Goal: Transaction & Acquisition: Purchase product/service

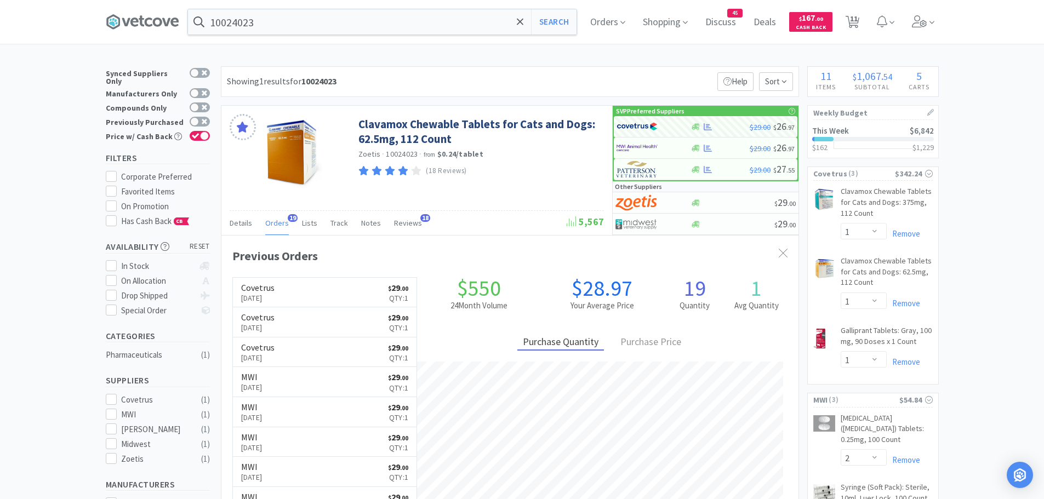
select select "1"
select select "2"
select select "1"
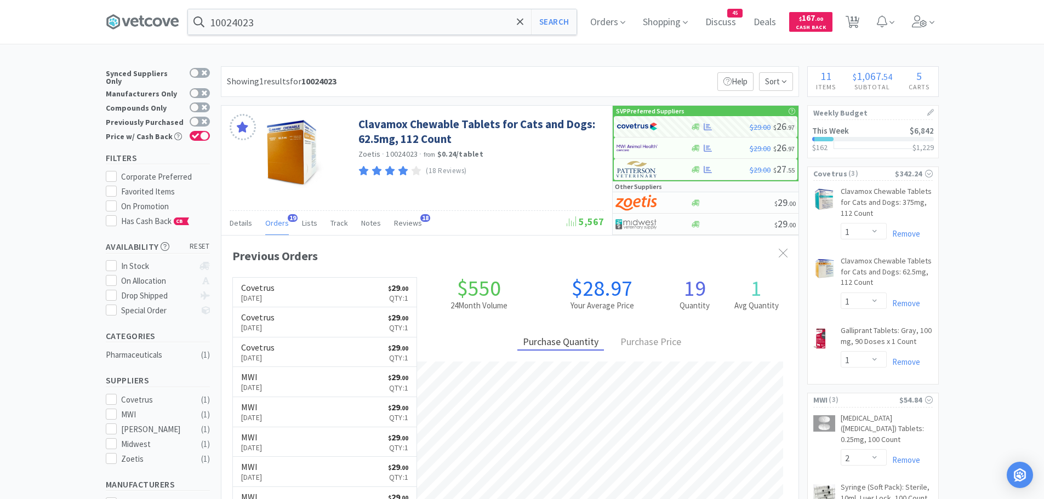
select select "1"
select select "4"
select select "1"
select select "2"
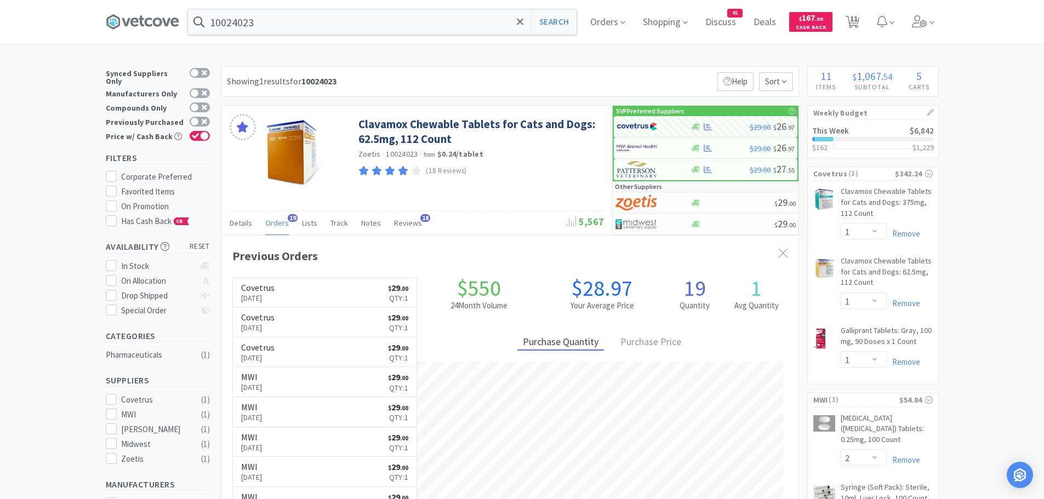
select select "1"
click at [372, 27] on input "10024023" at bounding box center [382, 21] width 389 height 25
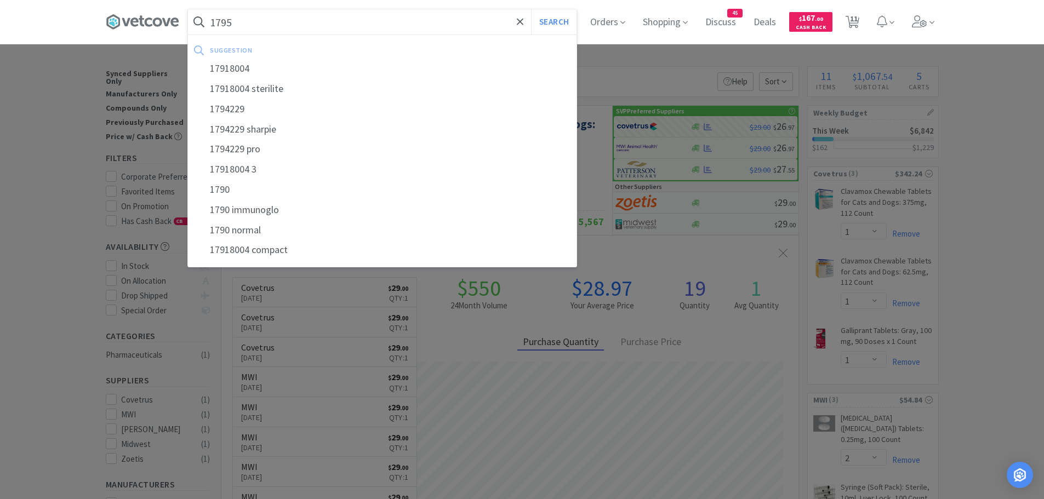
type input "1795"
click at [531, 9] on button "Search" at bounding box center [553, 21] width 45 height 25
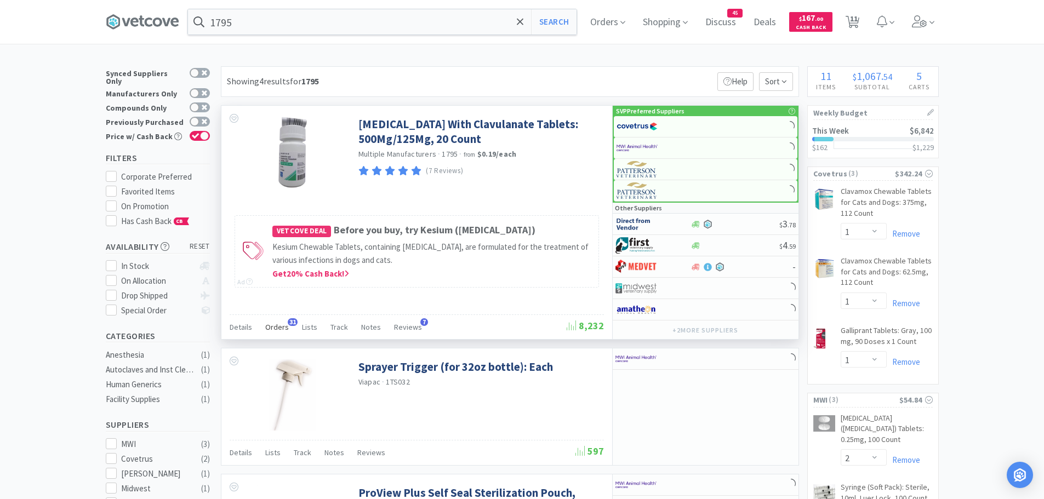
click at [276, 323] on span "Orders" at bounding box center [277, 327] width 24 height 10
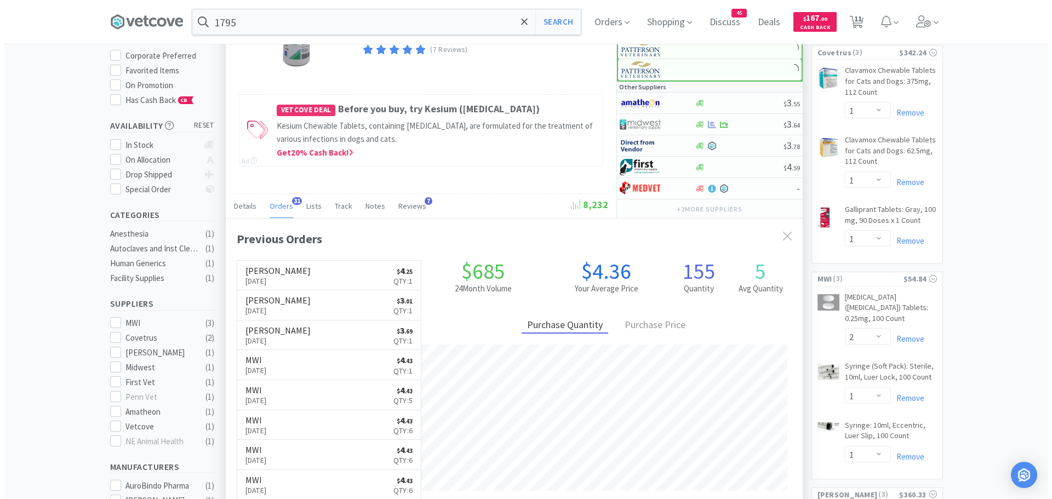
scroll to position [55, 0]
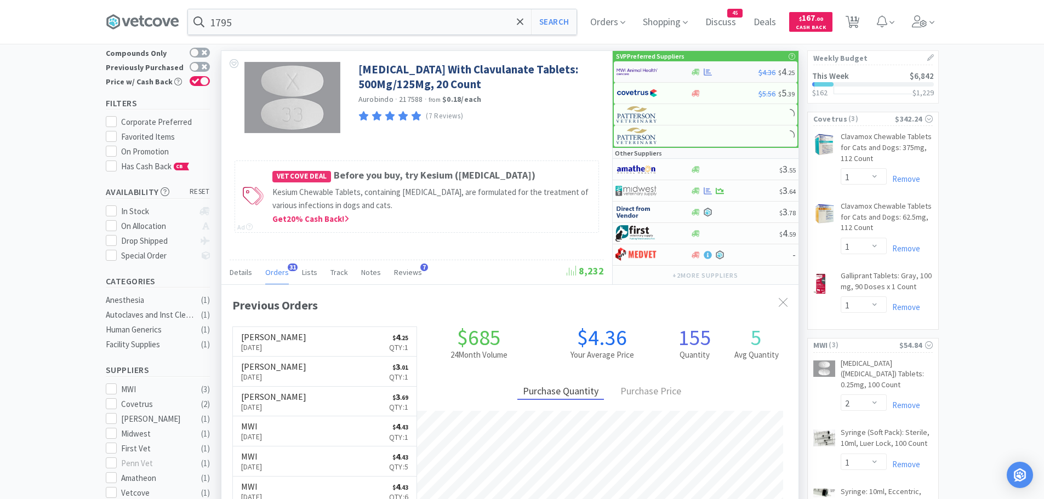
click at [661, 75] on div at bounding box center [646, 71] width 60 height 19
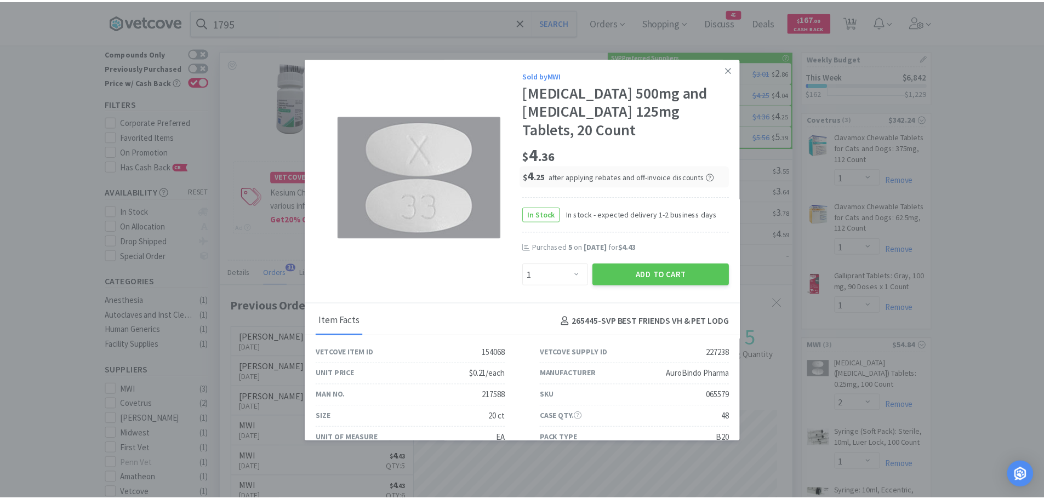
scroll to position [294, 577]
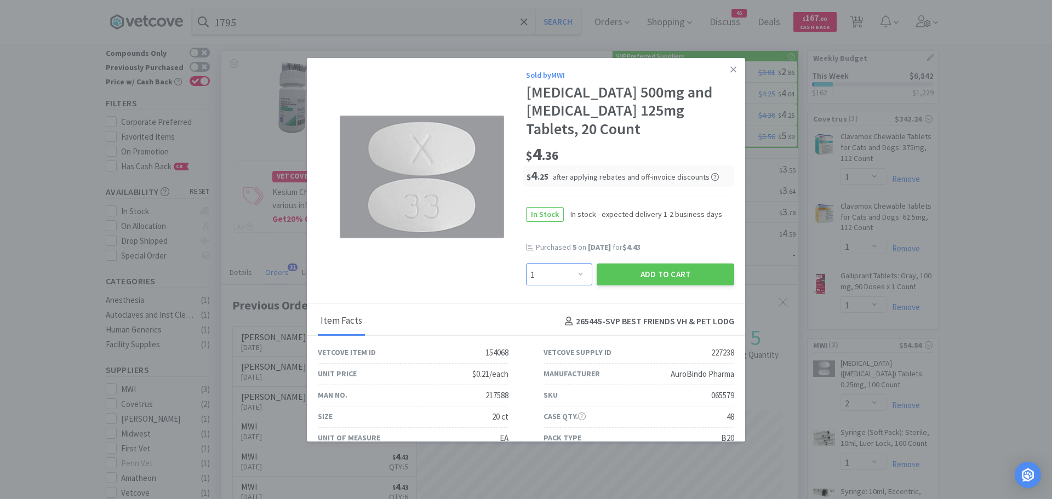
click at [555, 272] on select "Enter Quantity 1 2 3 4 5 6 7 8 9 10 11 12 13 14 15 16 17 18 19 20 Enter Quantity" at bounding box center [559, 275] width 66 height 22
select select "3"
click at [526, 264] on select "Enter Quantity 1 2 3 4 5 6 7 8 9 10 11 12 13 14 15 16 17 18 19 20 Enter Quantity" at bounding box center [559, 275] width 66 height 22
click at [626, 274] on button "Add to Cart" at bounding box center [666, 275] width 138 height 22
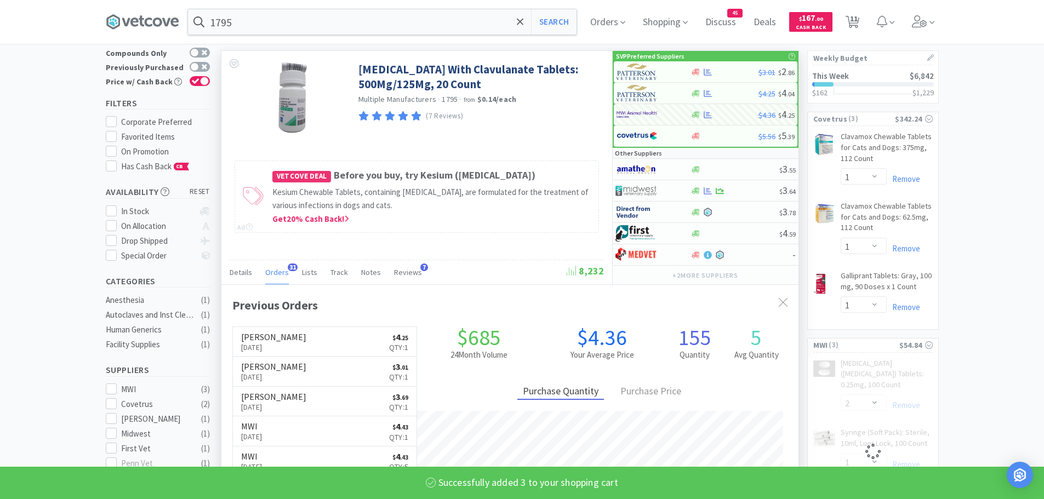
select select "3"
select select "1"
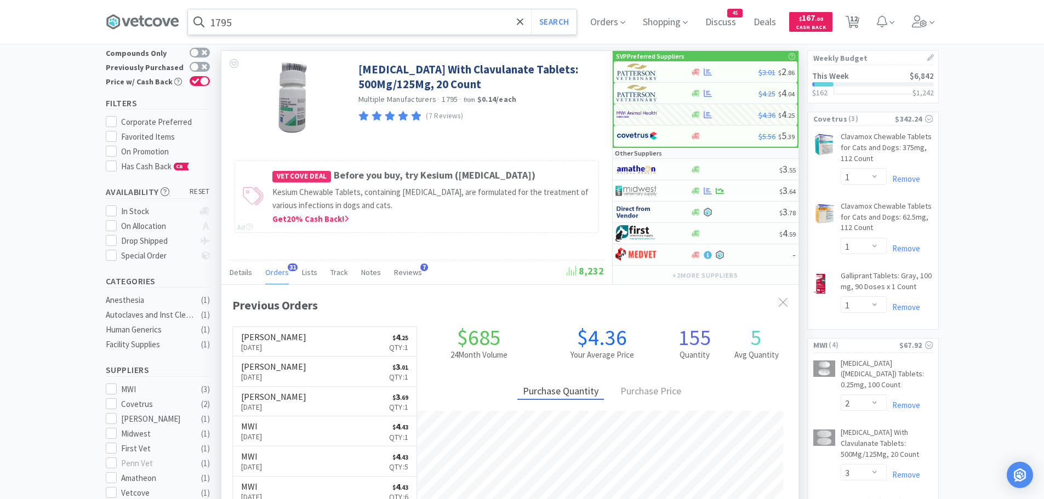
click at [338, 25] on input "1795" at bounding box center [382, 21] width 389 height 25
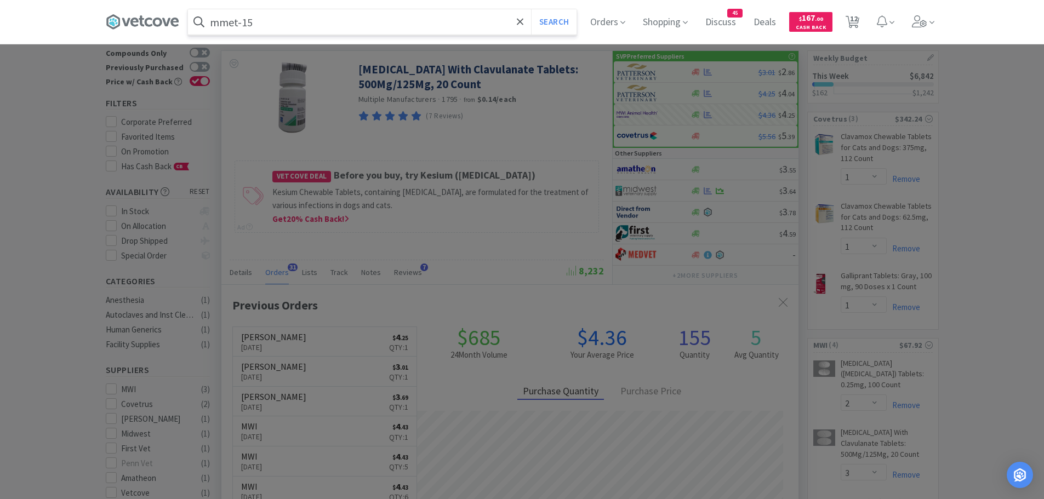
type input "mmet-15"
click at [531, 9] on button "Search" at bounding box center [553, 21] width 45 height 25
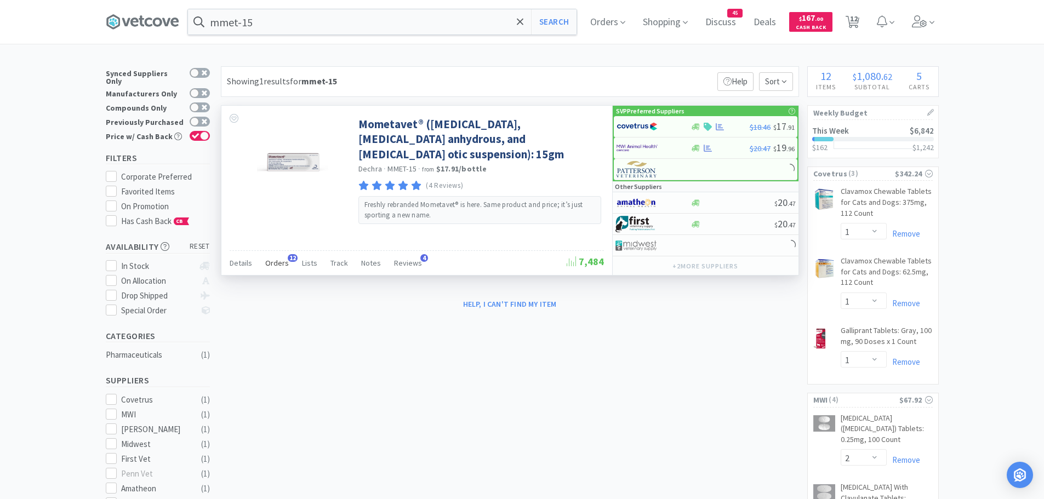
click at [281, 264] on span "Orders" at bounding box center [277, 263] width 24 height 10
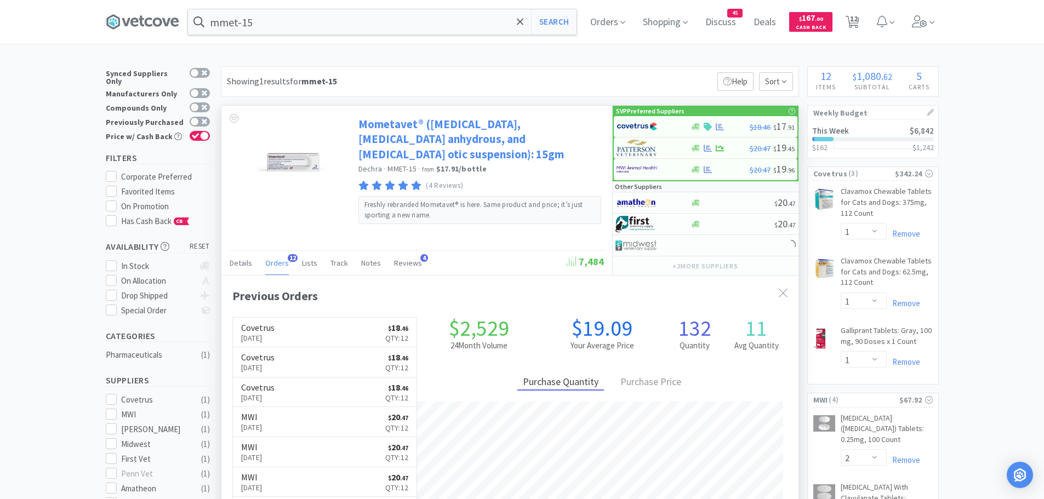
scroll to position [294, 577]
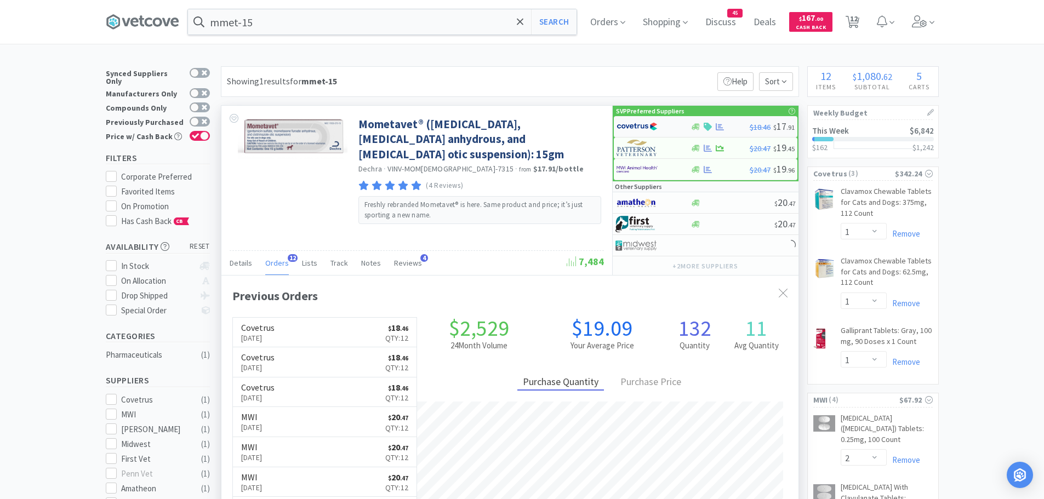
click at [636, 124] on img at bounding box center [636, 126] width 41 height 16
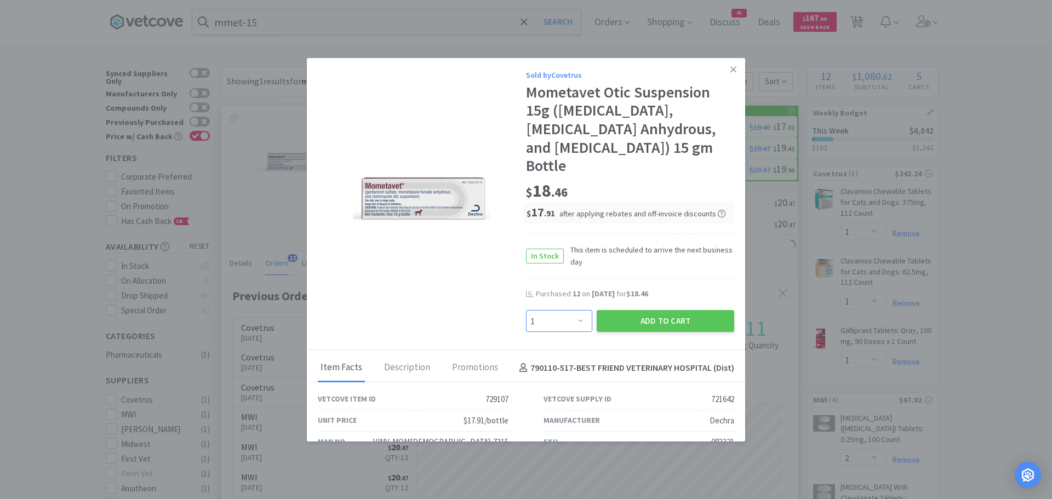
click at [557, 317] on select "Enter Quantity 1 2 3 4 5 6 7 8 9 10 11 12 13 14 15 16 17 18 19 20 Enter Quantity" at bounding box center [559, 321] width 66 height 22
select select "12"
click at [526, 310] on select "Enter Quantity 1 2 3 4 5 6 7 8 9 10 11 12 13 14 15 16 17 18 19 20 Enter Quantity" at bounding box center [559, 321] width 66 height 22
click at [631, 324] on button "Add to Cart" at bounding box center [666, 321] width 138 height 22
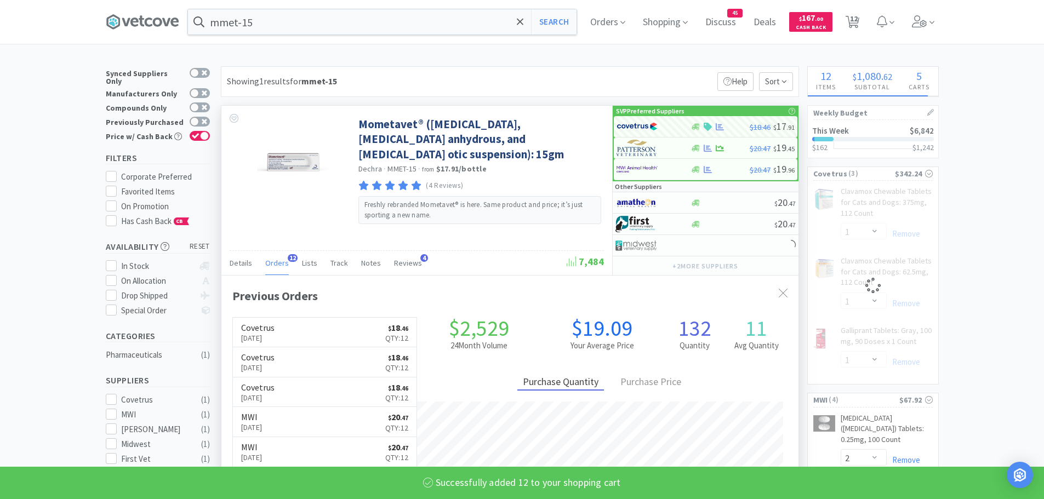
select select "12"
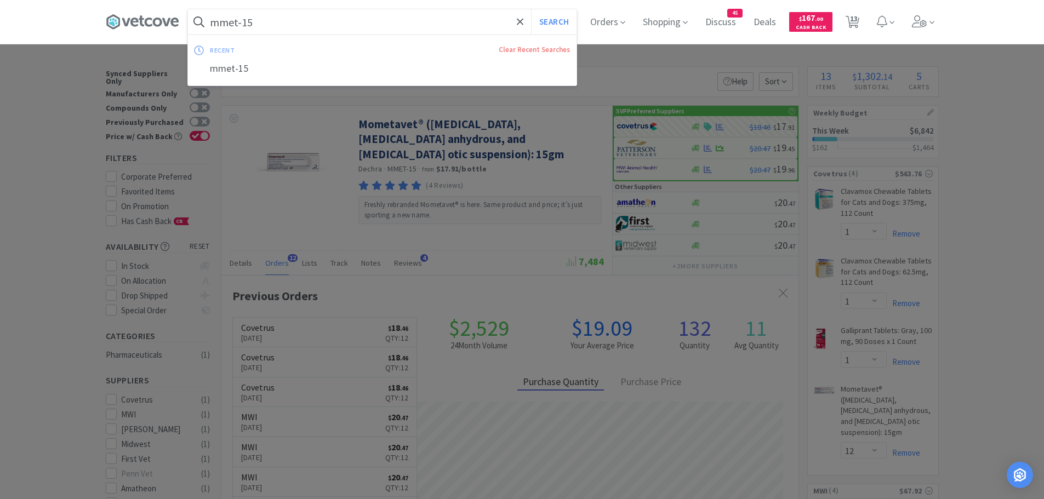
click at [292, 23] on input "mmet-15" at bounding box center [382, 21] width 389 height 25
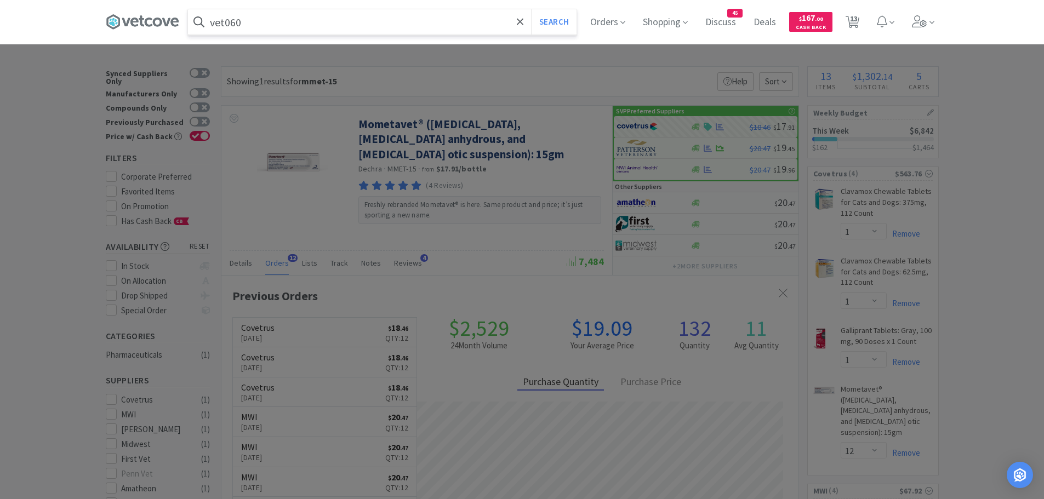
type input "vet060"
click at [531, 9] on button "Search" at bounding box center [553, 21] width 45 height 25
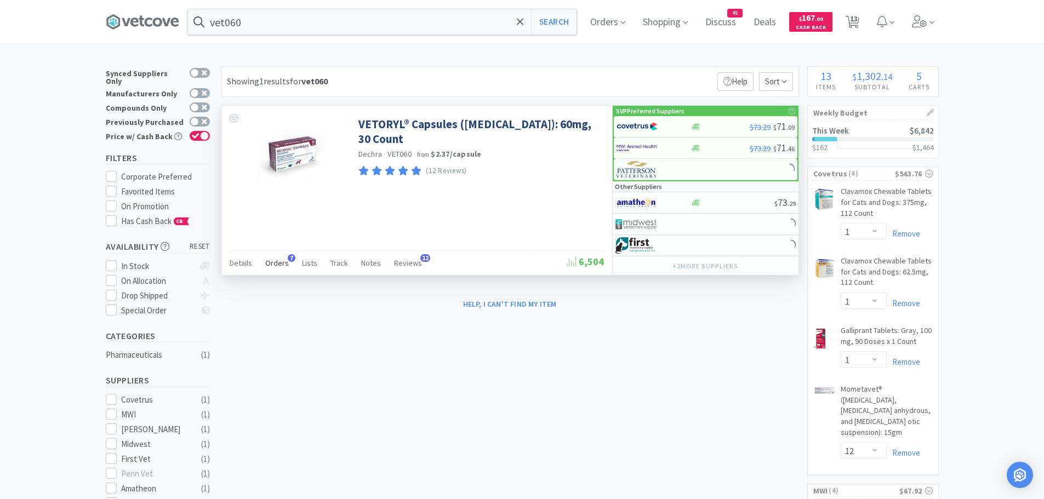
click at [281, 263] on span "Orders" at bounding box center [277, 263] width 24 height 10
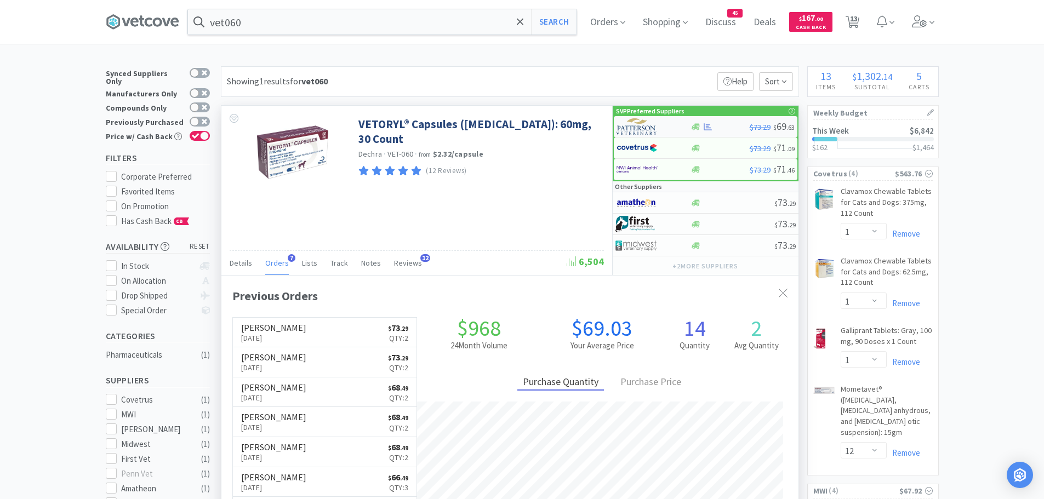
scroll to position [284, 577]
click at [647, 131] on img at bounding box center [636, 126] width 41 height 16
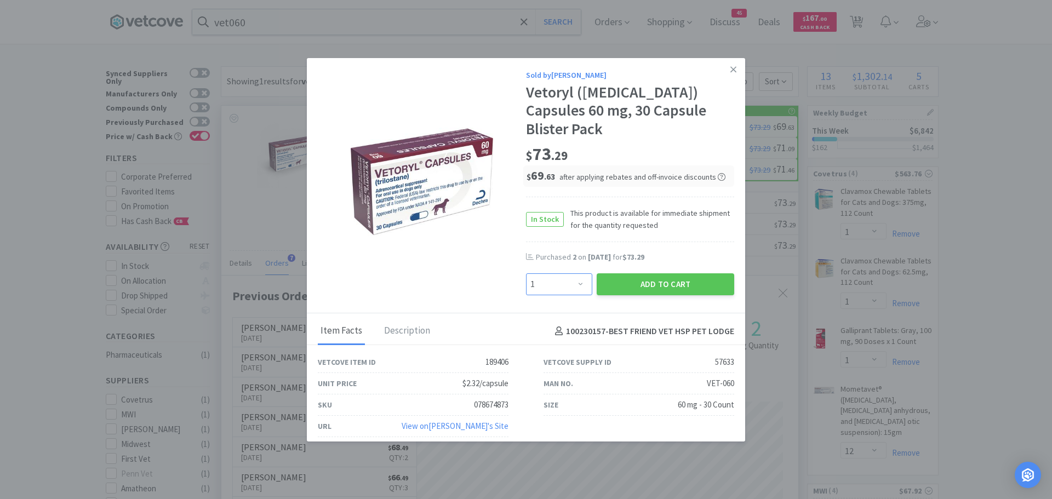
click at [574, 273] on select "Enter Quantity 1 2 3 4 5 6 7 8 9 10 11 12 13 14 15 16 17 18 19 20 Enter Quantity" at bounding box center [559, 284] width 66 height 22
select select "2"
click at [526, 273] on select "Enter Quantity 1 2 3 4 5 6 7 8 9 10 11 12 13 14 15 16 17 18 19 20 Enter Quantity" at bounding box center [559, 284] width 66 height 22
click at [623, 273] on button "Add to Cart" at bounding box center [666, 284] width 138 height 22
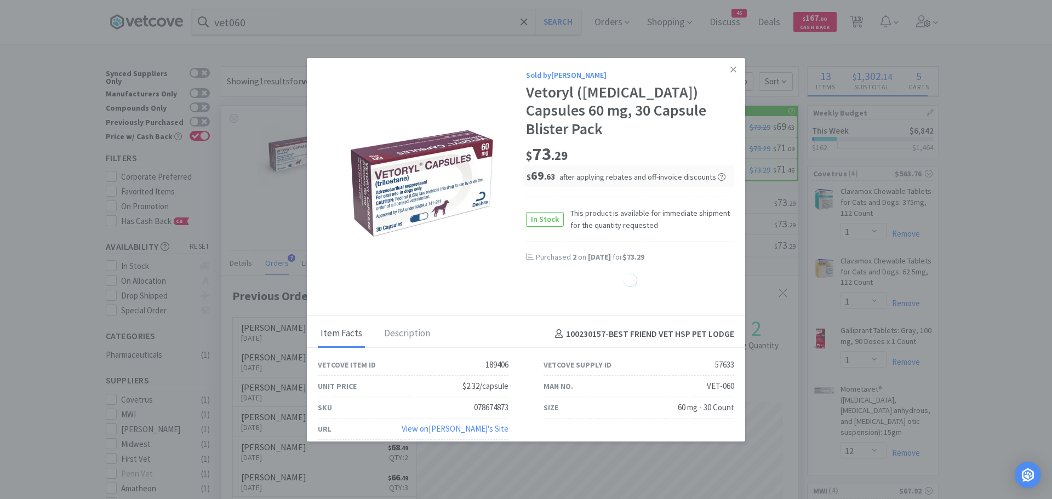
select select "2"
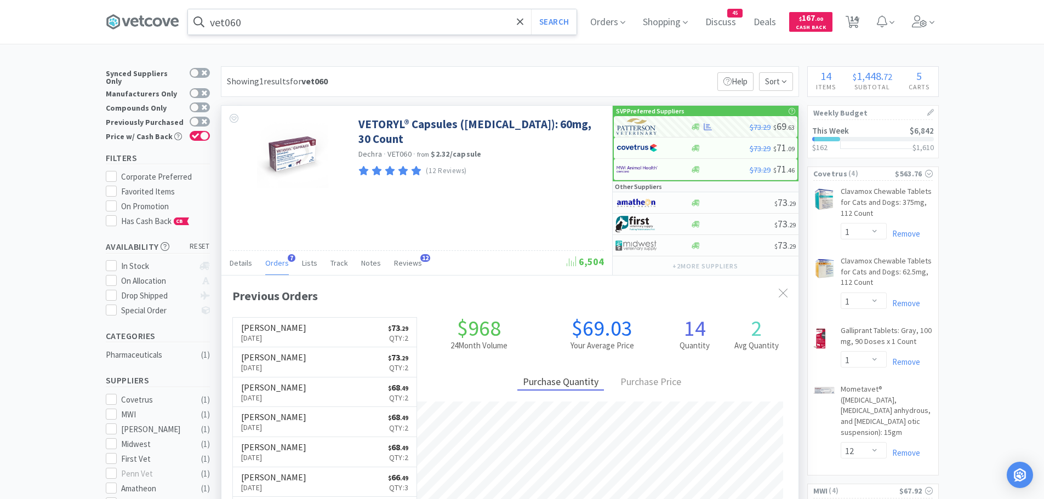
click at [305, 29] on input "vet060" at bounding box center [382, 21] width 389 height 25
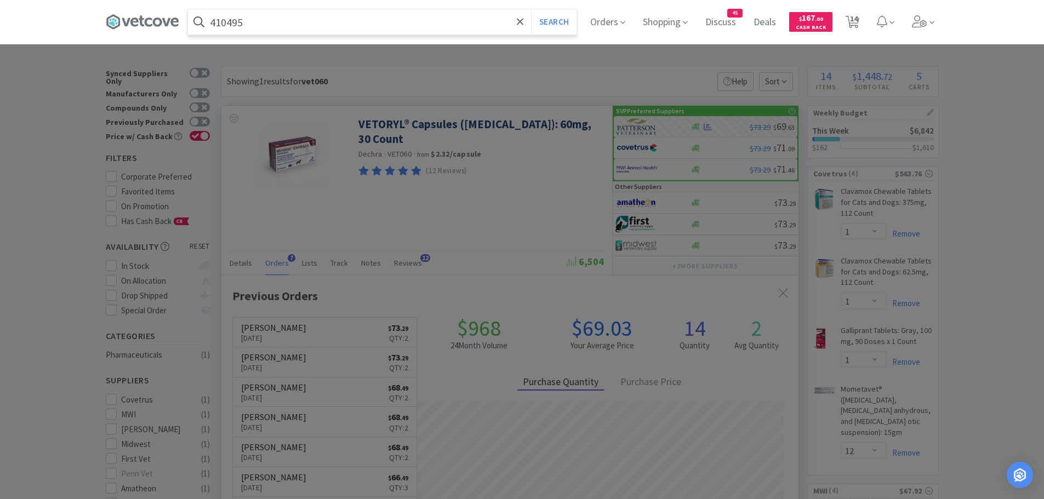
type input "410495"
click at [531, 9] on button "Search" at bounding box center [553, 21] width 45 height 25
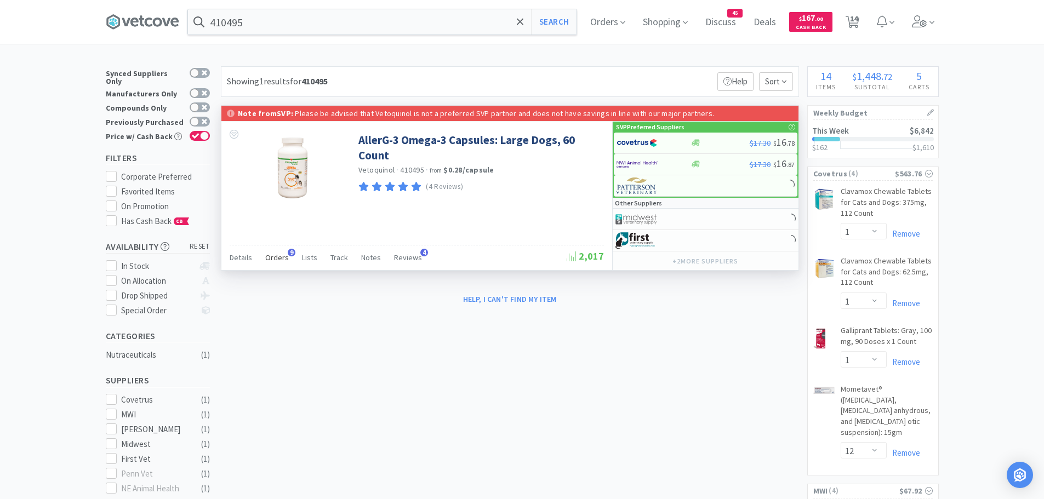
click at [270, 255] on span "Orders" at bounding box center [277, 258] width 24 height 10
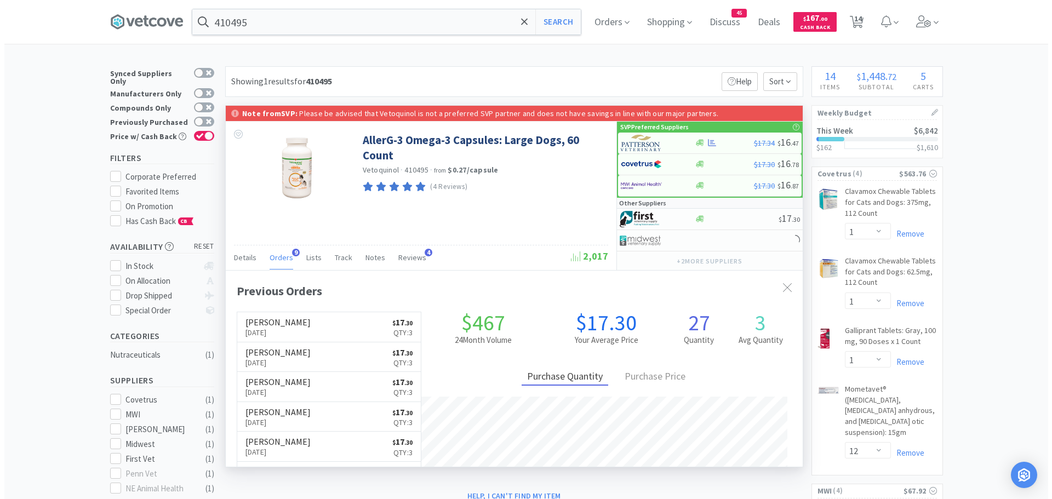
scroll to position [294, 577]
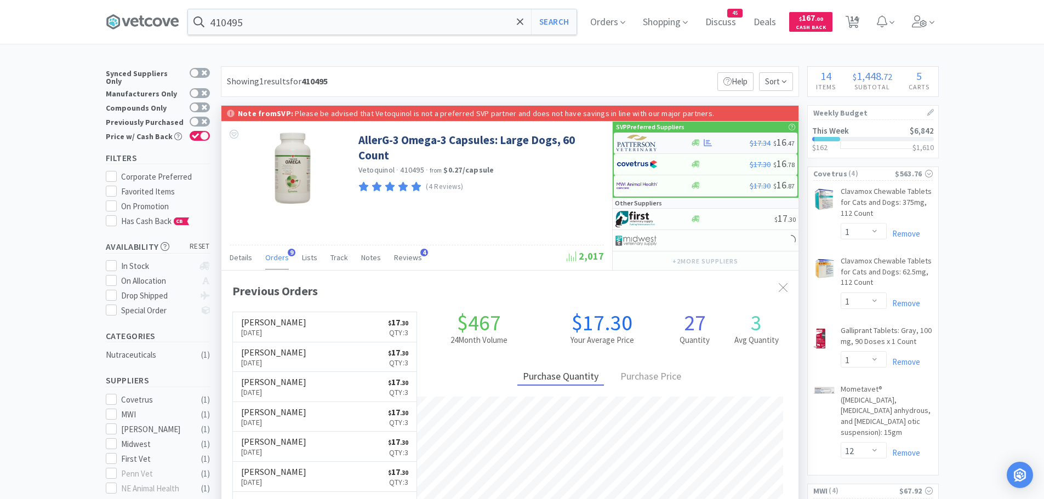
click at [643, 143] on img at bounding box center [636, 143] width 41 height 16
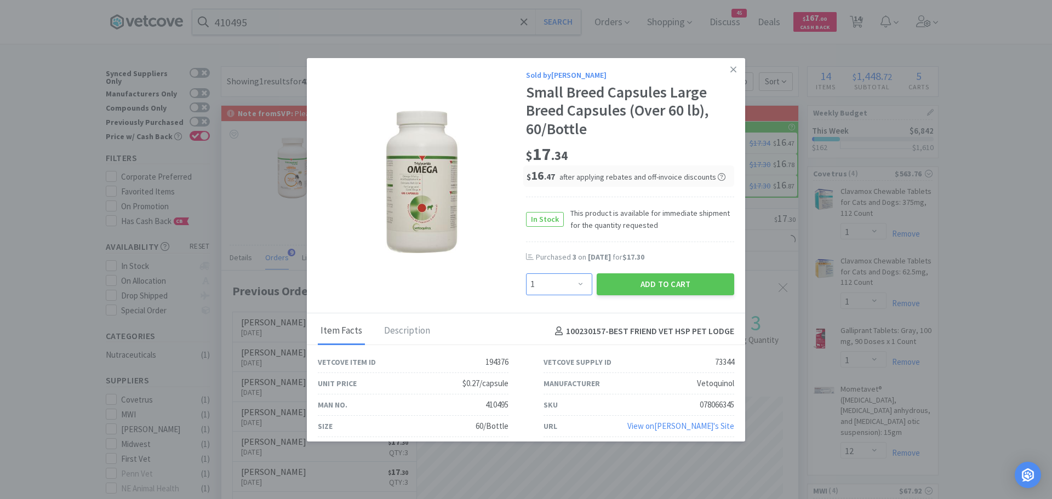
click at [573, 280] on select "Enter Quantity 1 2 3 4 5 6 7 8 9 10 11 12 13 14 15 16 17 18 19 20 Enter Quantity" at bounding box center [559, 284] width 66 height 22
select select "3"
click at [526, 273] on select "Enter Quantity 1 2 3 4 5 6 7 8 9 10 11 12 13 14 15 16 17 18 19 20 Enter Quantity" at bounding box center [559, 284] width 66 height 22
click at [651, 281] on button "Add to Cart" at bounding box center [666, 284] width 138 height 22
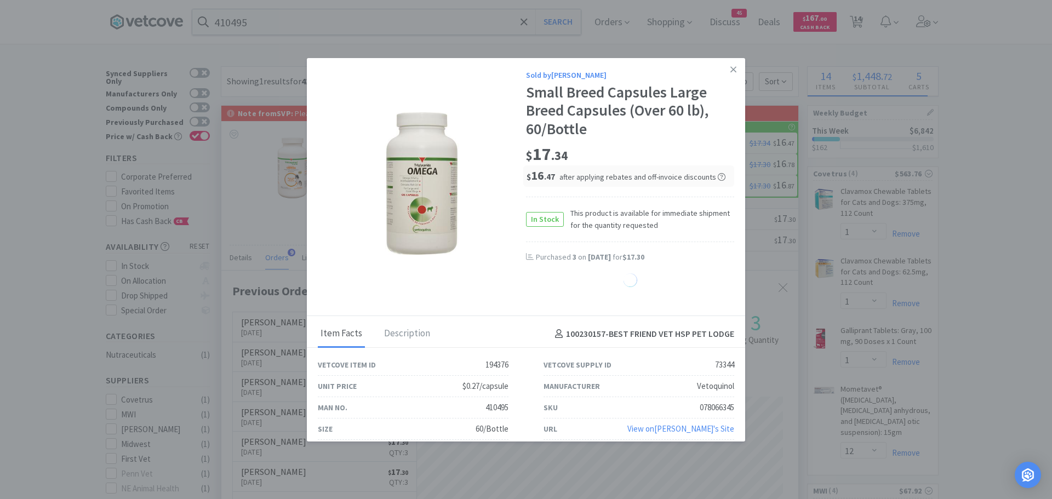
select select "3"
select select "4"
select select "1"
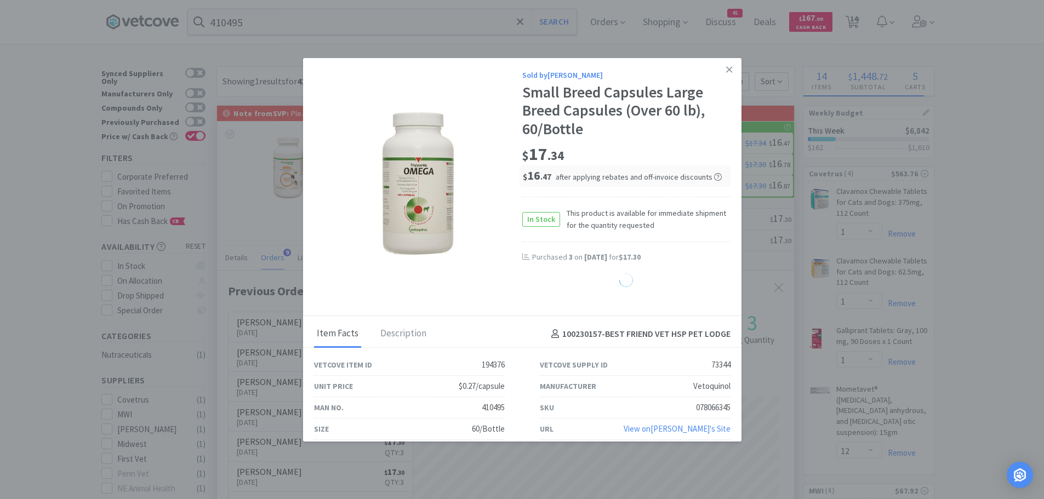
select select "2"
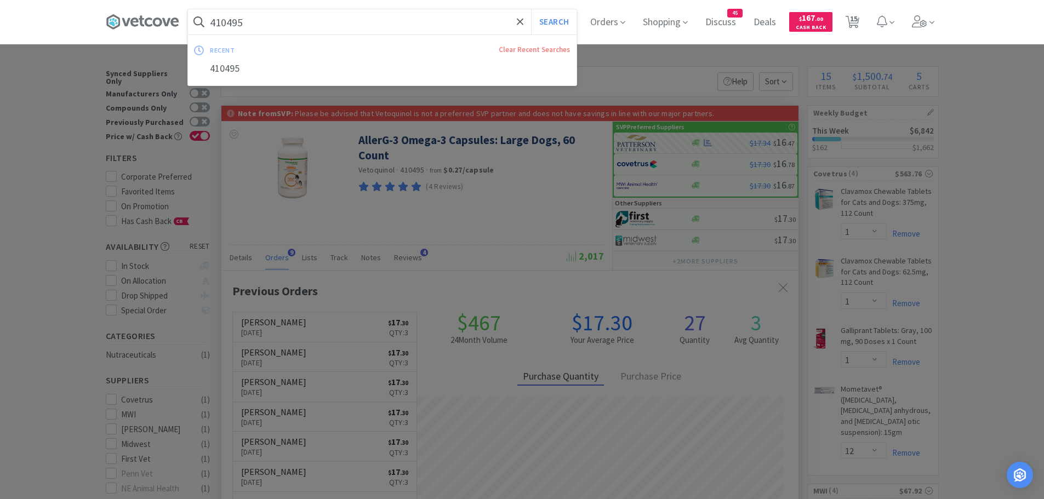
click at [298, 21] on input "410495" at bounding box center [382, 21] width 389 height 25
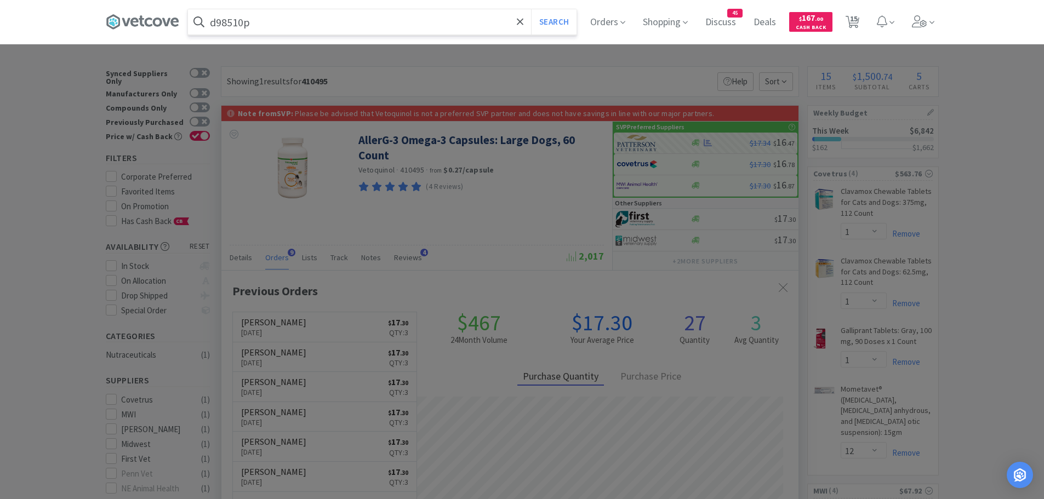
type input "d98510p"
click at [531, 9] on button "Search" at bounding box center [553, 21] width 45 height 25
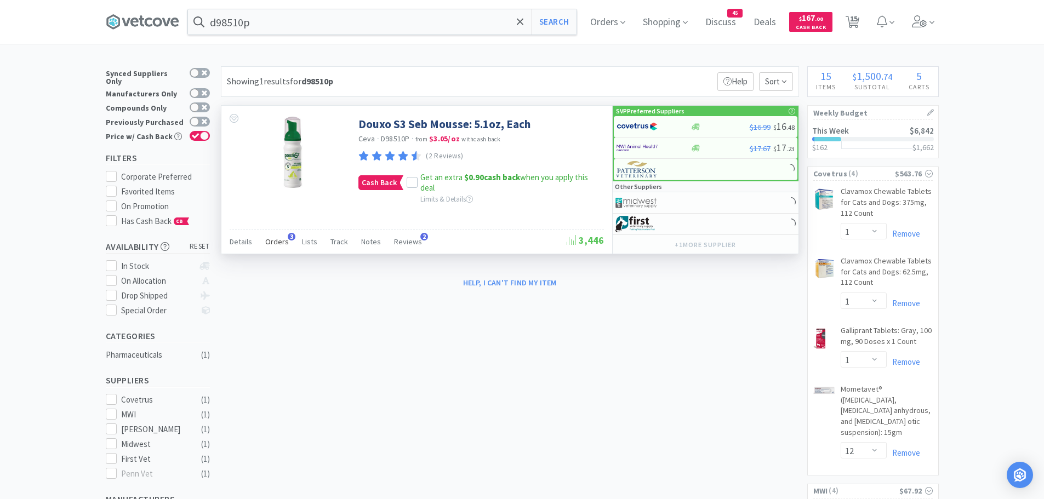
click at [270, 245] on span "Orders" at bounding box center [277, 242] width 24 height 10
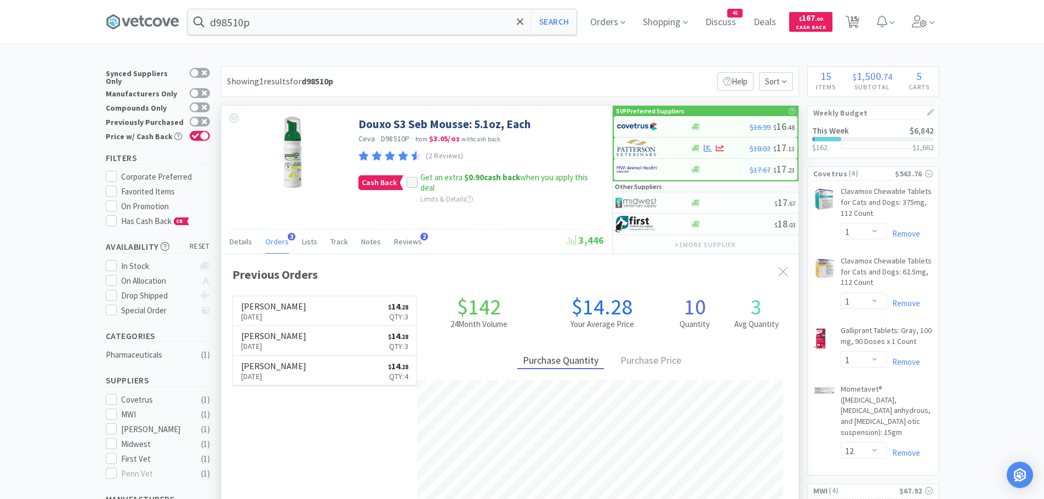
scroll to position [284, 577]
click at [633, 127] on img at bounding box center [636, 126] width 41 height 16
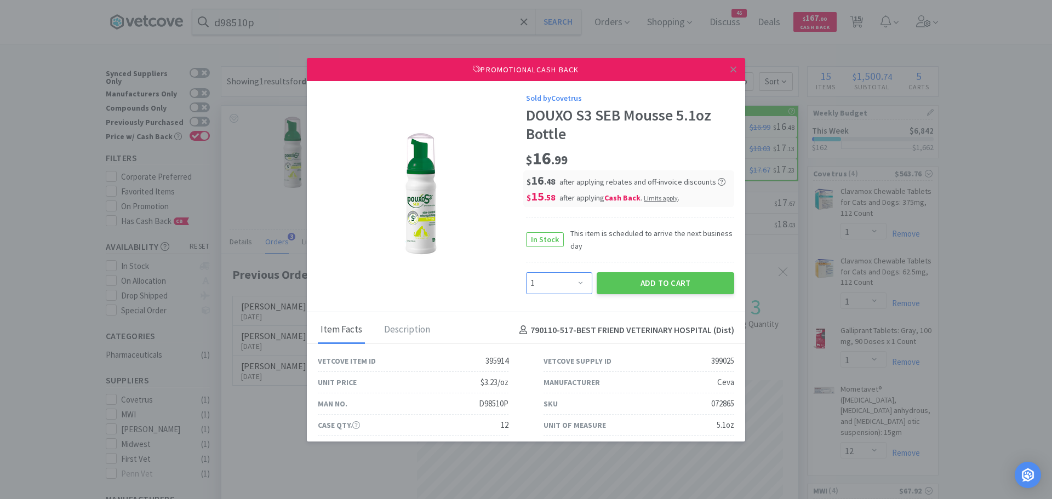
click at [559, 284] on select "Enter Quantity 1 2 3 4 5 6 7 8 9 10 11 12 13 14 15 16 17 18 19 20 Enter Quantity" at bounding box center [559, 283] width 66 height 22
select select "3"
click at [526, 272] on select "Enter Quantity 1 2 3 4 5 6 7 8 9 10 11 12 13 14 15 16 17 18 19 20 Enter Quantity" at bounding box center [559, 283] width 66 height 22
click at [619, 277] on button "Add to Cart" at bounding box center [666, 283] width 138 height 22
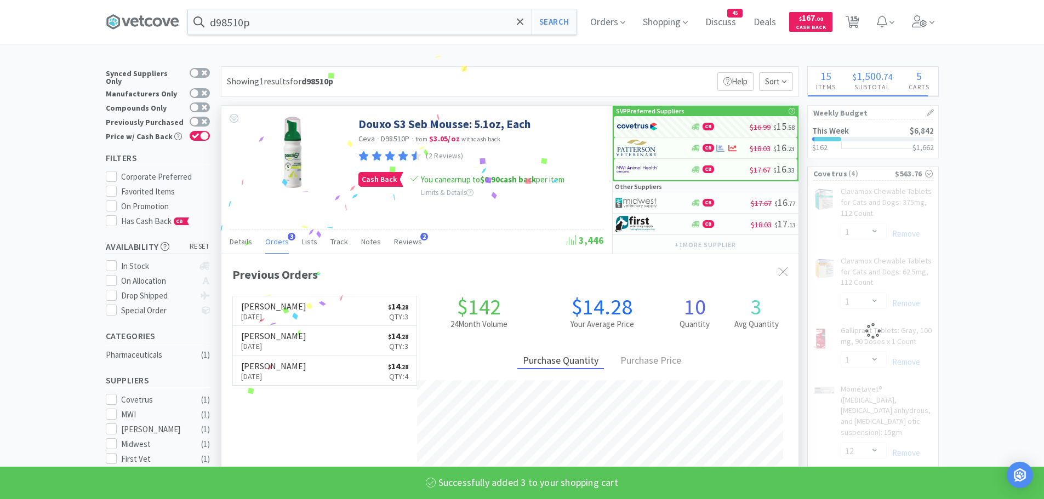
select select "3"
select select "1"
select select "12"
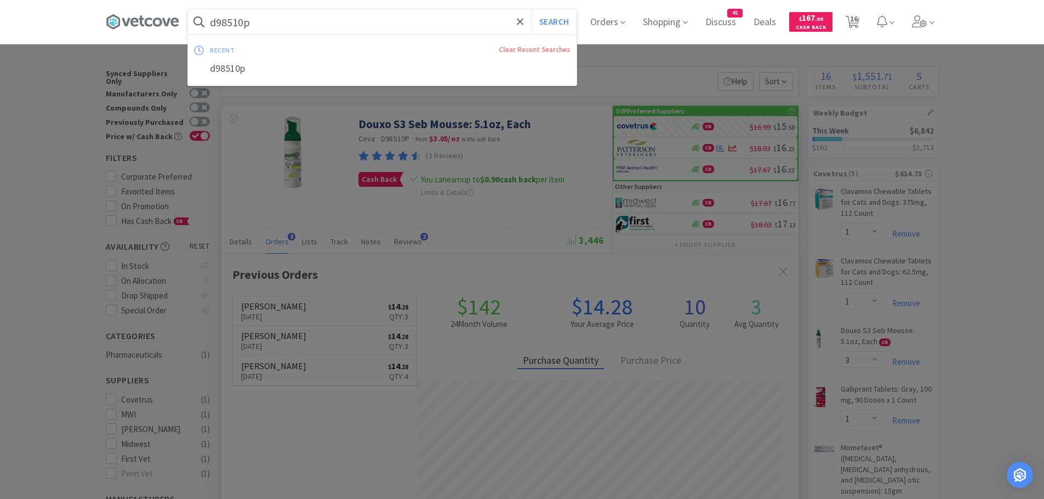
click at [313, 27] on input "d98510p" at bounding box center [382, 21] width 389 height 25
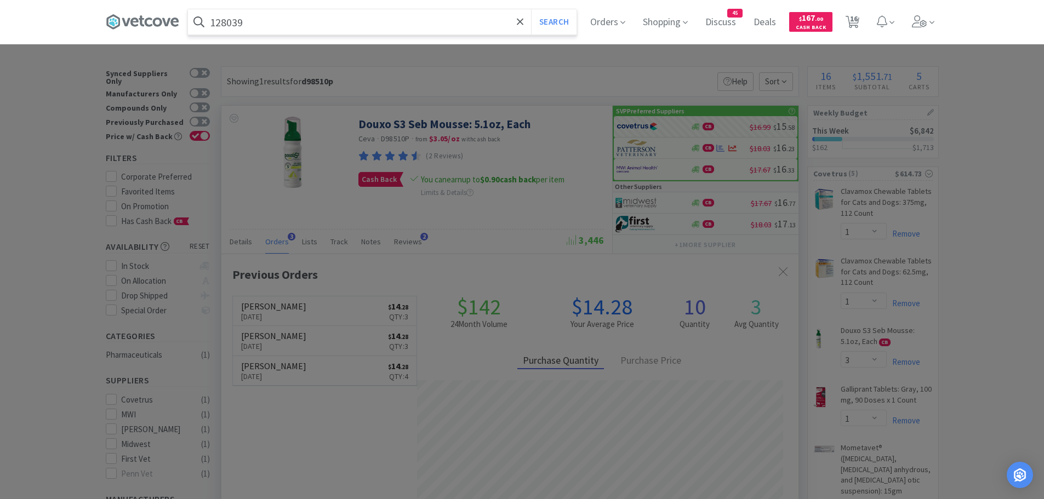
type input "128039"
click at [531, 9] on button "Search" at bounding box center [553, 21] width 45 height 25
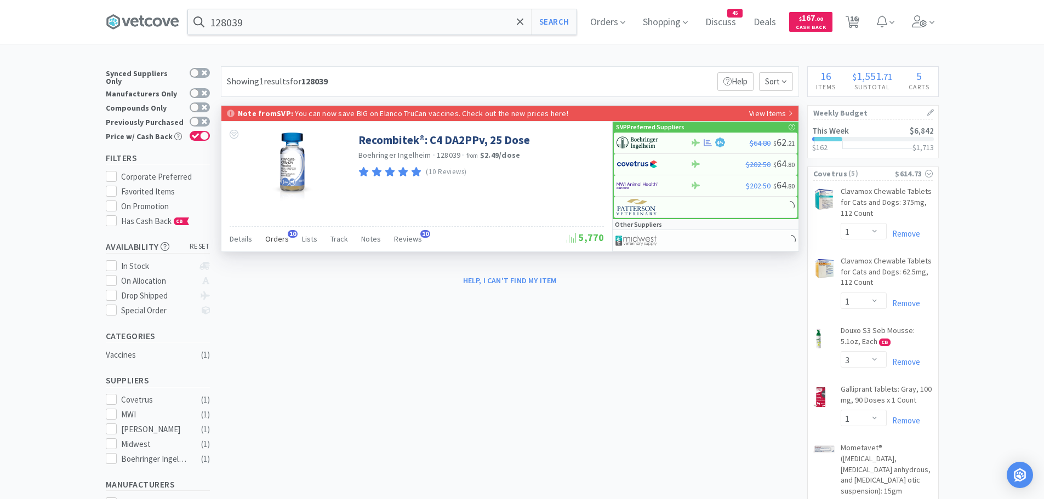
click at [281, 243] on span "Orders" at bounding box center [277, 239] width 24 height 10
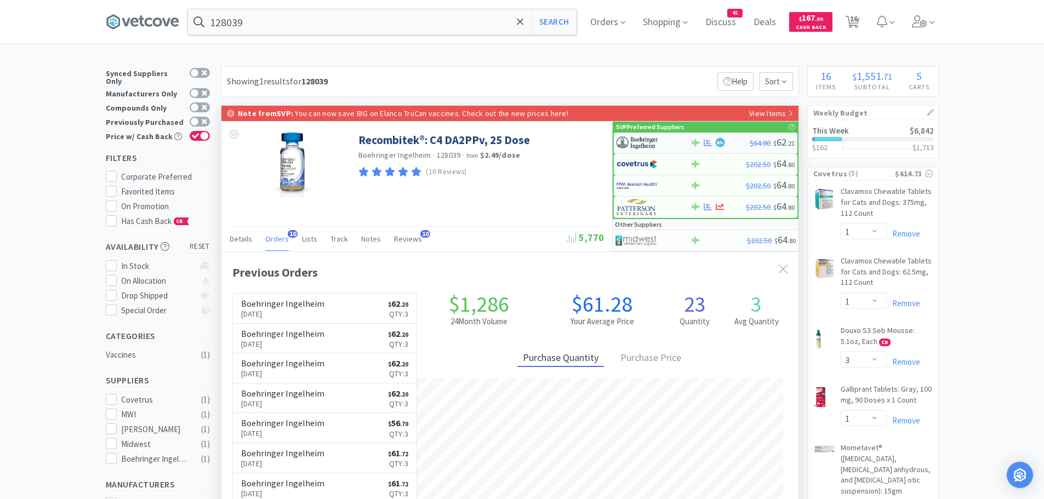
scroll to position [293, 577]
click at [642, 140] on img at bounding box center [636, 143] width 41 height 16
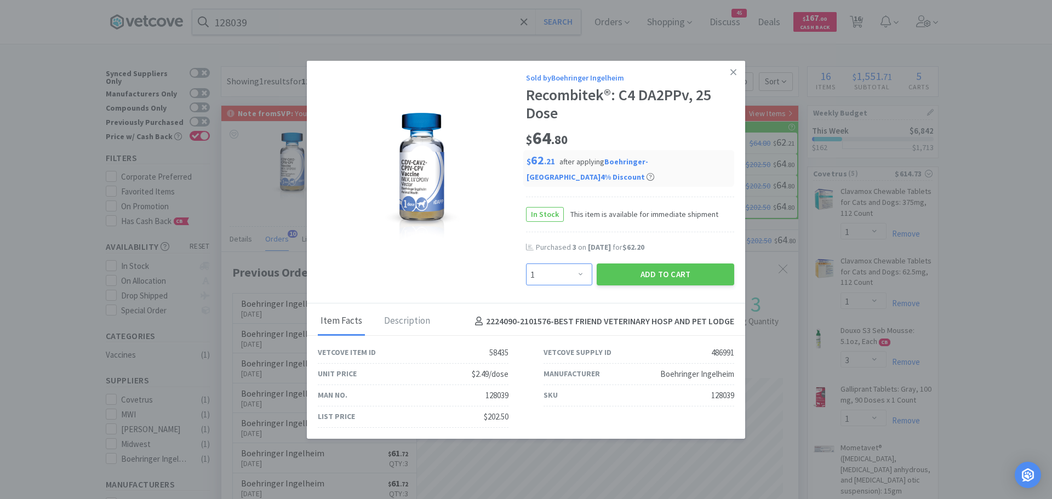
click at [567, 271] on select "Enter Quantity 1 2 3 4 5 6 7 8 9 10 11 12 13 14 15 16 17 18 19 20 Enter Quantity" at bounding box center [559, 275] width 66 height 22
select select "3"
click at [526, 264] on select "Enter Quantity 1 2 3 4 5 6 7 8 9 10 11 12 13 14 15 16 17 18 19 20 Enter Quantity" at bounding box center [559, 275] width 66 height 22
click at [642, 270] on button "Add to Cart" at bounding box center [666, 275] width 138 height 22
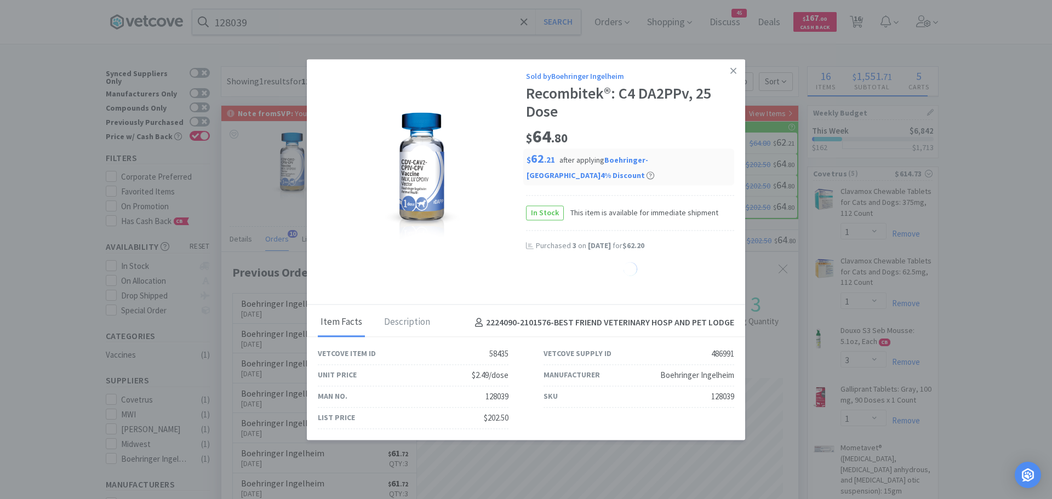
select select "3"
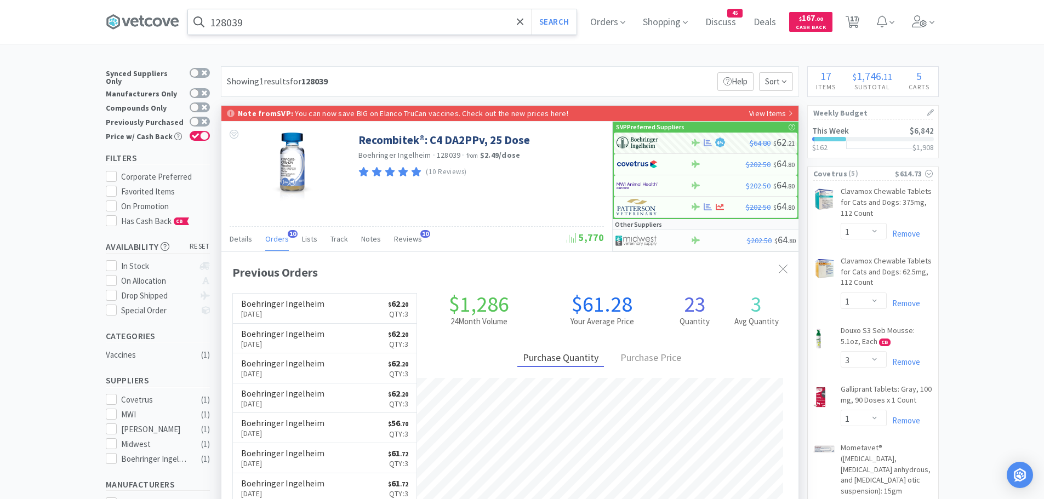
click at [310, 20] on input "128039" at bounding box center [382, 21] width 389 height 25
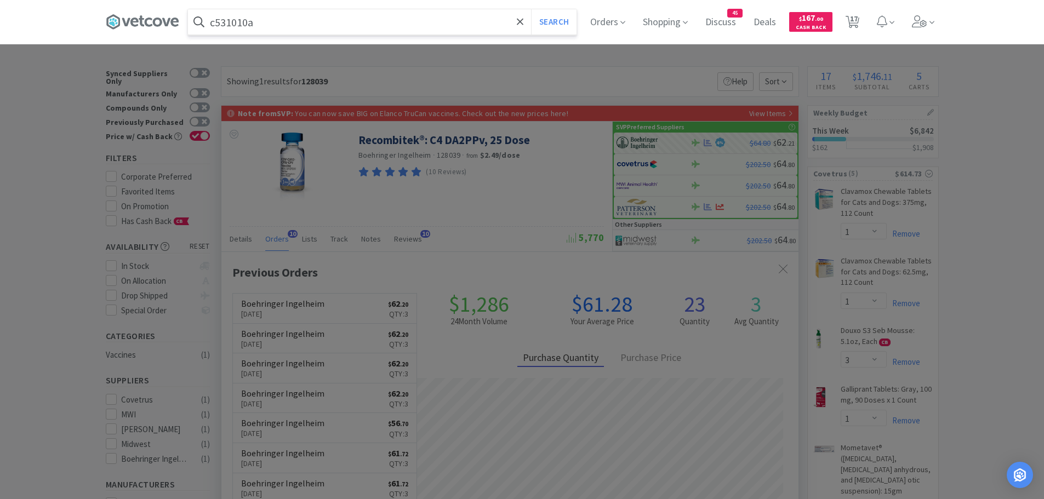
type input "c531010a"
click at [531, 9] on button "Search" at bounding box center [553, 21] width 45 height 25
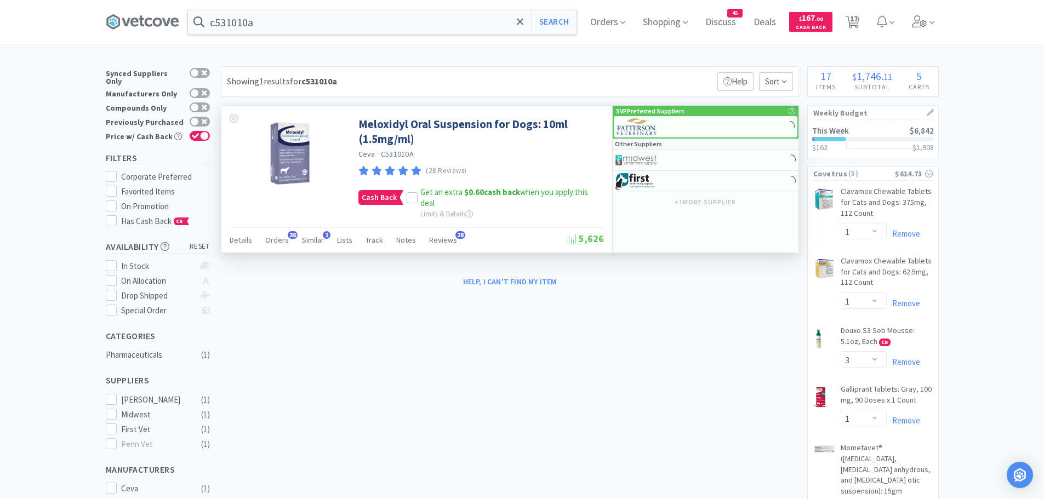
click at [287, 242] on div "Details Orders 36 Similar 1 Lists Track Notes Reviews 28" at bounding box center [398, 241] width 337 height 21
click at [279, 237] on span "Orders" at bounding box center [277, 240] width 24 height 10
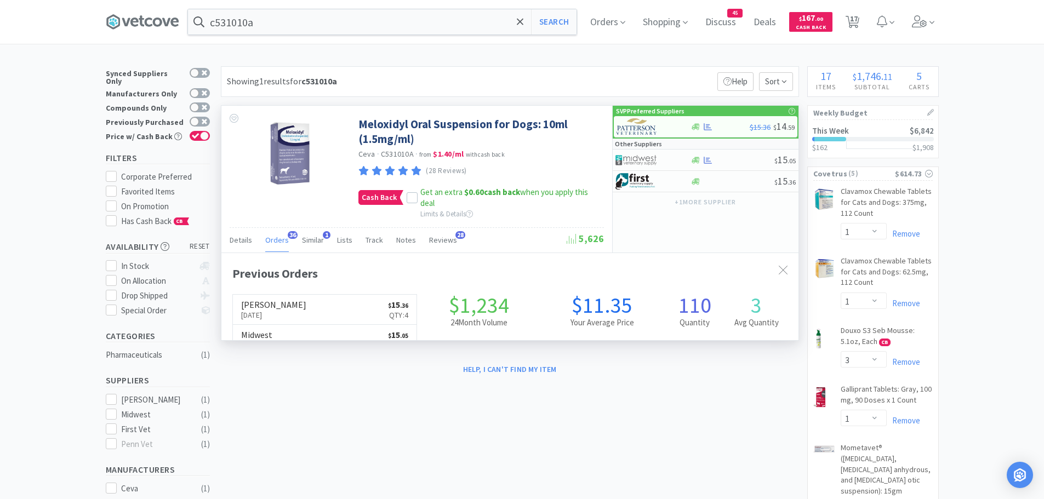
scroll to position [294, 577]
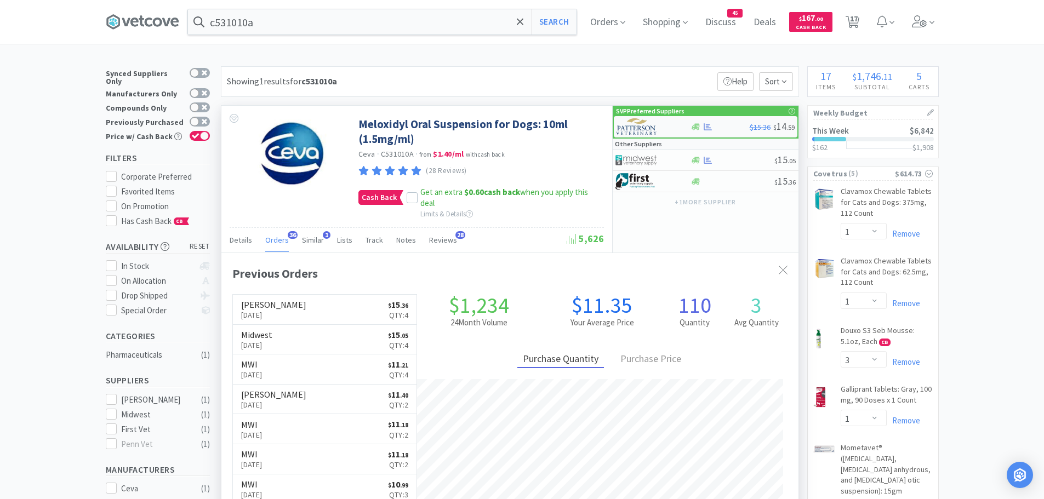
click at [648, 125] on img at bounding box center [636, 126] width 41 height 16
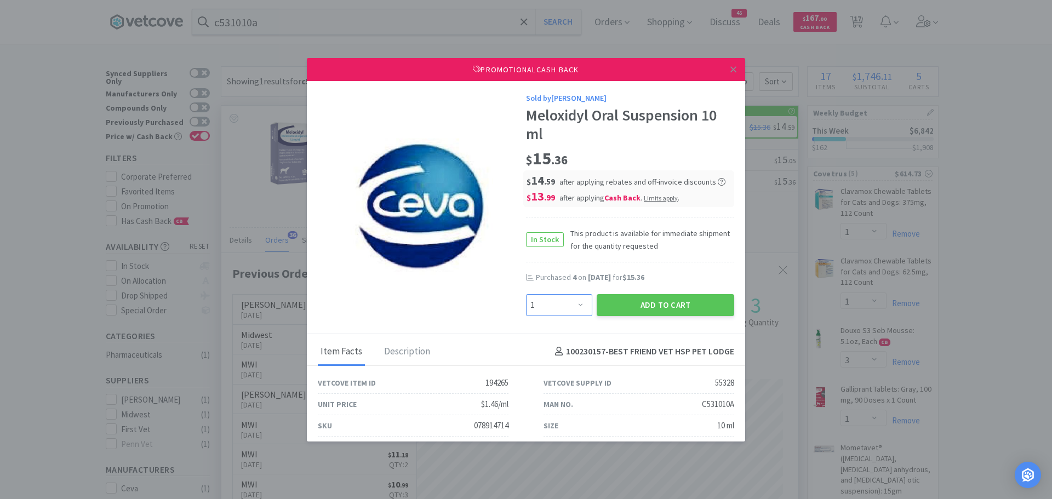
click at [561, 304] on select "Enter Quantity 1 2 3 4 5 6 7 8 9 10 11 12 13 14 15 16 17 18 19 20 Enter Quantity" at bounding box center [559, 305] width 66 height 22
select select "4"
click at [526, 294] on select "Enter Quantity 1 2 3 4 5 6 7 8 9 10 11 12 13 14 15 16 17 18 19 20 Enter Quantity" at bounding box center [559, 305] width 66 height 22
click at [607, 301] on button "Add to Cart" at bounding box center [666, 305] width 138 height 22
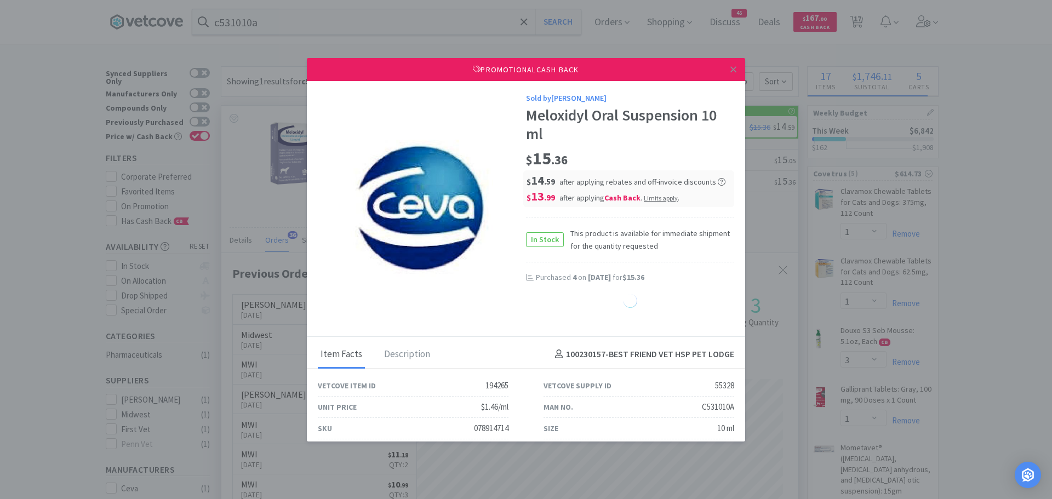
select select "4"
select select "1"
select select "2"
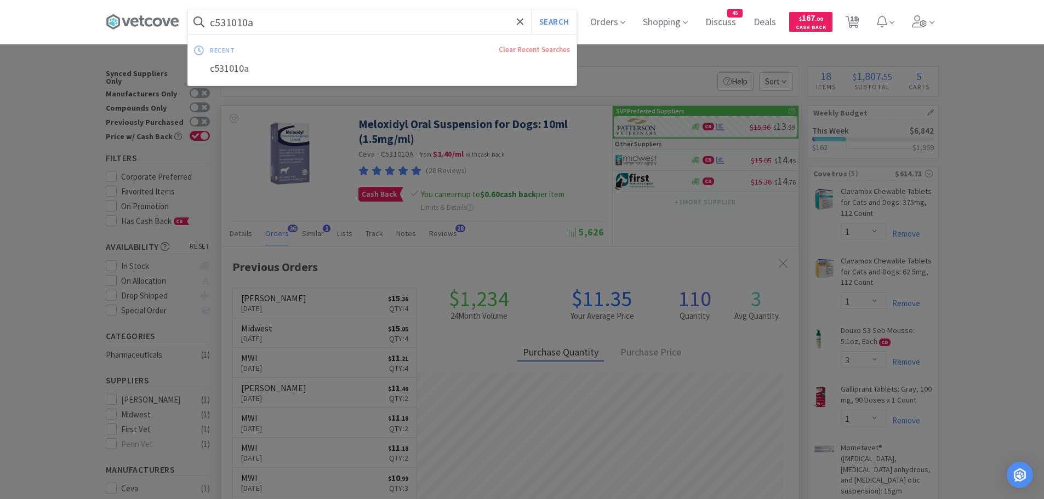
click at [391, 23] on input "c531010a" at bounding box center [382, 21] width 389 height 25
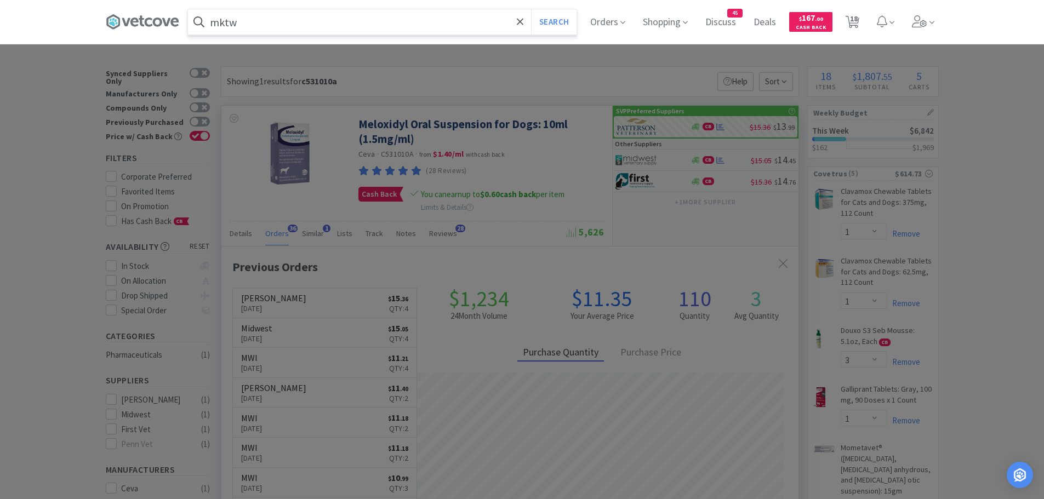
type input "mktw"
click at [531, 9] on button "Search" at bounding box center [553, 21] width 45 height 25
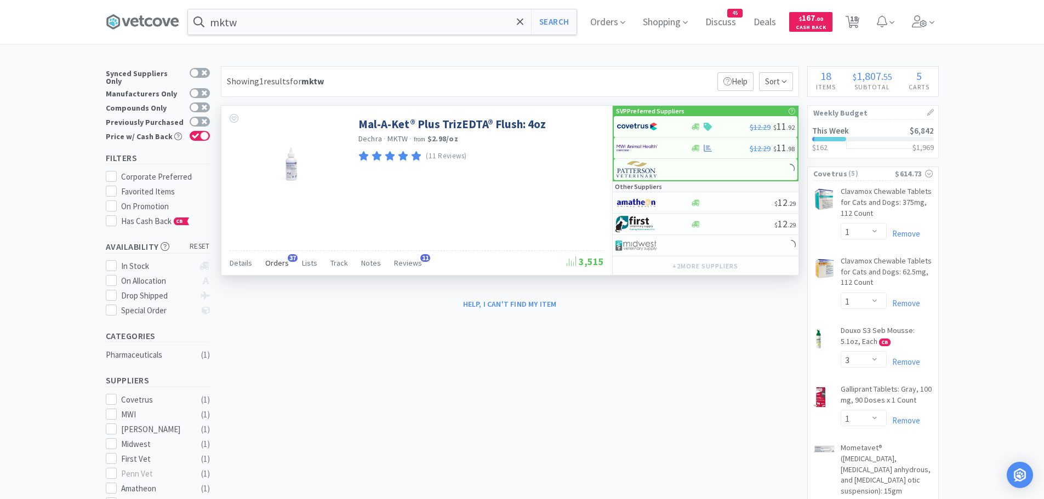
click at [288, 260] on span "37" at bounding box center [293, 258] width 10 height 8
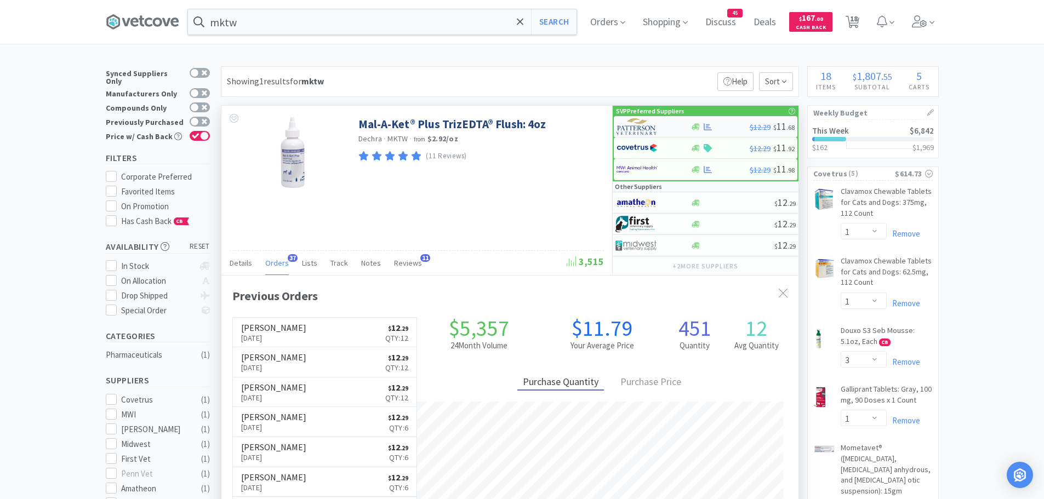
scroll to position [294, 577]
click at [632, 128] on img at bounding box center [636, 126] width 41 height 16
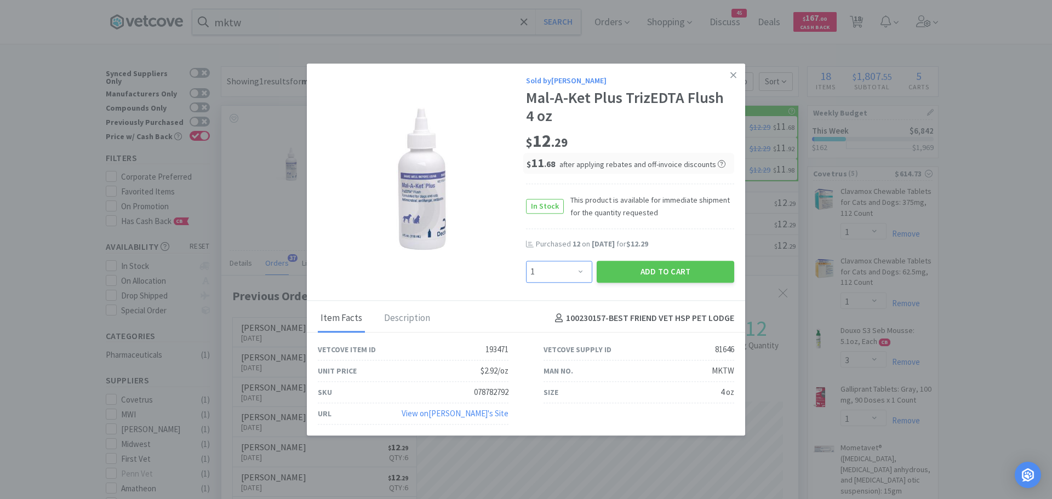
click at [581, 270] on select "Enter Quantity 1 2 3 4 5 6 7 8 9 10 11 12 13 14 15 16 17 18 19 20 Enter Quantity" at bounding box center [559, 272] width 66 height 22
select select "12"
click at [526, 261] on select "Enter Quantity 1 2 3 4 5 6 7 8 9 10 11 12 13 14 15 16 17 18 19 20 Enter Quantity" at bounding box center [559, 272] width 66 height 22
click at [617, 269] on button "Add to Cart" at bounding box center [666, 272] width 138 height 22
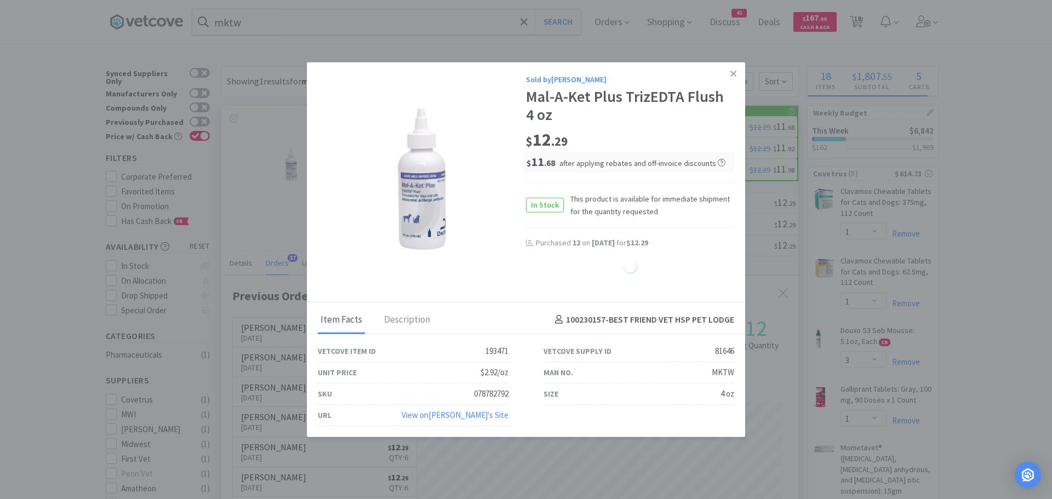
select select "12"
select select "4"
select select "1"
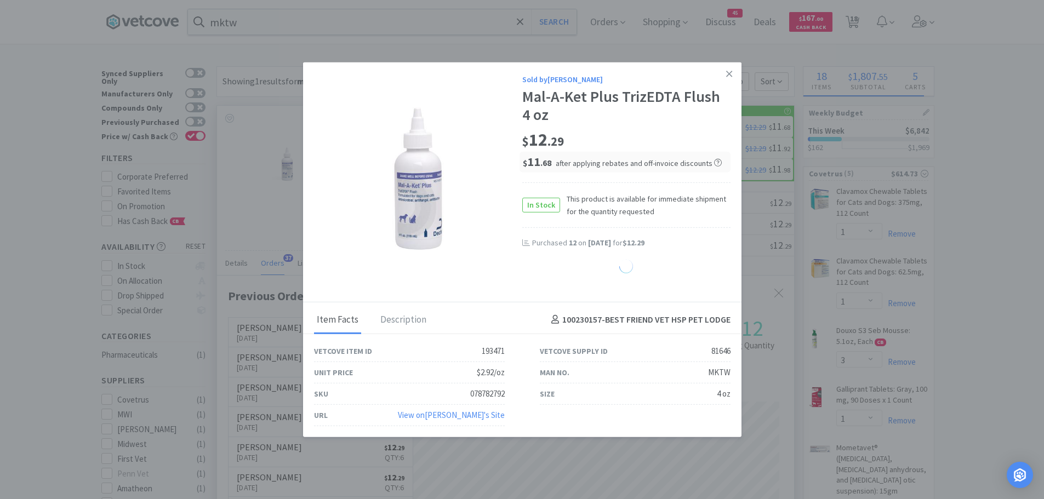
select select "2"
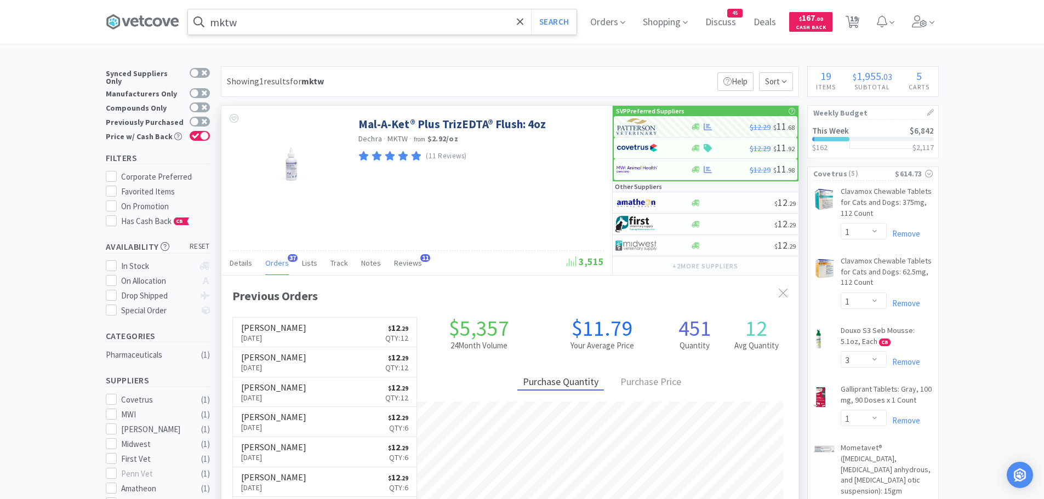
click at [328, 26] on input "mktw" at bounding box center [382, 21] width 389 height 25
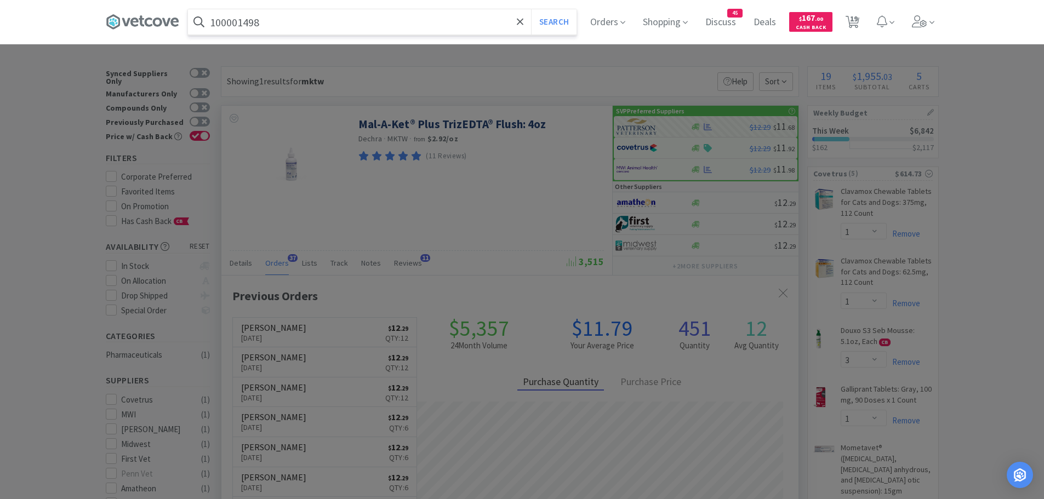
type input "100001498"
click at [531, 9] on button "Search" at bounding box center [553, 21] width 45 height 25
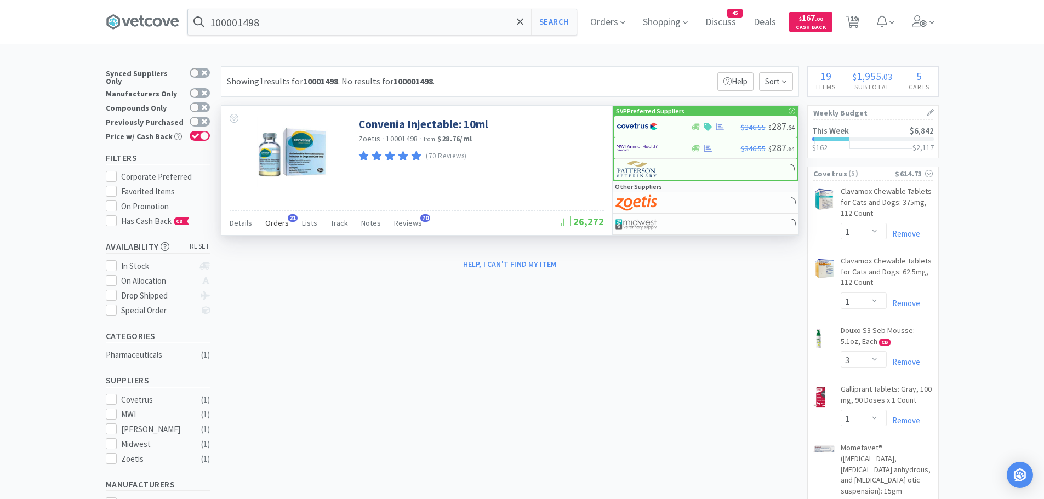
click at [277, 225] on span "Orders" at bounding box center [277, 223] width 24 height 10
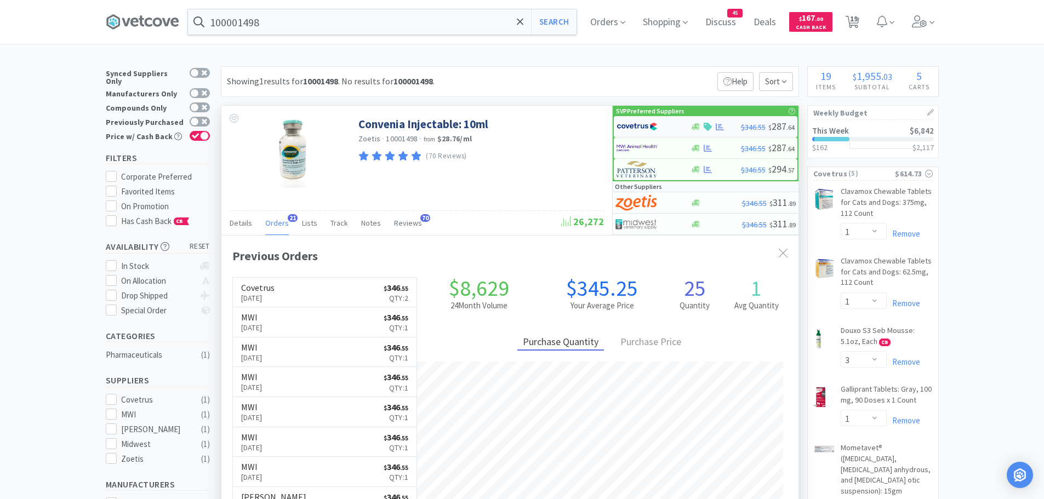
scroll to position [294, 577]
click at [630, 127] on img at bounding box center [636, 126] width 41 height 16
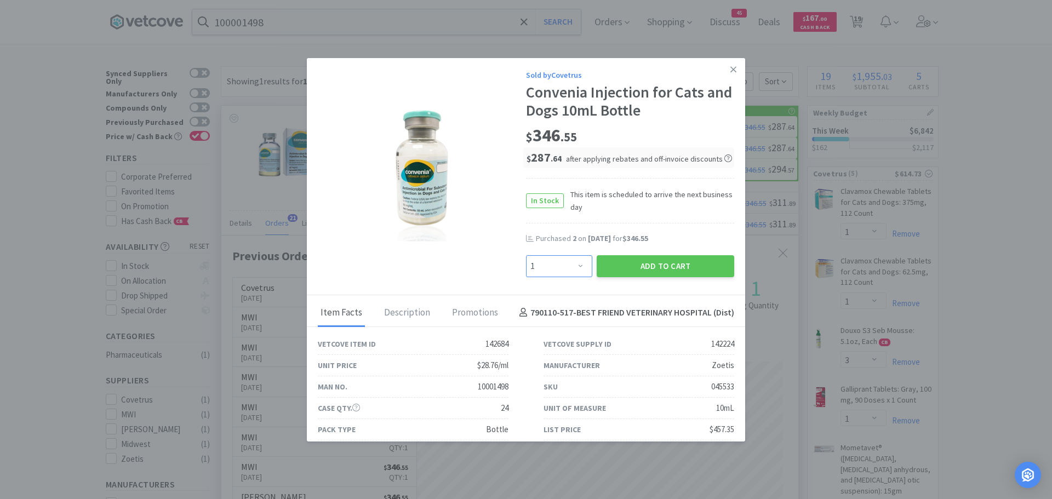
click at [561, 269] on select "Enter Quantity 1 2 3 4 5 6 7 8 9 10 11 12 13 14 15 16 17 18 19 20 Enter Quantity" at bounding box center [559, 266] width 66 height 22
select select "2"
click at [526, 255] on select "Enter Quantity 1 2 3 4 5 6 7 8 9 10 11 12 13 14 15 16 17 18 19 20 Enter Quantity" at bounding box center [559, 266] width 66 height 22
click at [628, 265] on button "Add to Cart" at bounding box center [666, 266] width 138 height 22
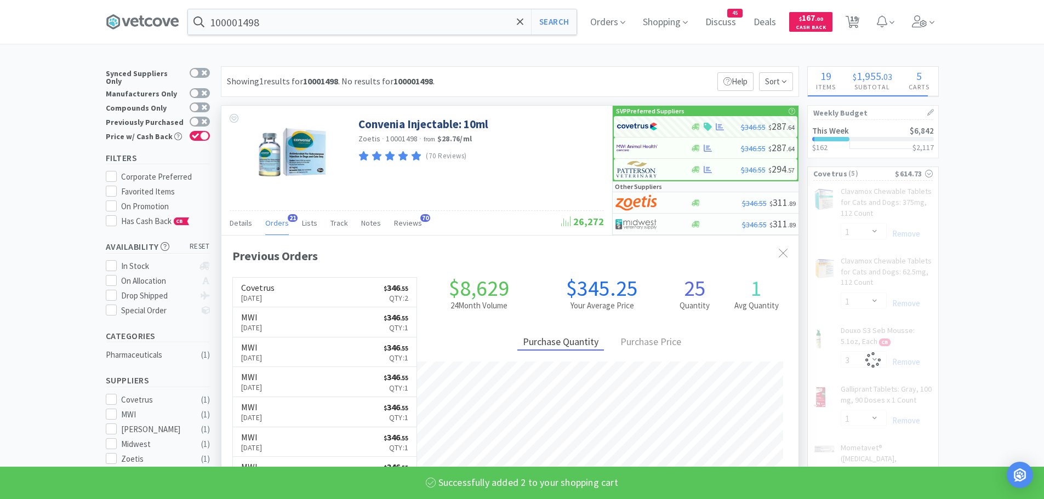
select select "2"
select select "3"
select select "1"
select select "12"
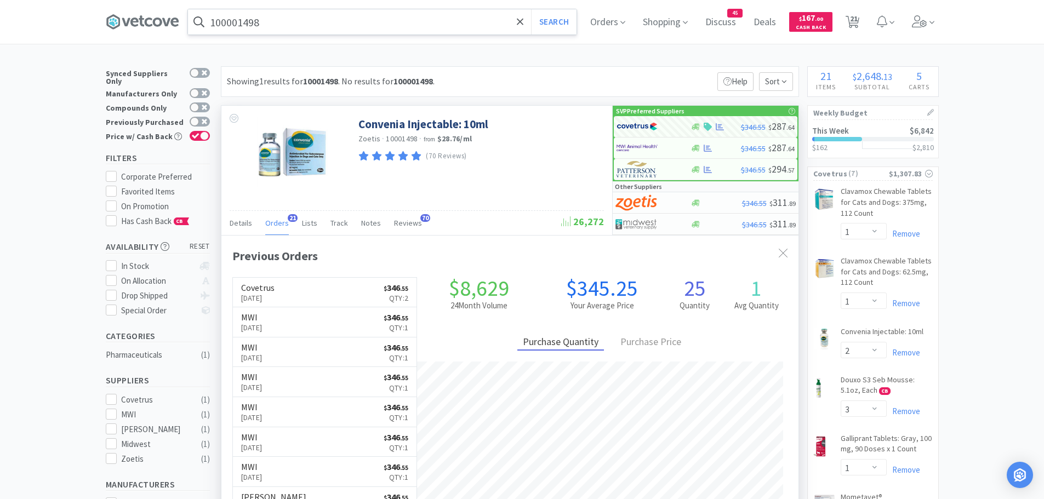
click at [280, 25] on input "100001498" at bounding box center [382, 21] width 389 height 25
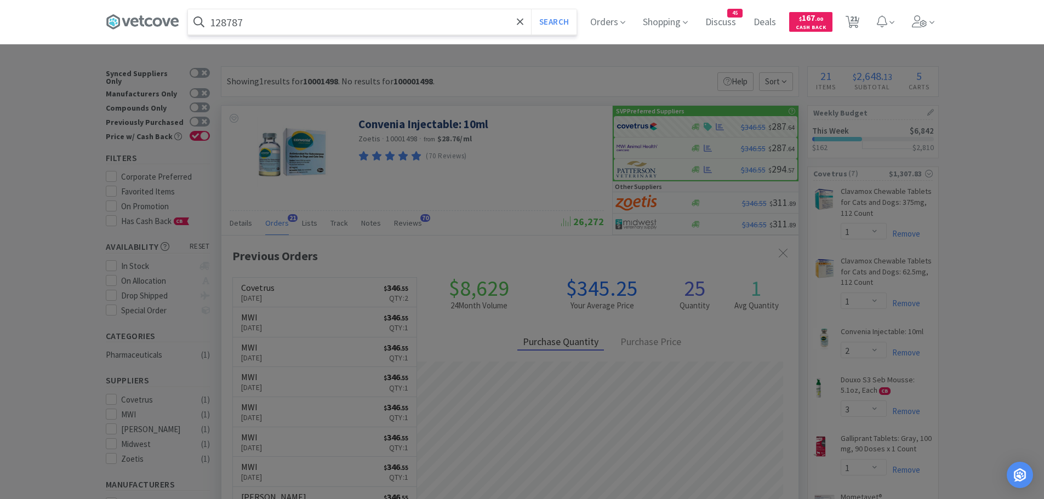
click at [531, 9] on button "Search" at bounding box center [553, 21] width 45 height 25
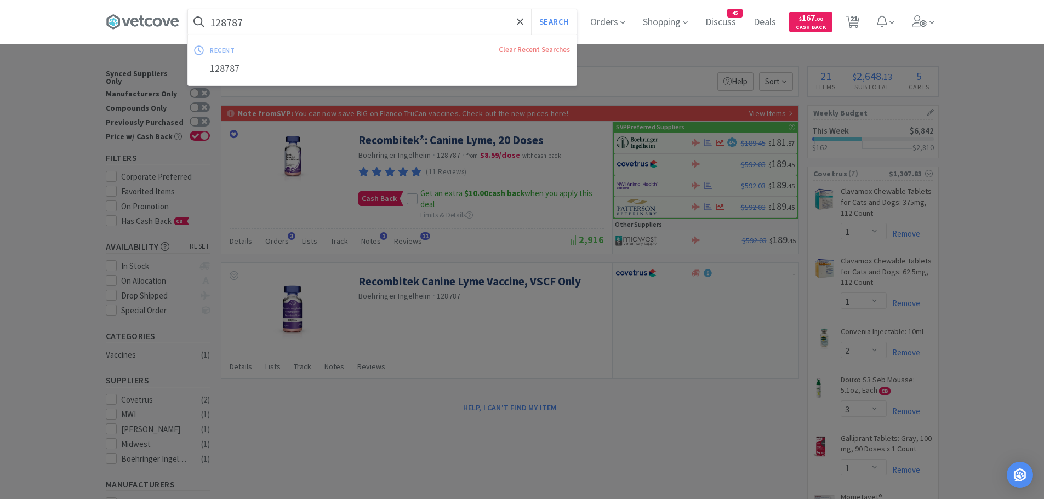
click at [281, 22] on input "128787" at bounding box center [382, 21] width 389 height 25
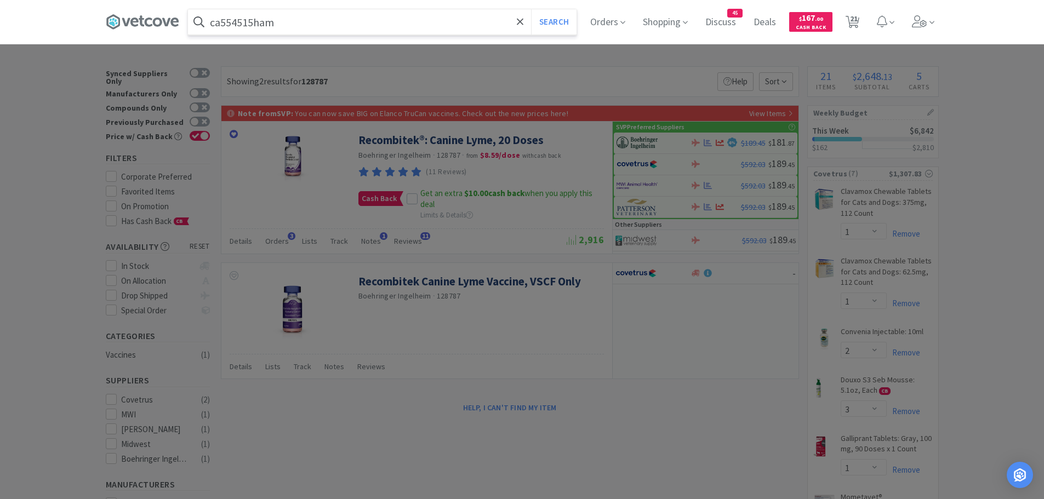
type input "ca554515ham"
click at [531, 9] on button "Search" at bounding box center [553, 21] width 45 height 25
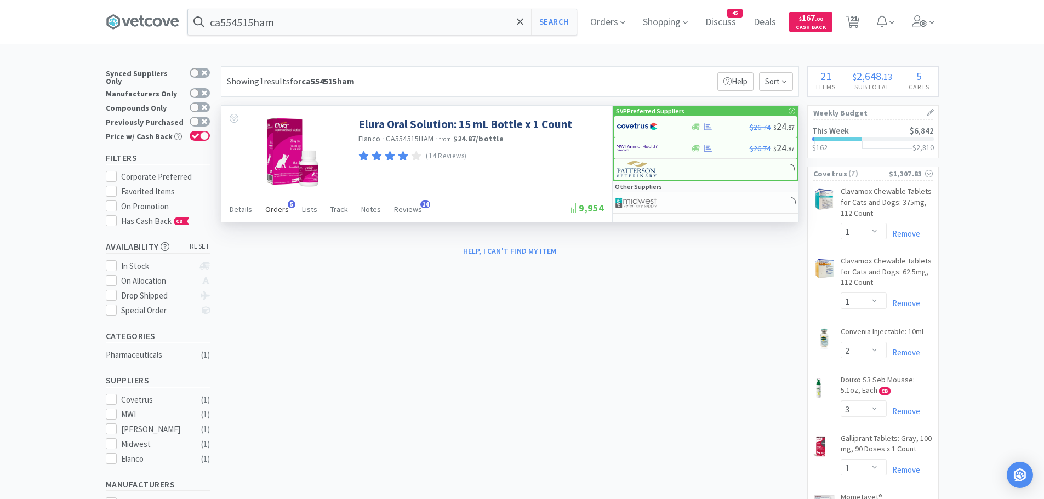
click at [272, 209] on span "Orders" at bounding box center [277, 209] width 24 height 10
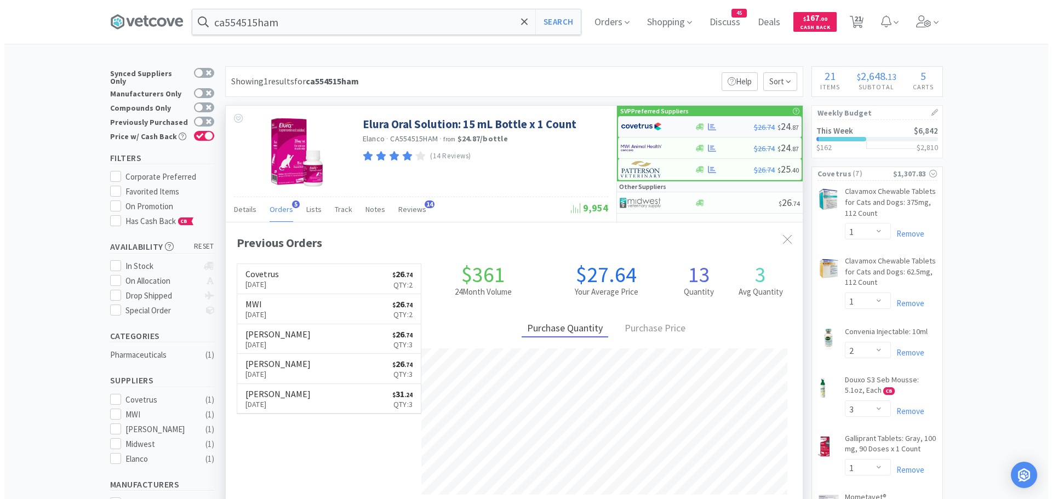
scroll to position [284, 577]
click at [631, 125] on img at bounding box center [636, 126] width 41 height 16
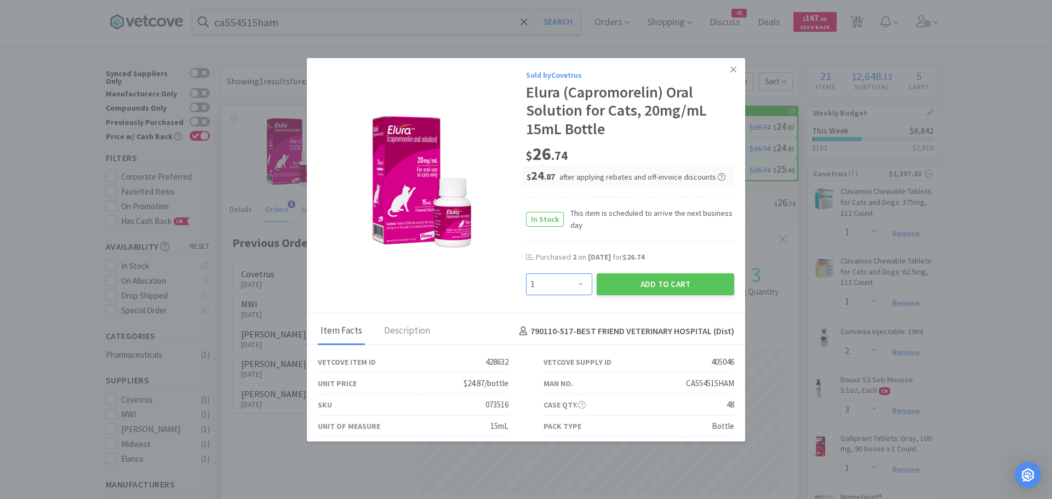
click at [573, 281] on select "Enter Quantity 1 2 3 4 5 6 7 8 9 10 11 12 13 14 15 16 17 18 19 20 Enter Quantity" at bounding box center [559, 284] width 66 height 22
select select "2"
click at [526, 273] on select "Enter Quantity 1 2 3 4 5 6 7 8 9 10 11 12 13 14 15 16 17 18 19 20 Enter Quantity" at bounding box center [559, 284] width 66 height 22
click at [628, 287] on button "Add to Cart" at bounding box center [666, 284] width 138 height 22
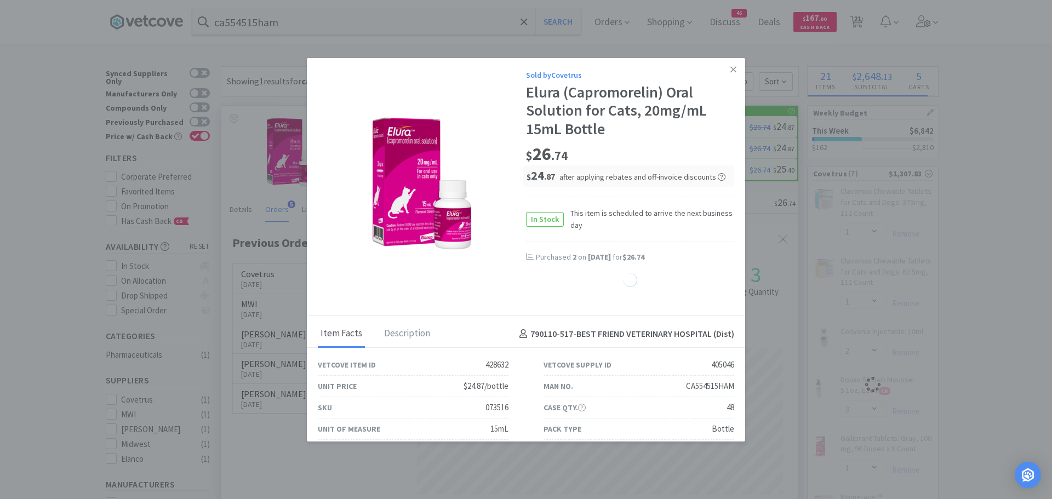
select select "1"
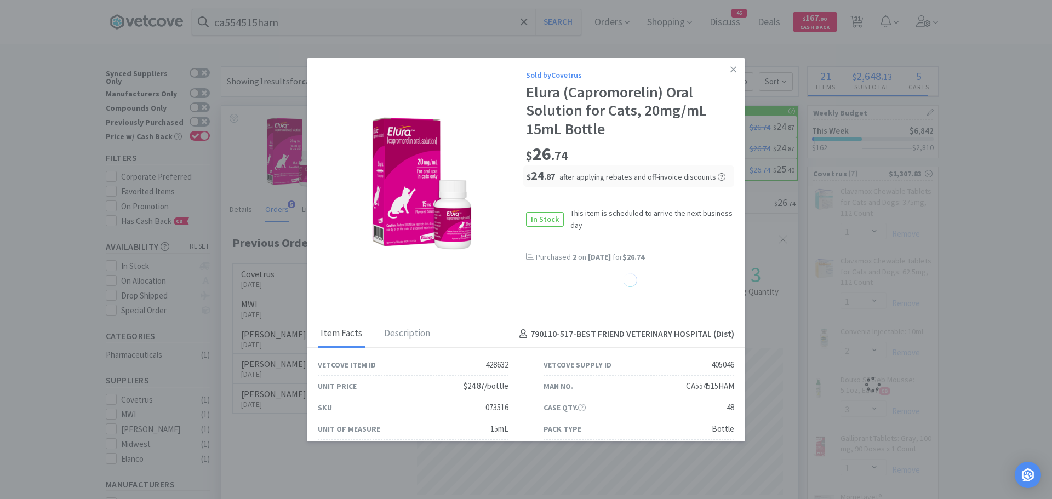
select select "1"
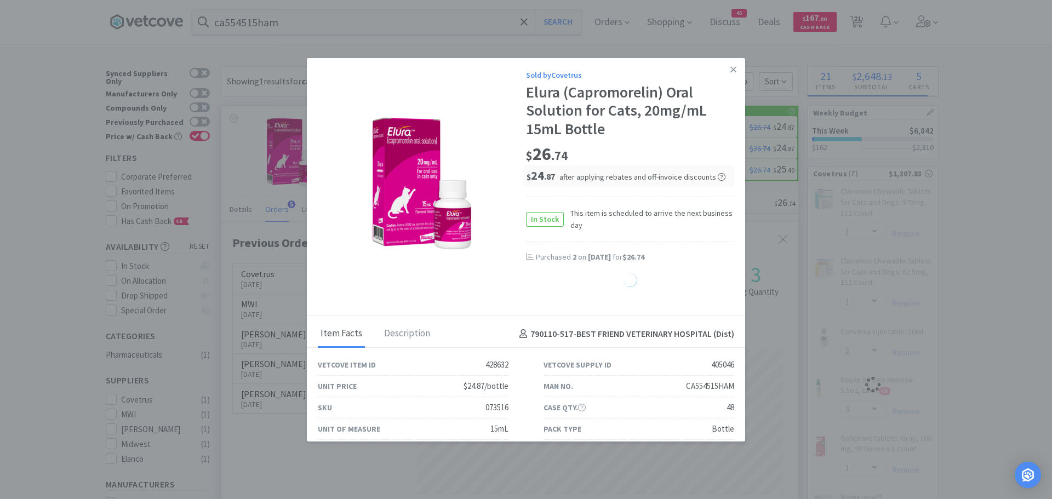
select select "1"
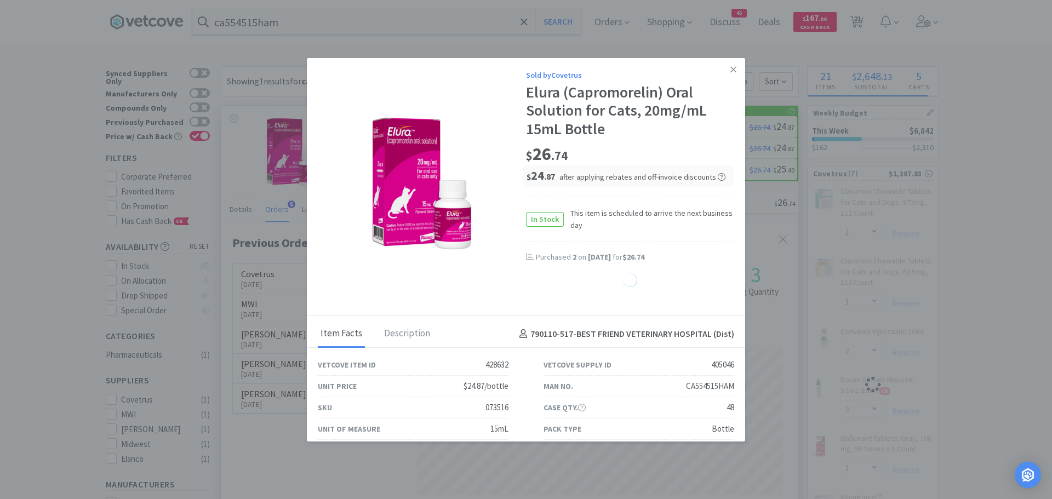
select select "1"
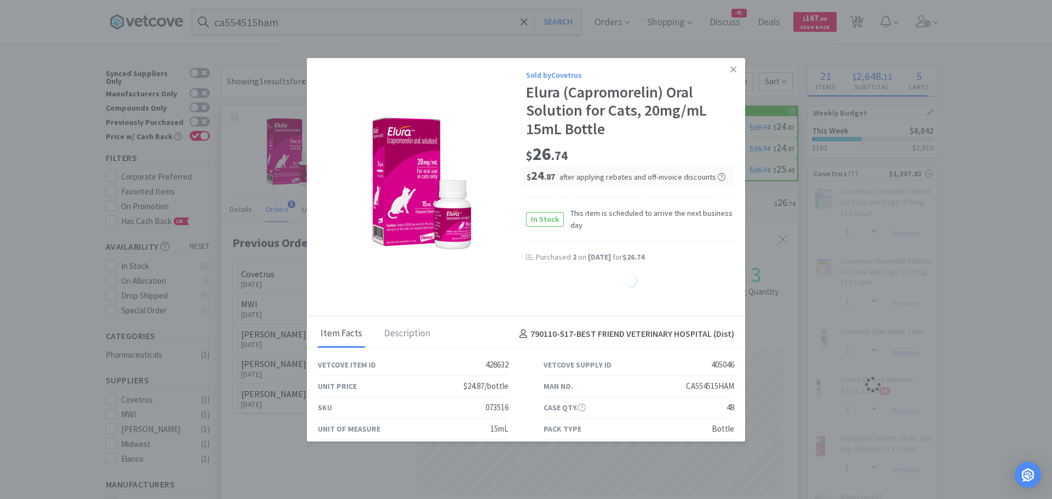
select select "1"
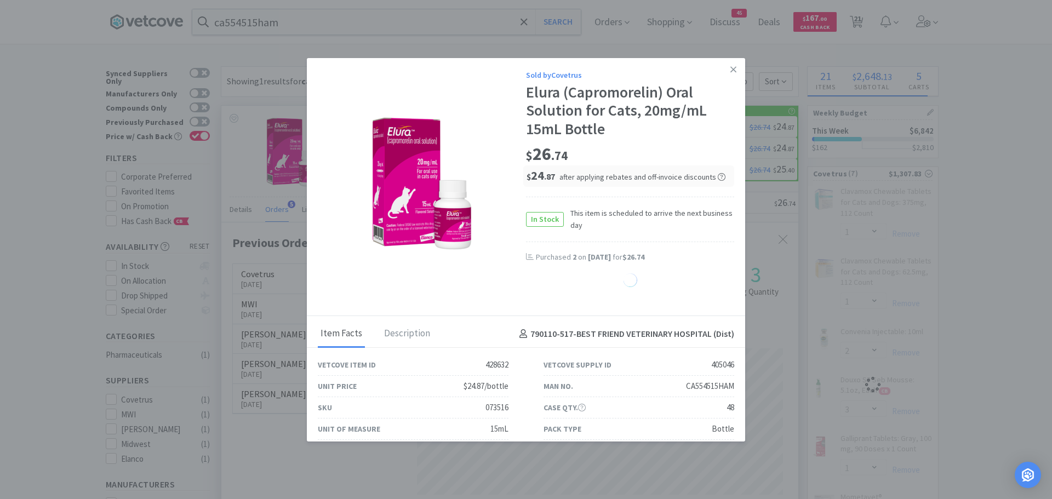
select select "1"
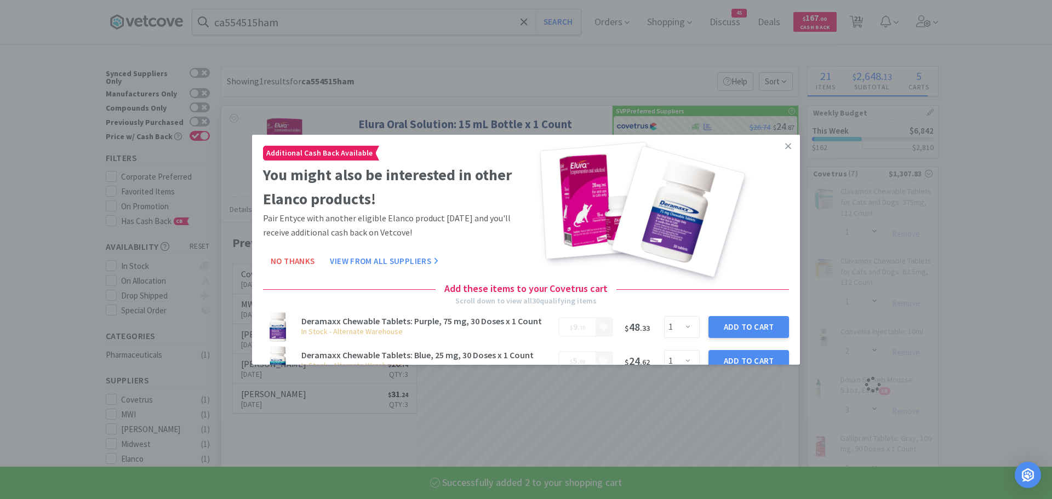
select select "2"
select select "1"
select select "12"
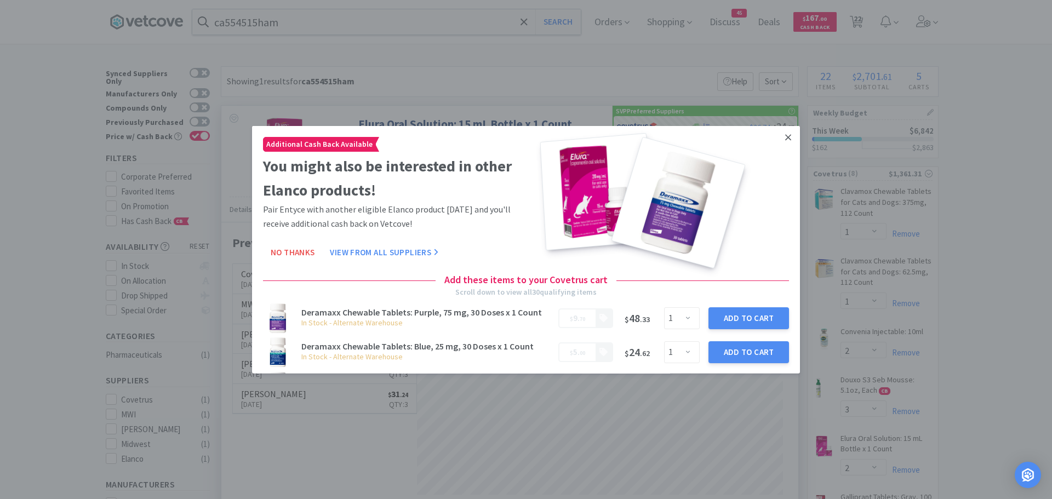
click at [785, 137] on icon at bounding box center [788, 137] width 6 height 10
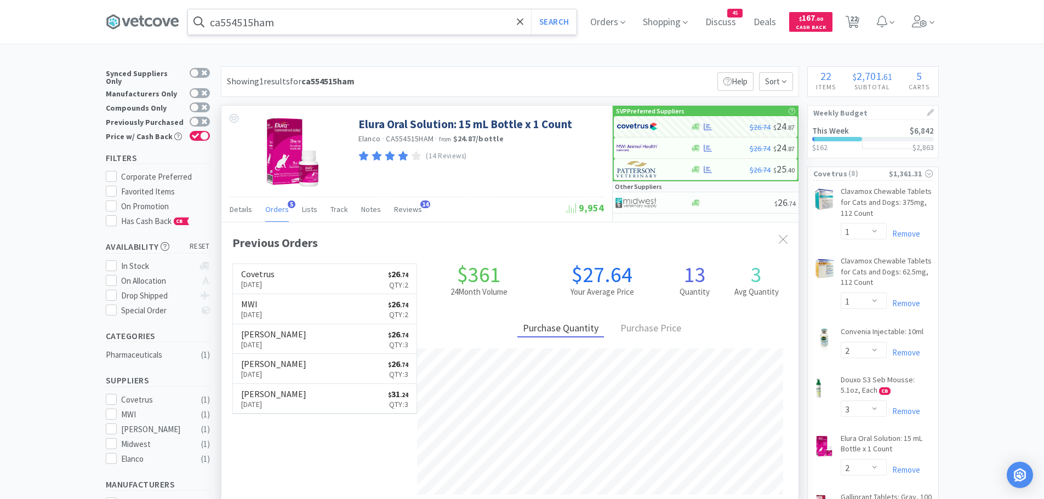
click at [308, 27] on input "ca554515ham" at bounding box center [382, 21] width 389 height 25
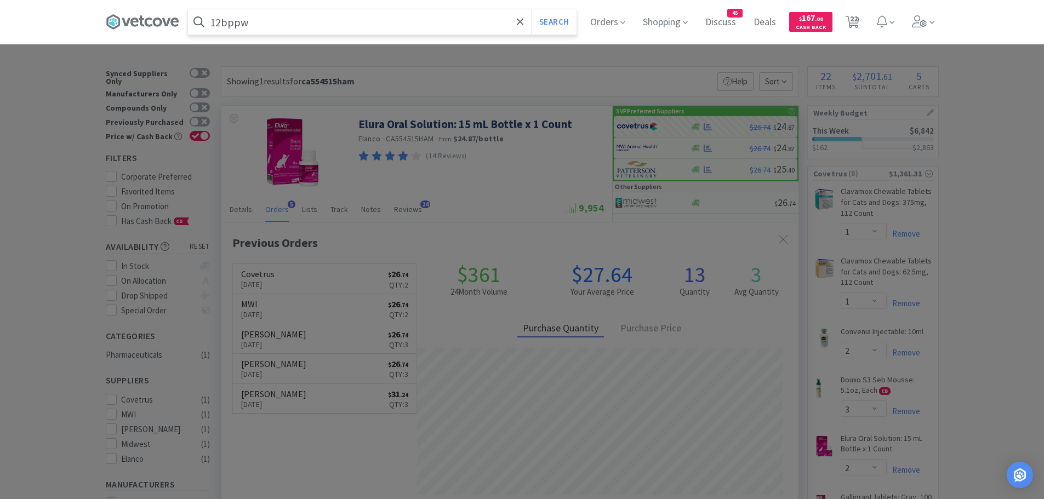
type input "12bppw"
click at [531, 9] on button "Search" at bounding box center [553, 21] width 45 height 25
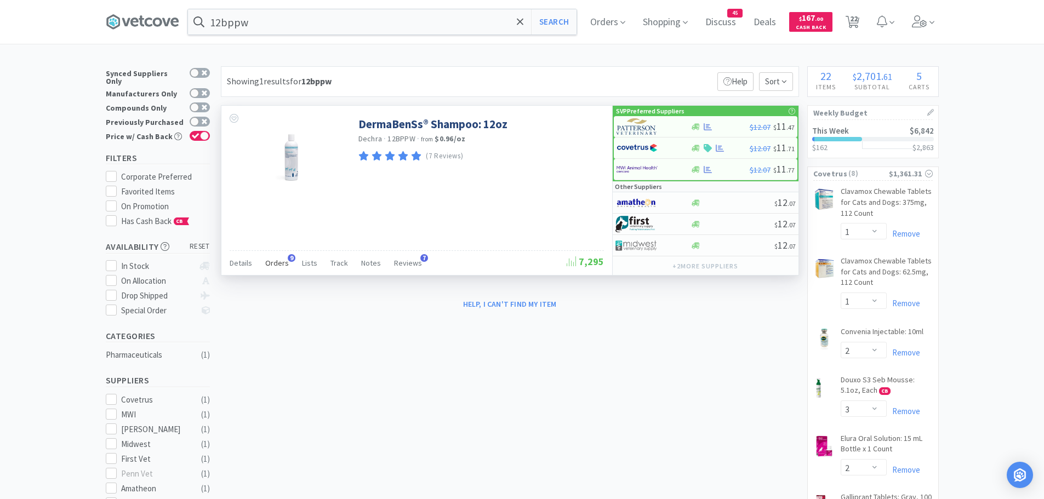
click at [284, 259] on span "Orders" at bounding box center [277, 263] width 24 height 10
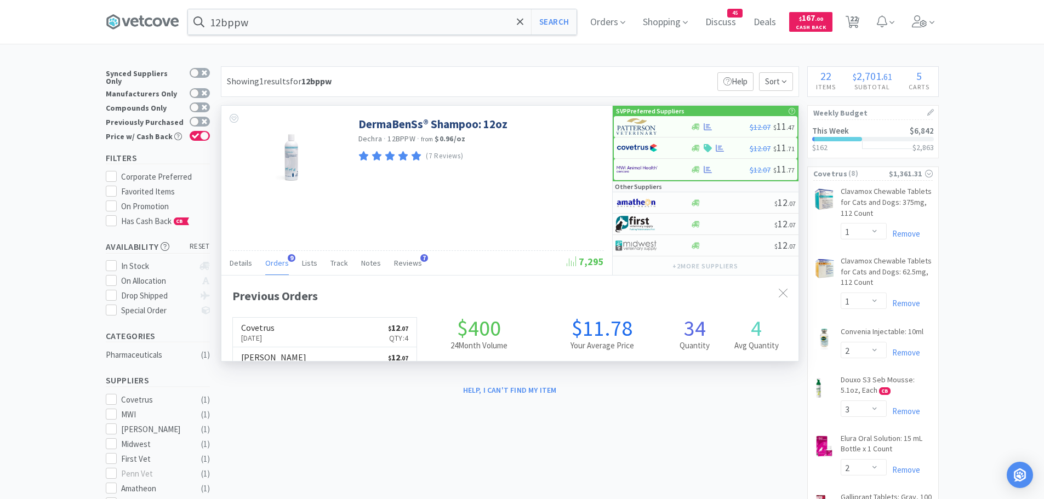
scroll to position [294, 577]
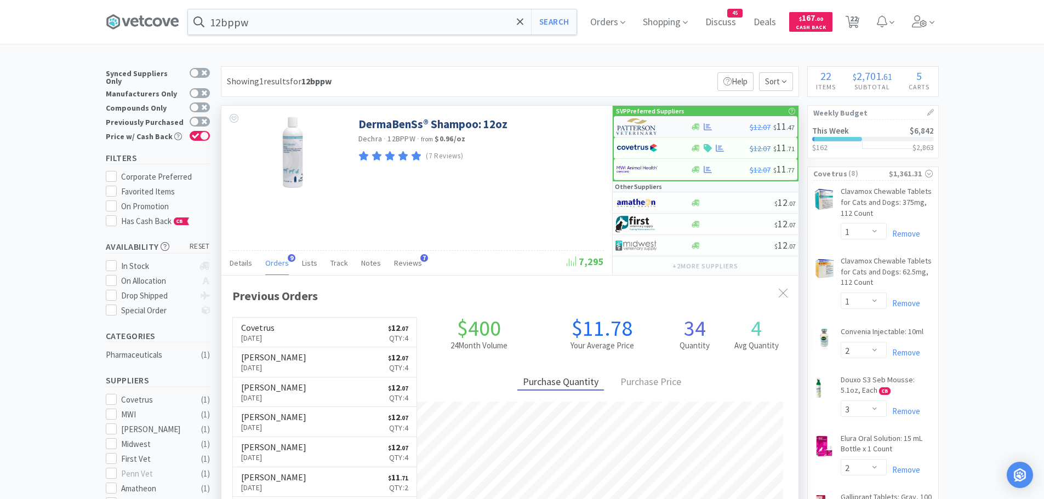
click at [650, 125] on img at bounding box center [636, 126] width 41 height 16
select select "1"
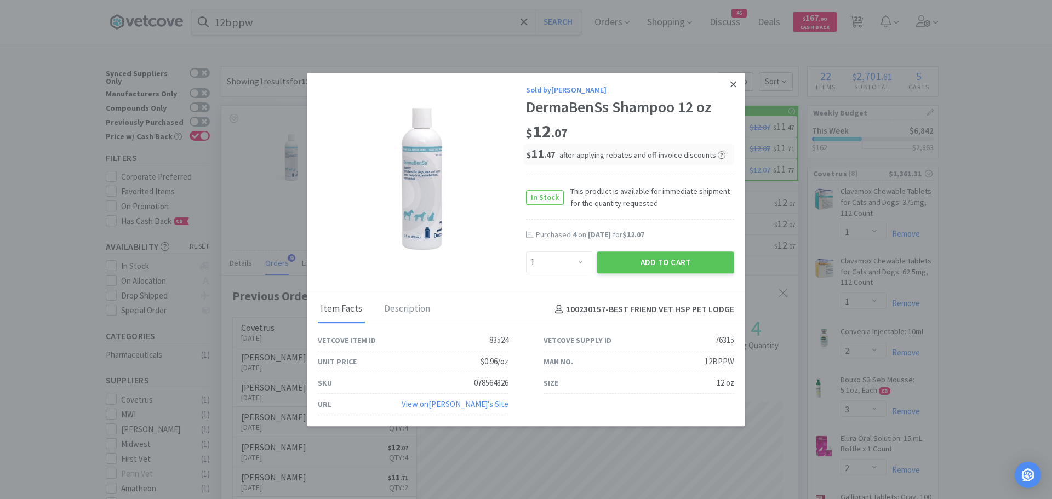
click at [732, 84] on icon at bounding box center [733, 84] width 6 height 10
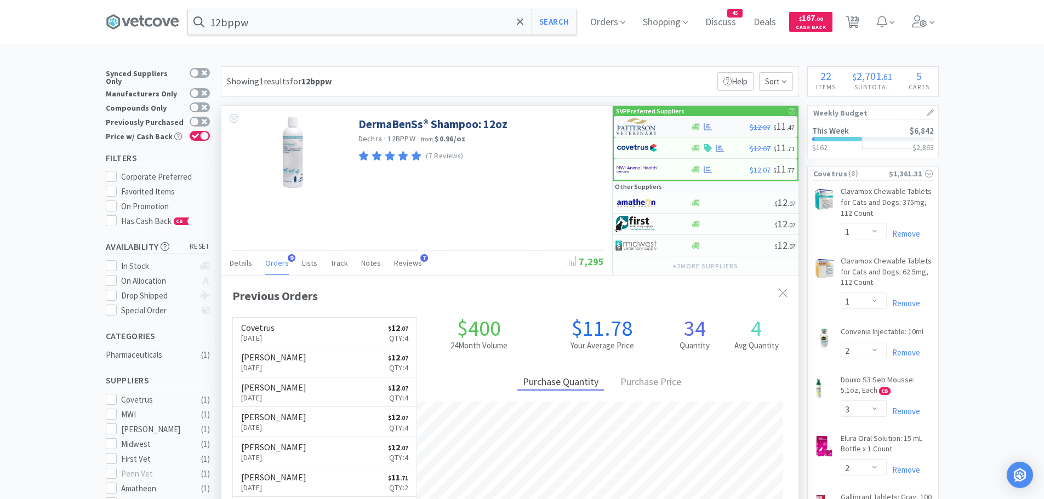
click at [641, 127] on img at bounding box center [636, 126] width 41 height 16
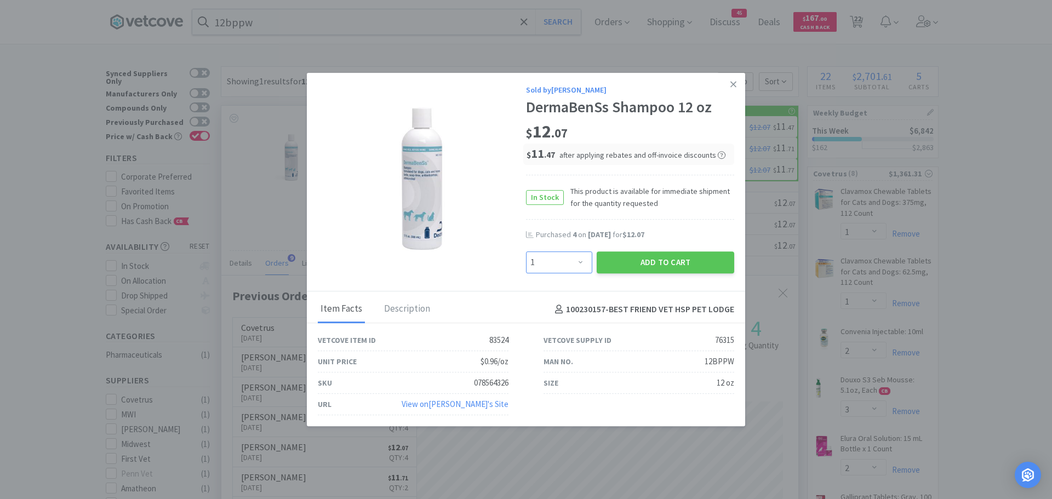
click at [552, 259] on select "Enter Quantity 1 2 3 4 5 6 7 8 9 10 11 12 13 14 15 16 17 18 19 20 Enter Quantity" at bounding box center [559, 263] width 66 height 22
select select "4"
click at [526, 252] on select "Enter Quantity 1 2 3 4 5 6 7 8 9 10 11 12 13 14 15 16 17 18 19 20 Enter Quantity" at bounding box center [559, 263] width 66 height 22
click at [619, 264] on button "Add to Cart" at bounding box center [666, 263] width 138 height 22
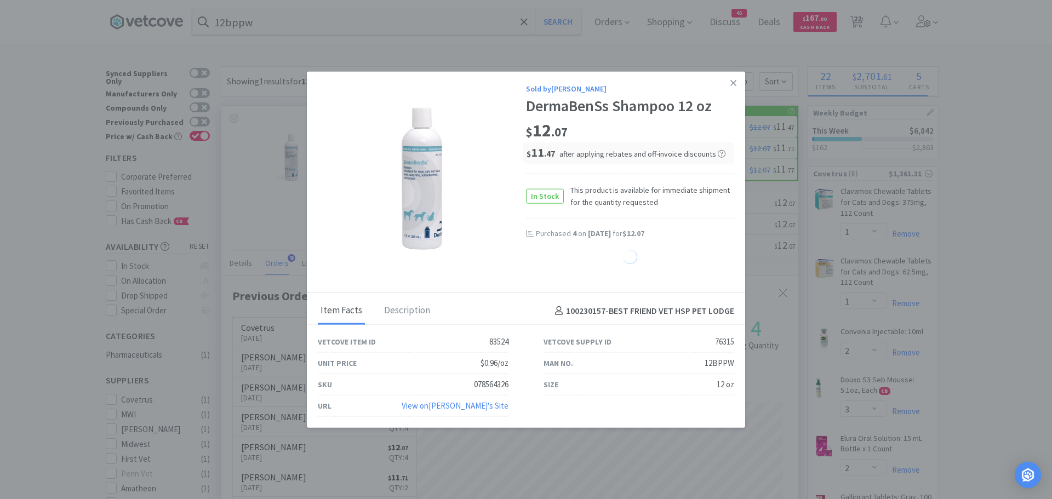
select select "4"
select select "12"
select select "4"
select select "1"
select select "2"
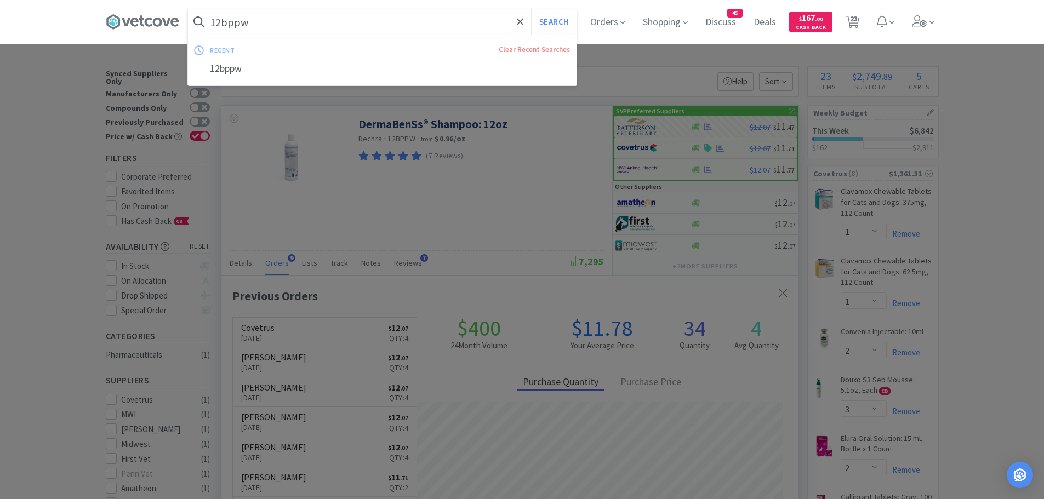
click at [328, 26] on input "12bppw" at bounding box center [382, 21] width 389 height 25
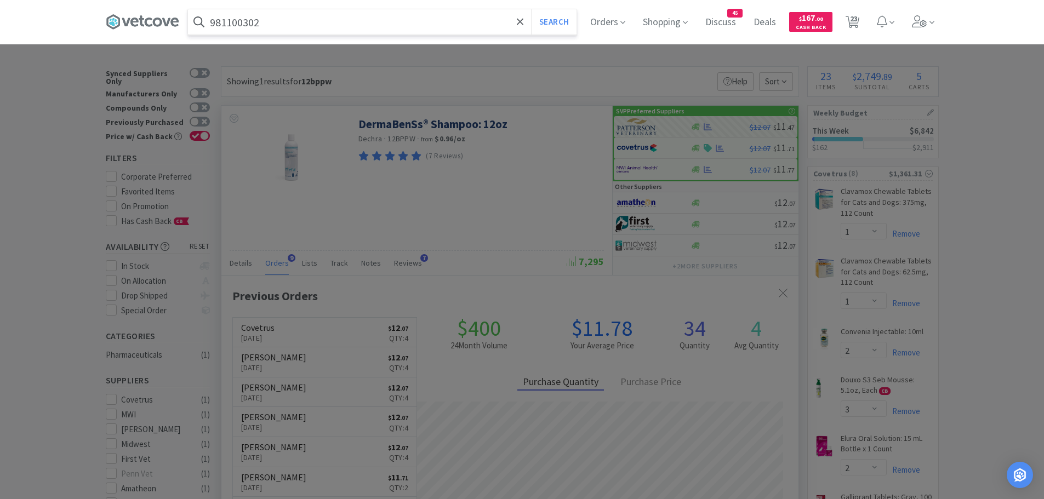
type input "981100302"
click at [531, 9] on button "Search" at bounding box center [553, 21] width 45 height 25
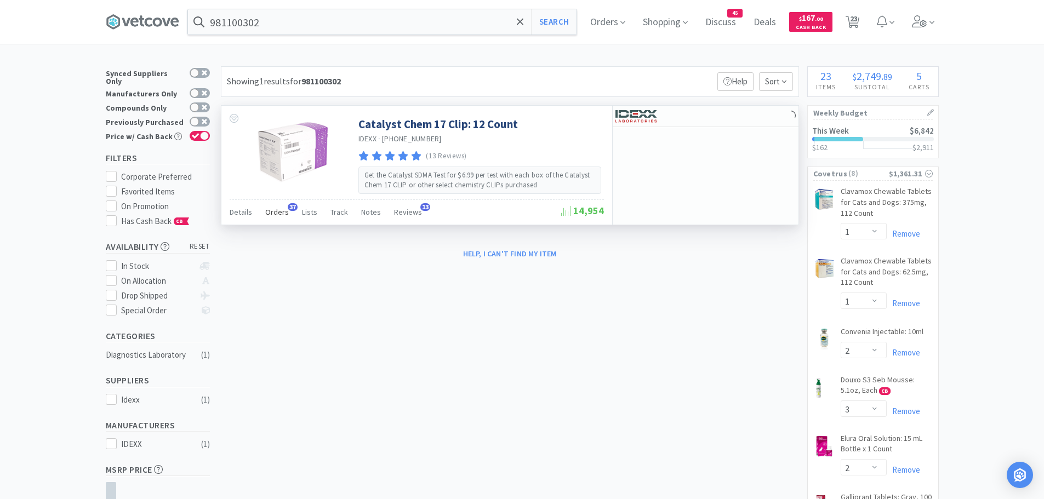
click at [284, 212] on span "Orders" at bounding box center [277, 212] width 24 height 10
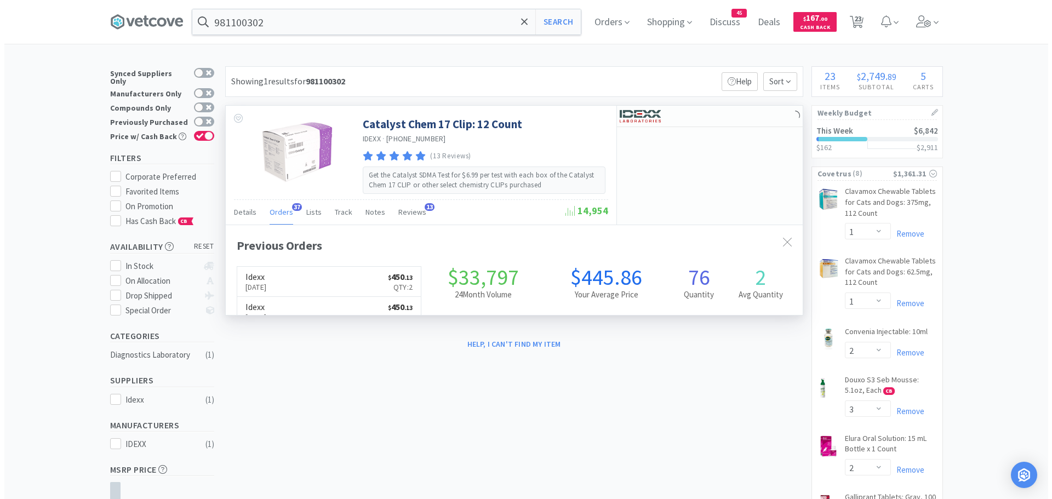
scroll to position [294, 577]
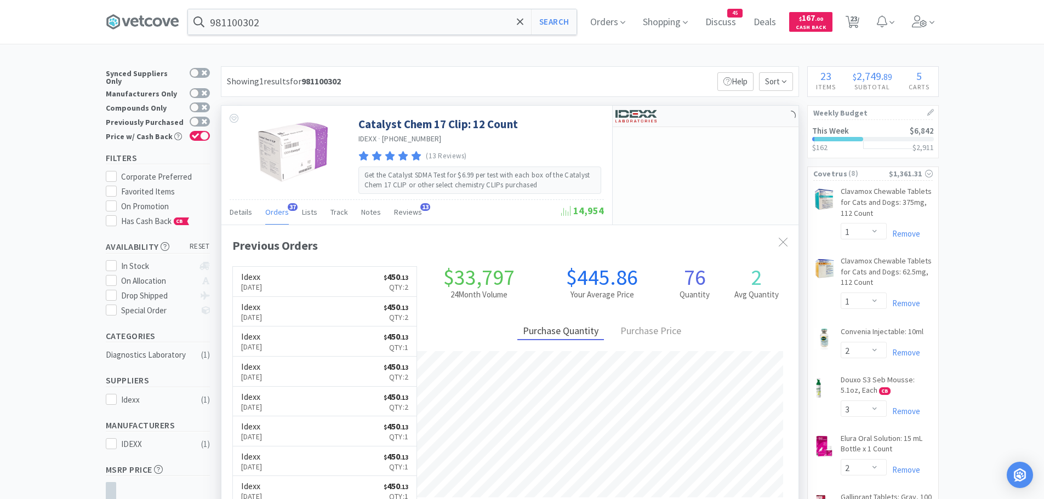
click at [635, 117] on img at bounding box center [635, 116] width 41 height 16
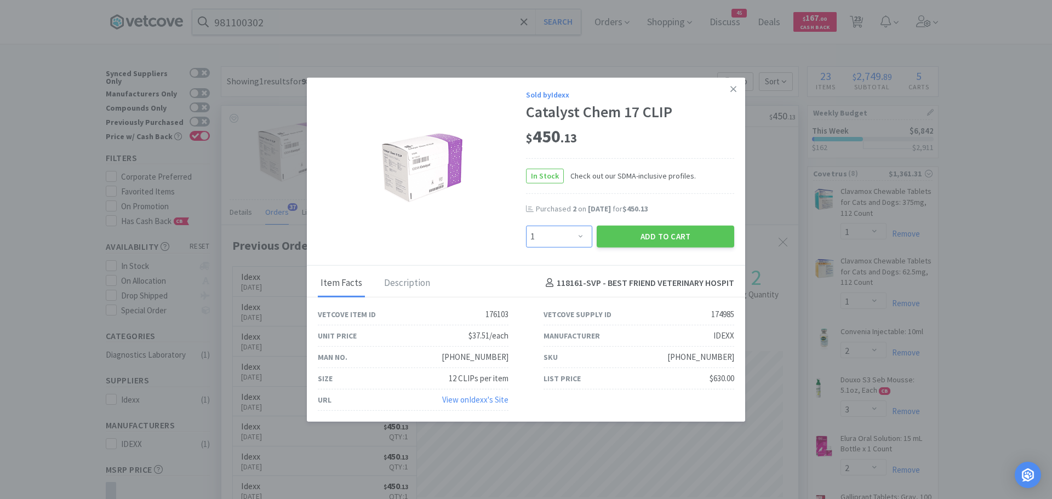
click at [550, 231] on select "Enter Quantity 1 2 3 4 5 6 7 8 9 10 11 12 13 14 15 16 17 18 19 20 Enter Quantity" at bounding box center [559, 236] width 66 height 22
select select "2"
click at [526, 225] on select "Enter Quantity 1 2 3 4 5 6 7 8 9 10 11 12 13 14 15 16 17 18 19 20 Enter Quantity" at bounding box center [559, 236] width 66 height 22
click at [616, 235] on button "Add to Cart" at bounding box center [666, 236] width 138 height 22
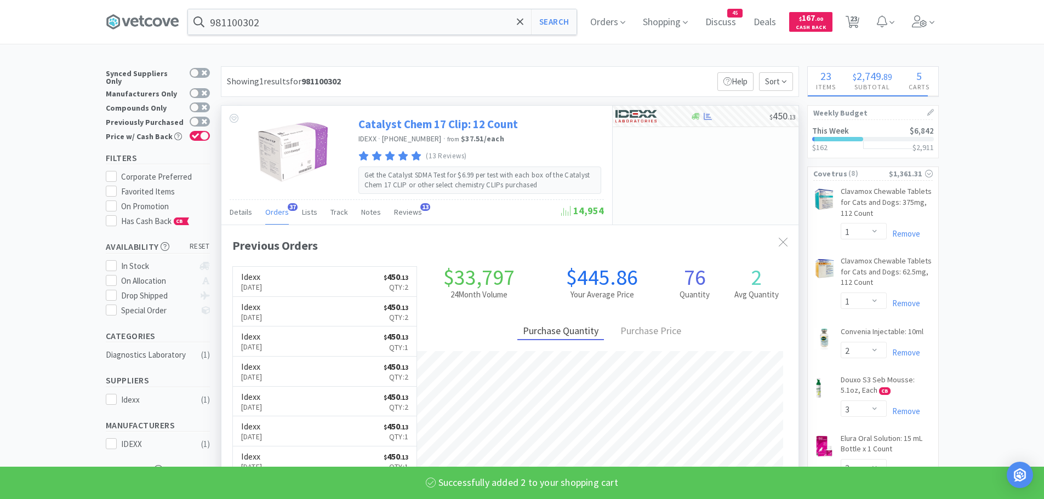
select select "2"
click at [289, 25] on input "981100302" at bounding box center [382, 21] width 389 height 25
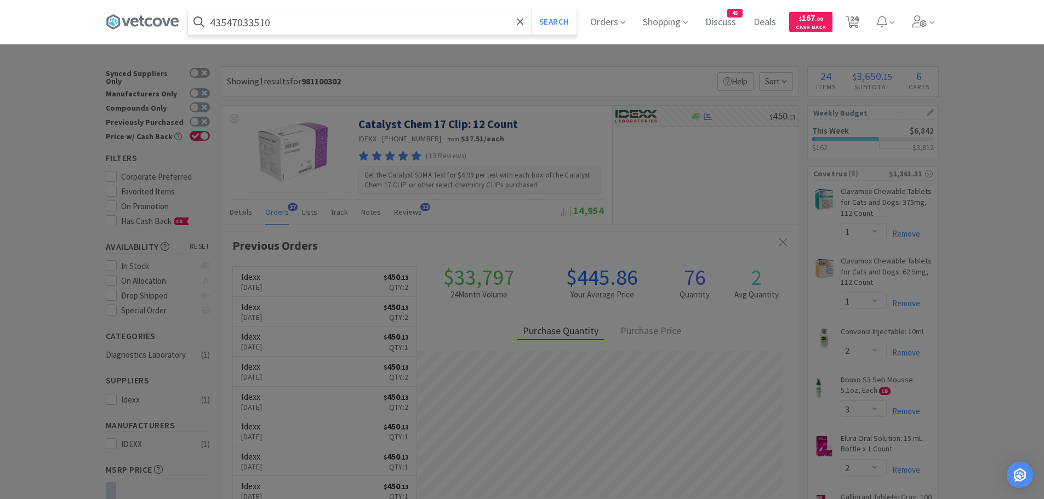
type input "43547033510"
click at [531, 9] on button "Search" at bounding box center [553, 21] width 45 height 25
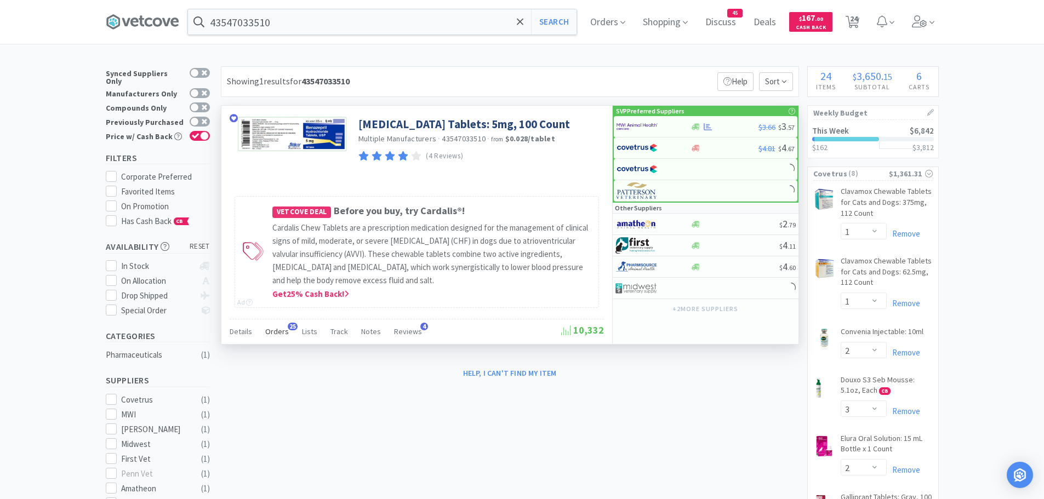
click at [277, 331] on span "Orders" at bounding box center [277, 332] width 24 height 10
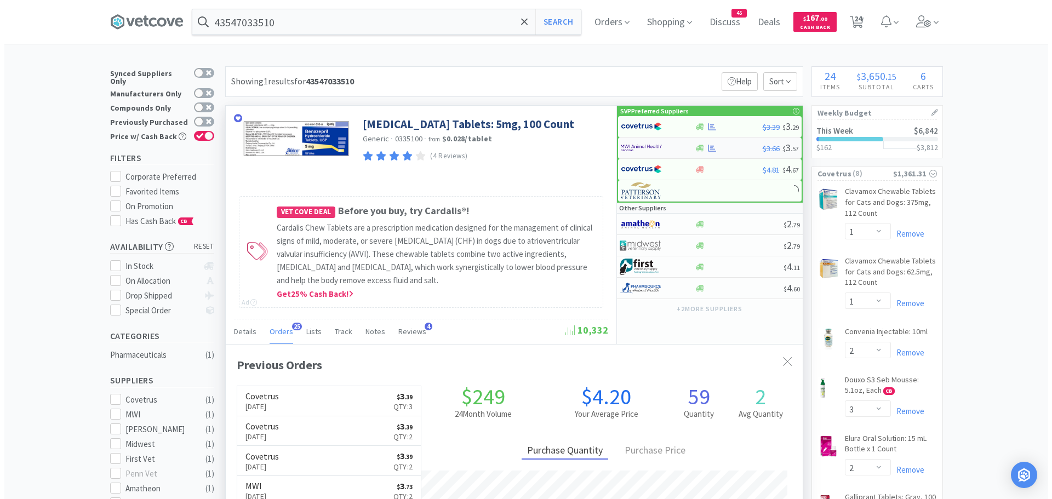
scroll to position [294, 577]
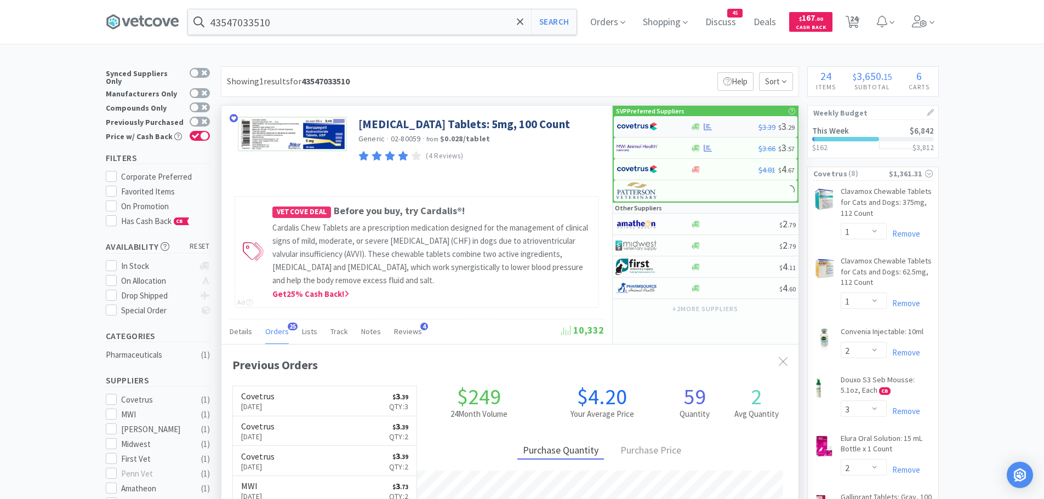
click at [665, 128] on div at bounding box center [646, 126] width 60 height 19
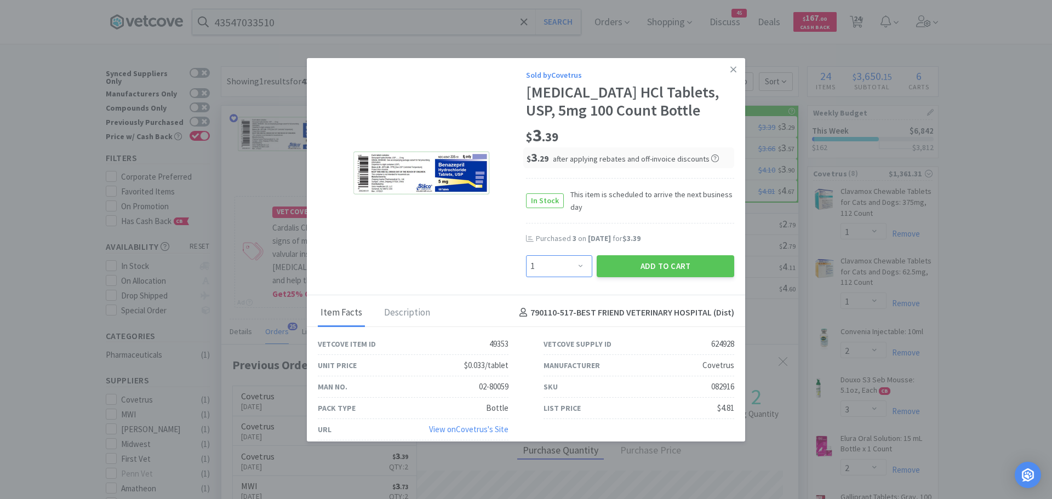
click at [569, 270] on select "Enter Quantity 1 2 3 4 5 6 7 8 9 10 11 12 13 14 15 16 17 18 19 20 Enter Quantity" at bounding box center [559, 266] width 66 height 22
select select "3"
click at [526, 255] on select "Enter Quantity 1 2 3 4 5 6 7 8 9 10 11 12 13 14 15 16 17 18 19 20 Enter Quantity" at bounding box center [559, 266] width 66 height 22
click at [635, 271] on button "Add to Cart" at bounding box center [666, 266] width 138 height 22
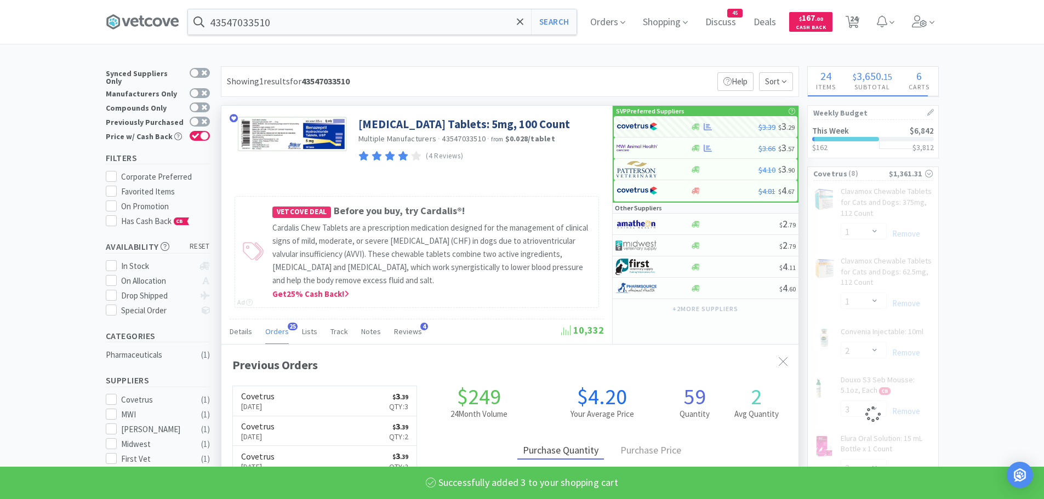
select select "3"
select select "1"
select select "2"
select select "3"
select select "2"
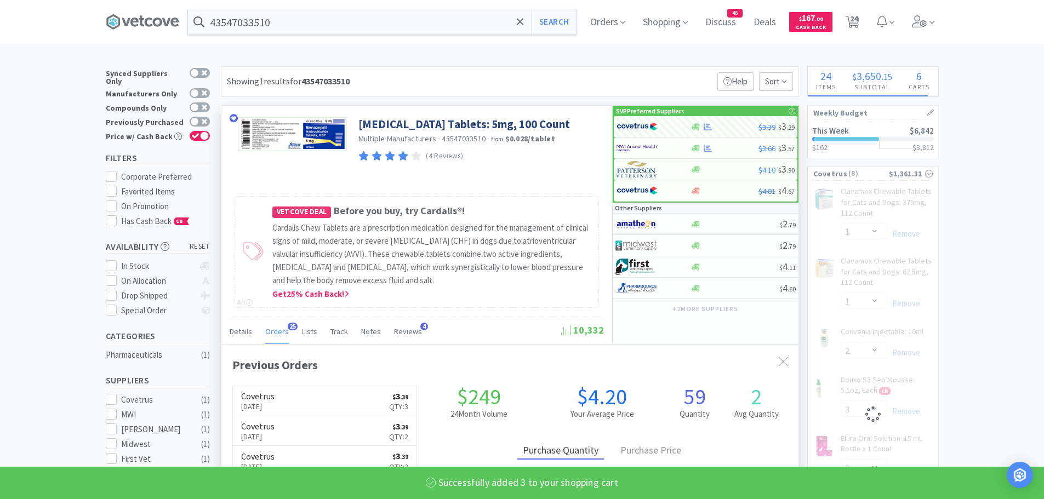
select select "1"
select select "12"
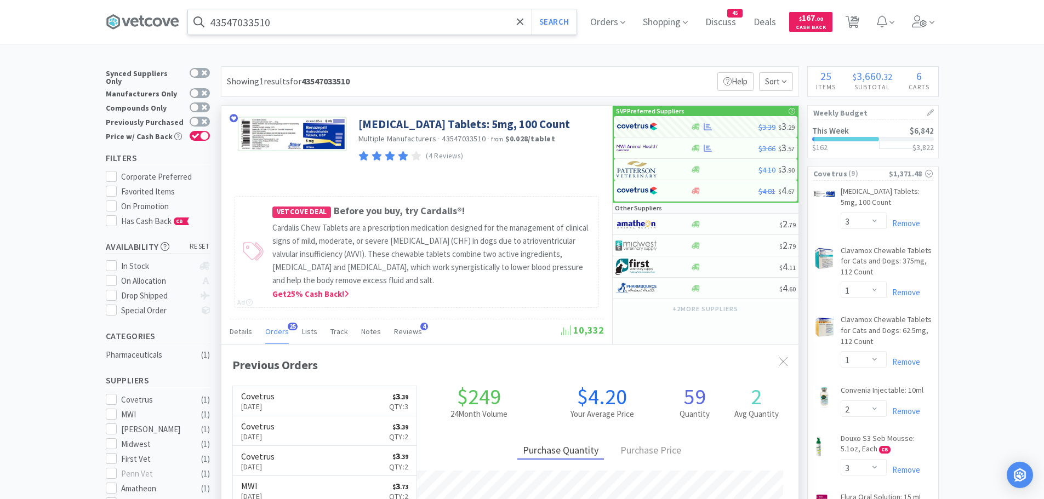
click at [287, 20] on input "43547033510" at bounding box center [382, 21] width 389 height 25
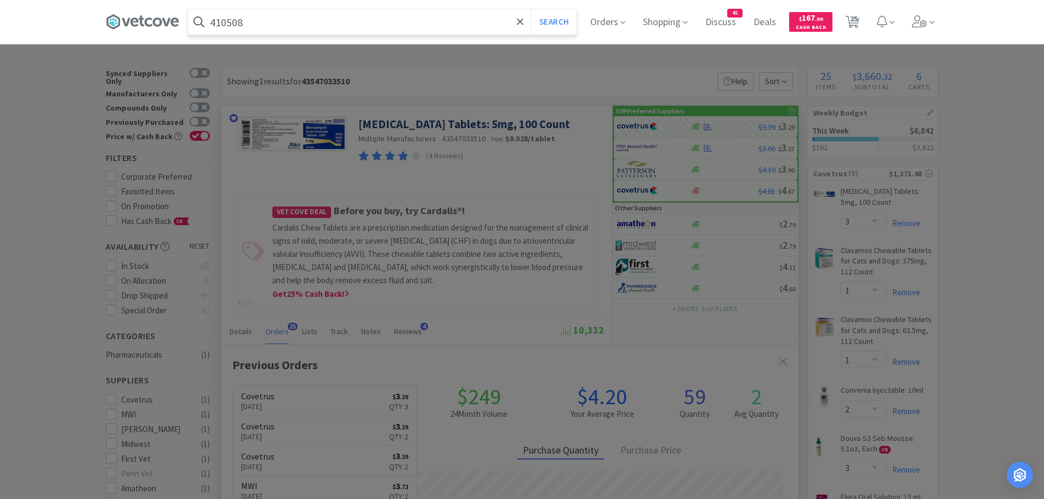
type input "410508"
click at [531, 9] on button "Search" at bounding box center [553, 21] width 45 height 25
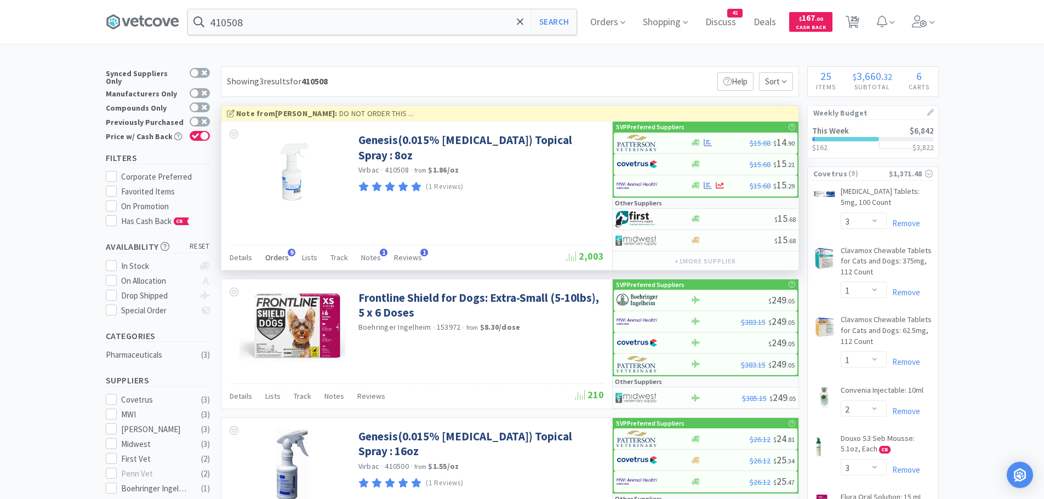
click at [288, 255] on span "9" at bounding box center [292, 253] width 8 height 8
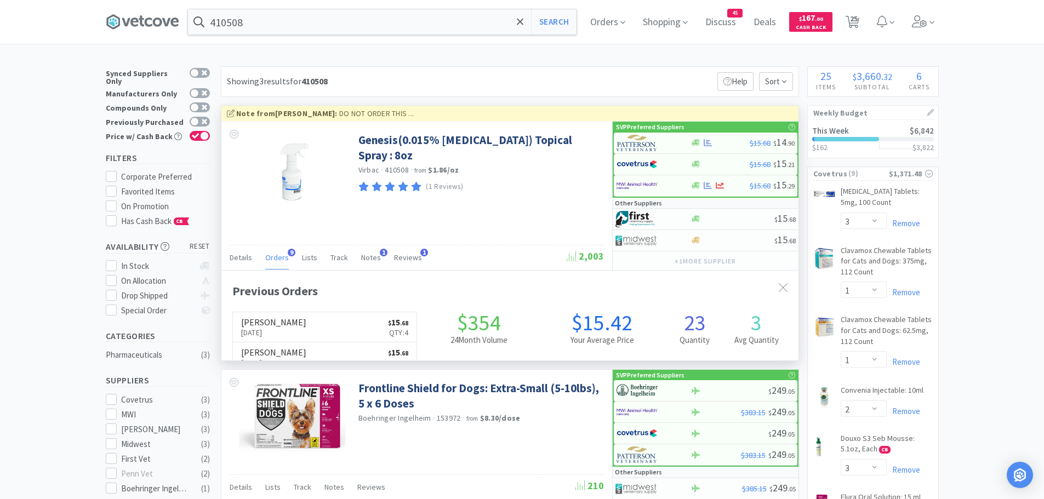
scroll to position [294, 577]
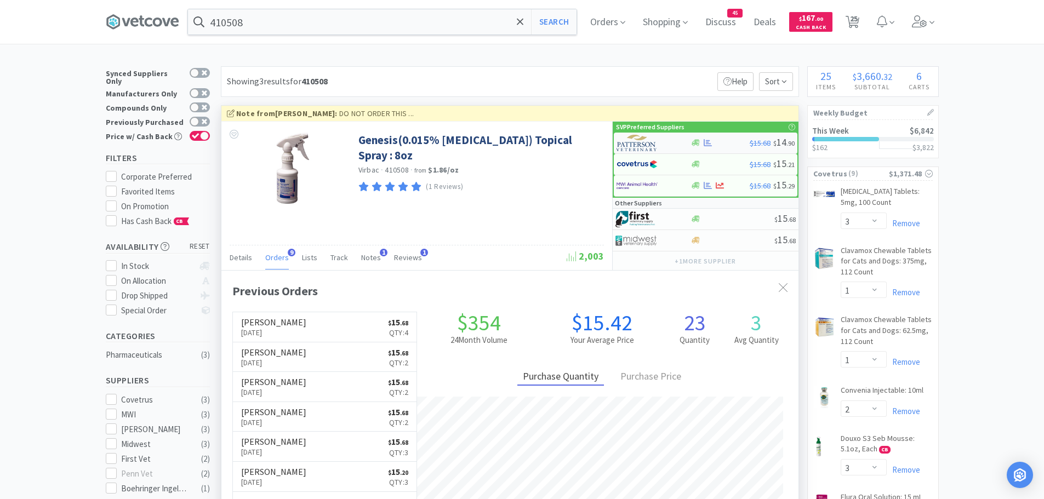
click at [629, 144] on img at bounding box center [636, 143] width 41 height 16
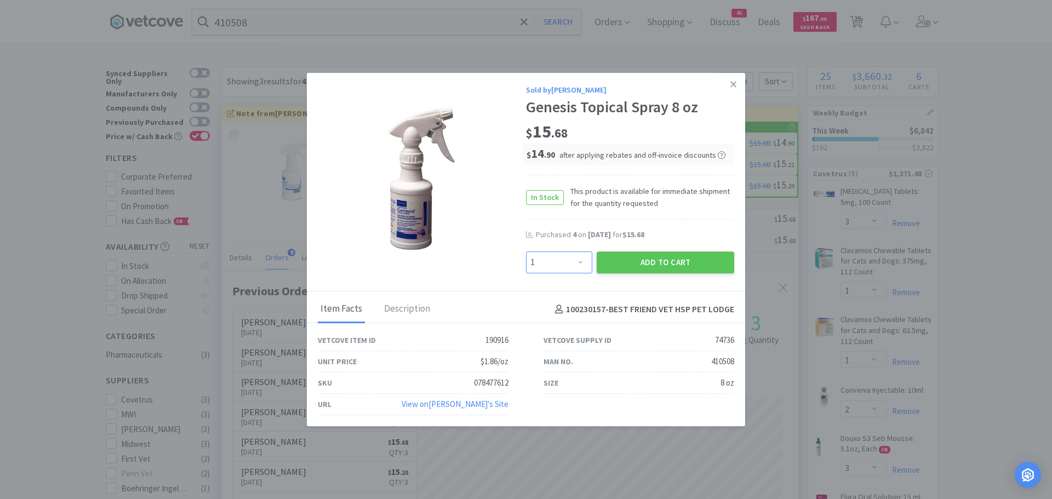
click at [567, 260] on select "Enter Quantity 1 2 3 4 5 6 7 8 9 10 11 12 13 14 15 16 17 18 19 20 Enter Quantity" at bounding box center [559, 263] width 66 height 22
select select "4"
click at [526, 252] on select "Enter Quantity 1 2 3 4 5 6 7 8 9 10 11 12 13 14 15 16 17 18 19 20 Enter Quantity" at bounding box center [559, 263] width 66 height 22
click at [629, 258] on button "Add to Cart" at bounding box center [666, 263] width 138 height 22
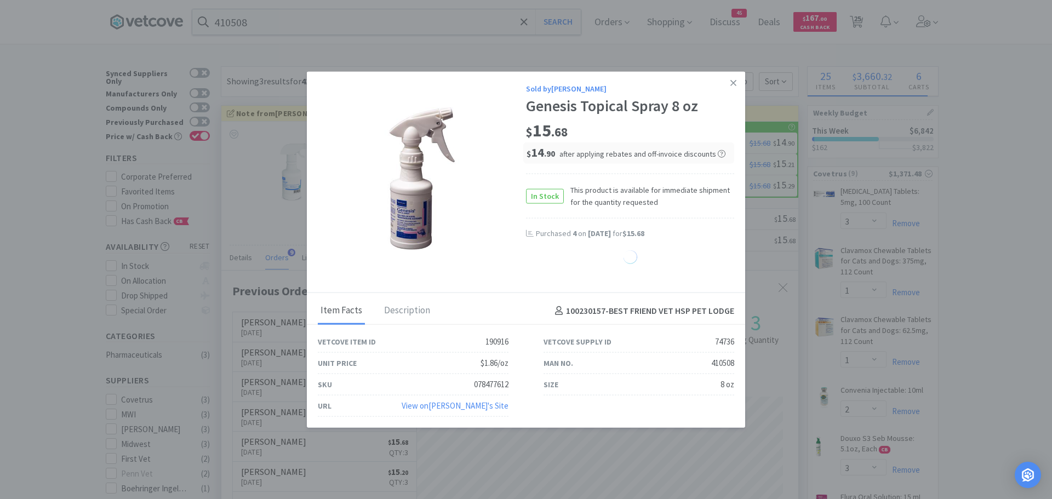
select select "4"
select select "12"
select select "4"
select select "1"
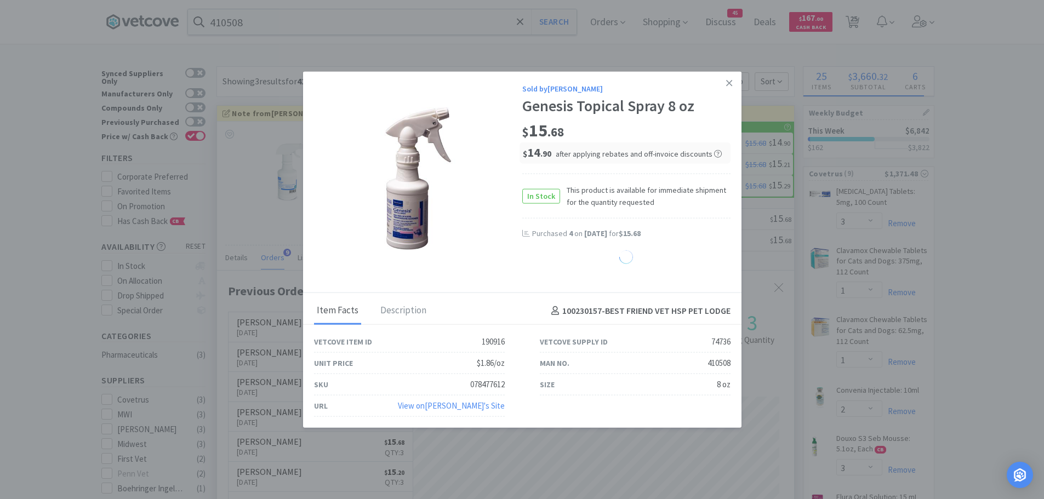
select select "2"
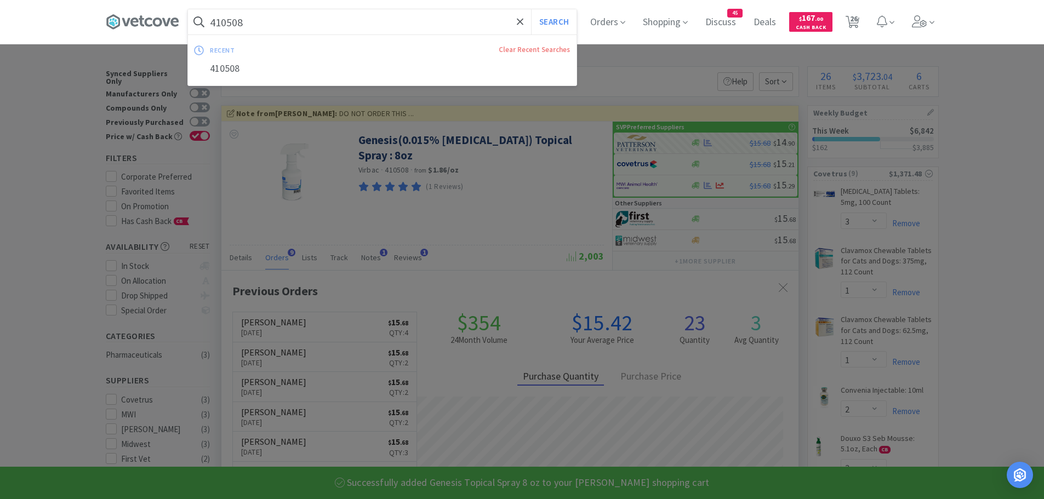
click at [284, 25] on input "410508" at bounding box center [382, 21] width 389 height 25
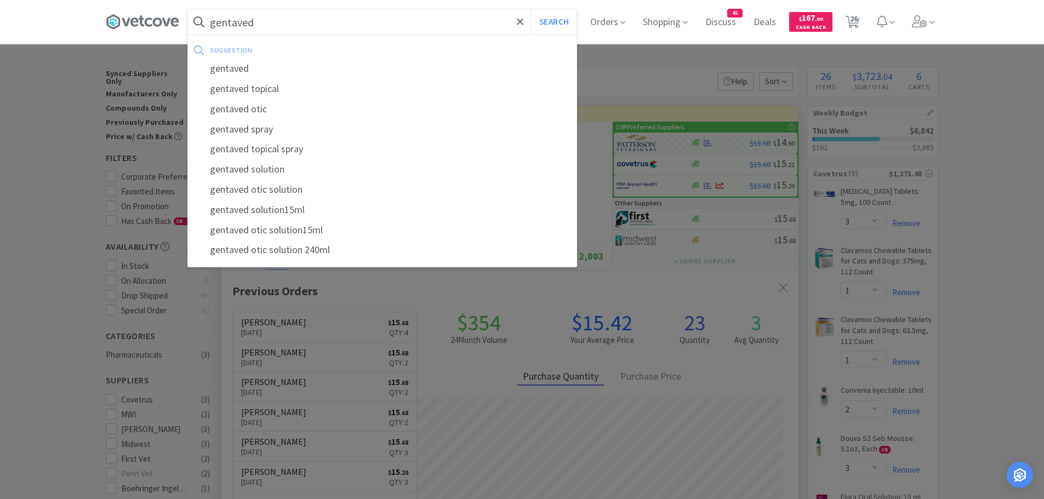
click at [531, 9] on button "Search" at bounding box center [553, 21] width 45 height 25
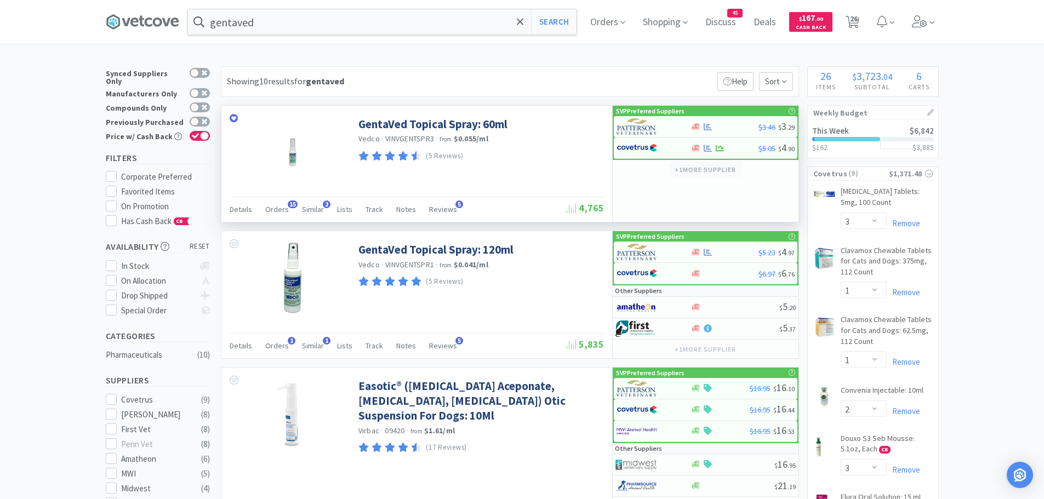
click at [724, 170] on button "+ 1 more supplier" at bounding box center [705, 169] width 72 height 15
click at [539, 110] on div "GentaVed Topical Spray: 60ml Vedco · VINVGENTSPR3 · from $0.055 / ml (5 Reviews)" at bounding box center [485, 135] width 254 height 58
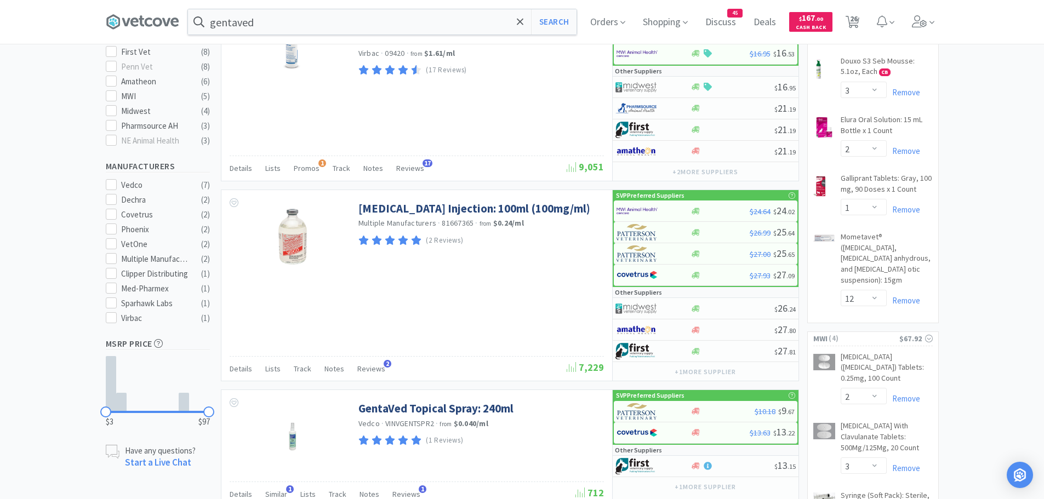
scroll to position [384, 0]
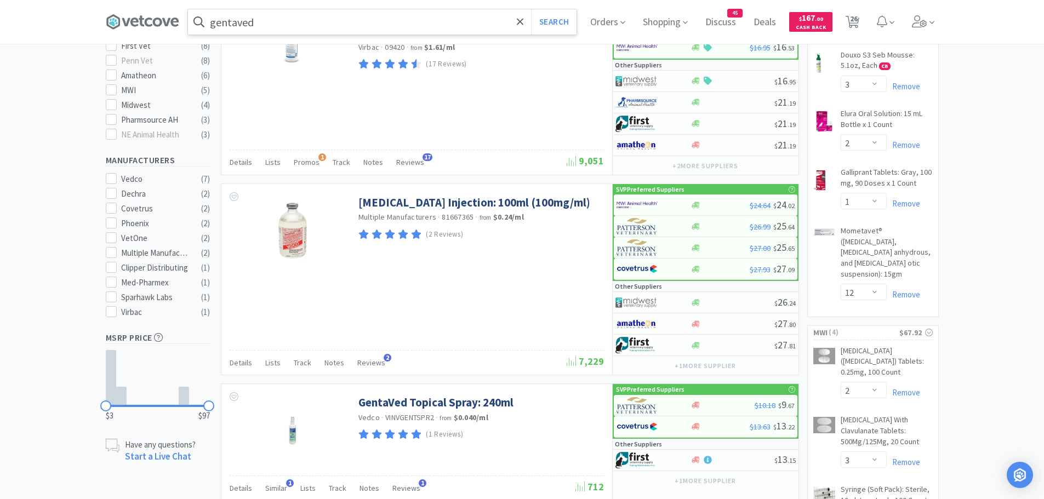
click at [284, 22] on input "gentaved" at bounding box center [382, 21] width 389 height 25
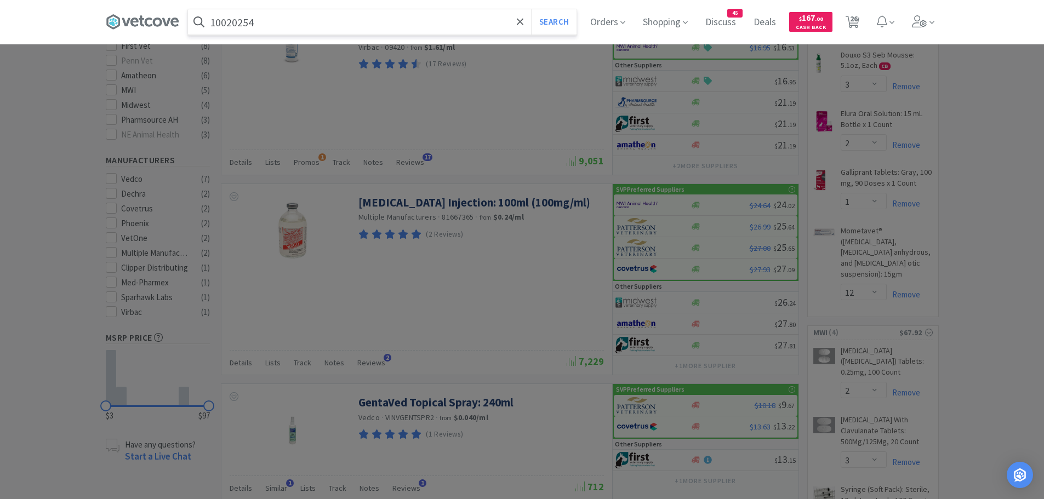
type input "10020254"
click at [531, 9] on button "Search" at bounding box center [553, 21] width 45 height 25
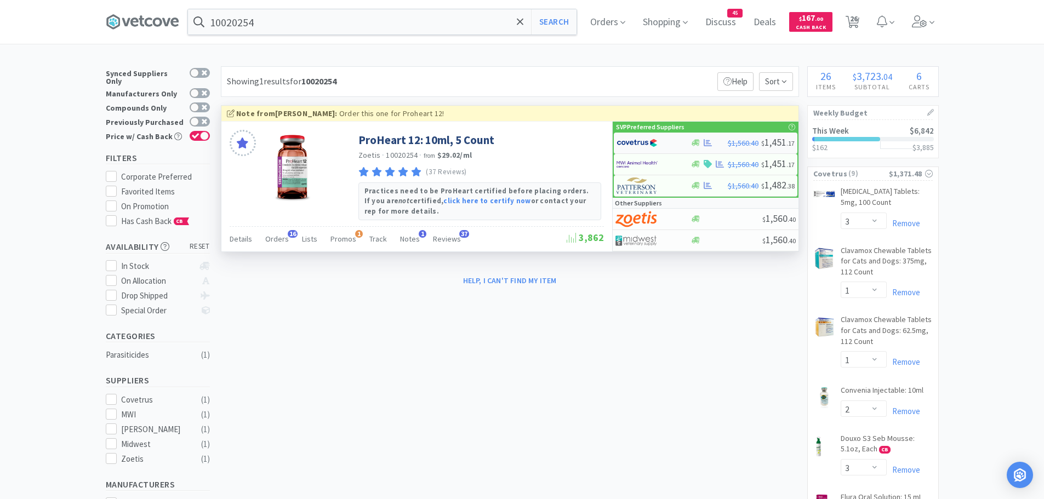
click at [651, 144] on img at bounding box center [636, 143] width 41 height 16
select select "1"
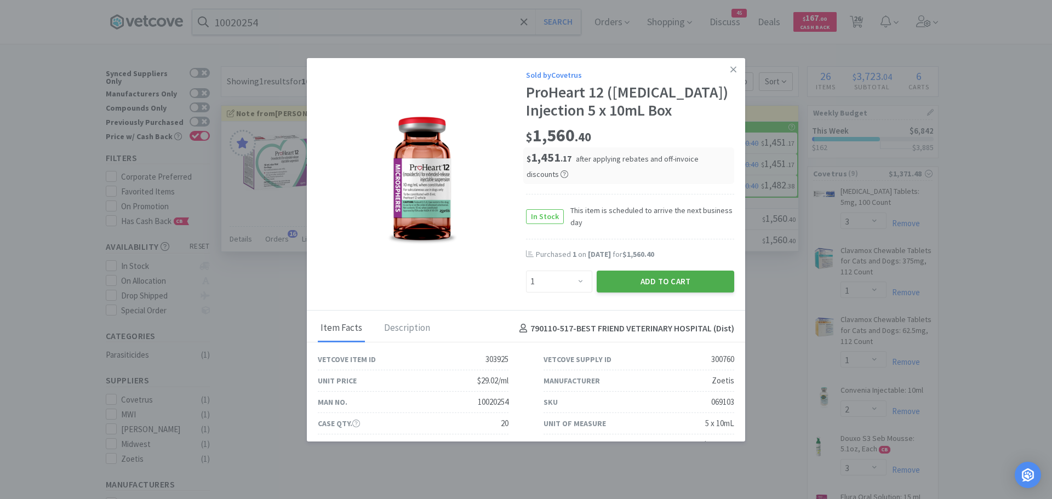
click at [647, 278] on button "Add to Cart" at bounding box center [666, 282] width 138 height 22
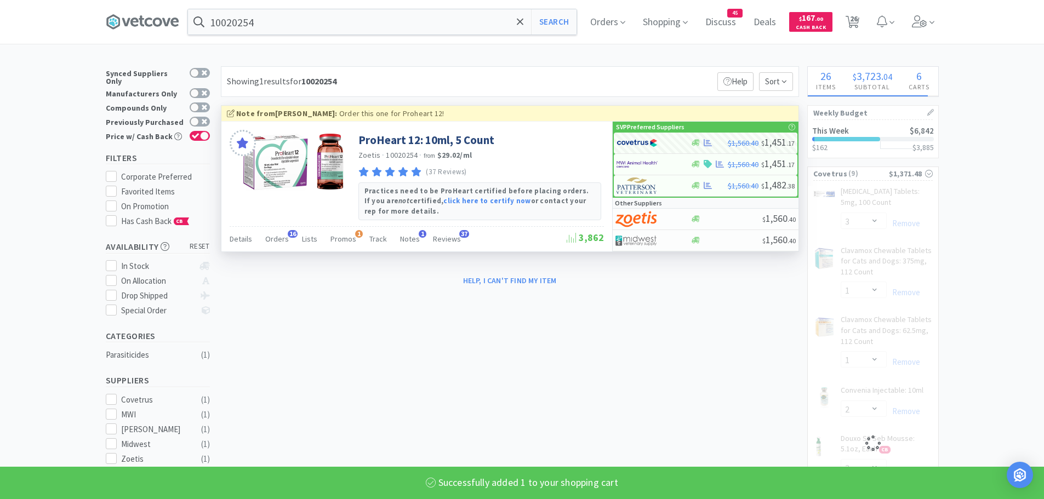
select select "1"
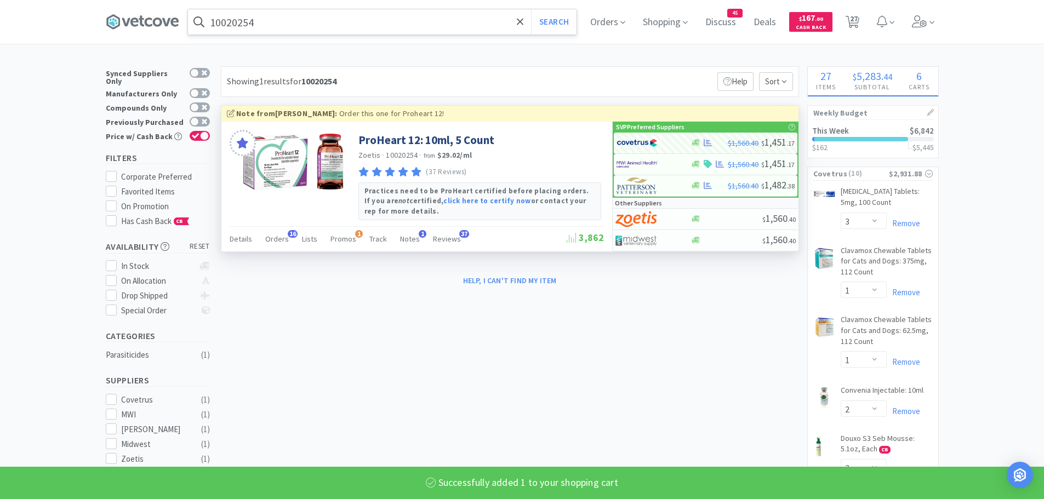
click at [302, 23] on input "10020254" at bounding box center [382, 21] width 389 height 25
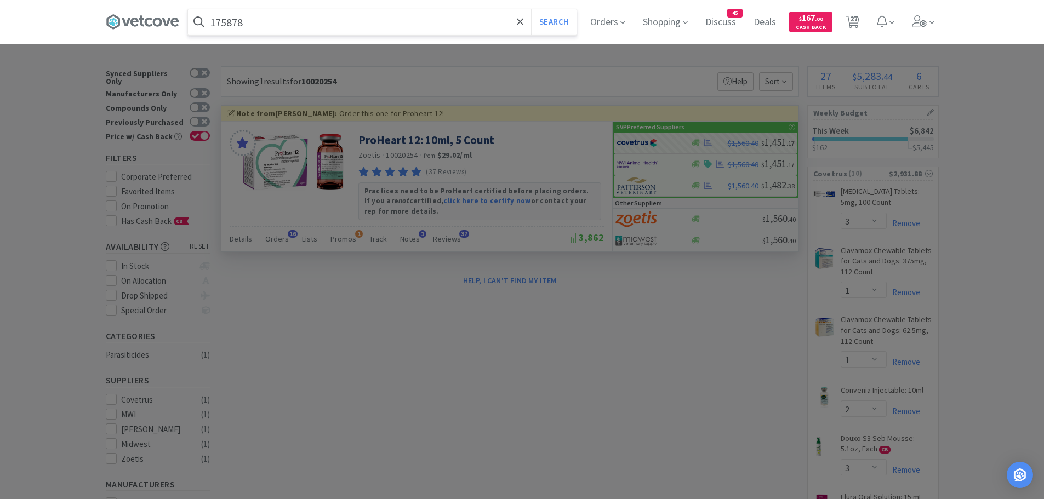
type input "175878"
click at [531, 9] on button "Search" at bounding box center [553, 21] width 45 height 25
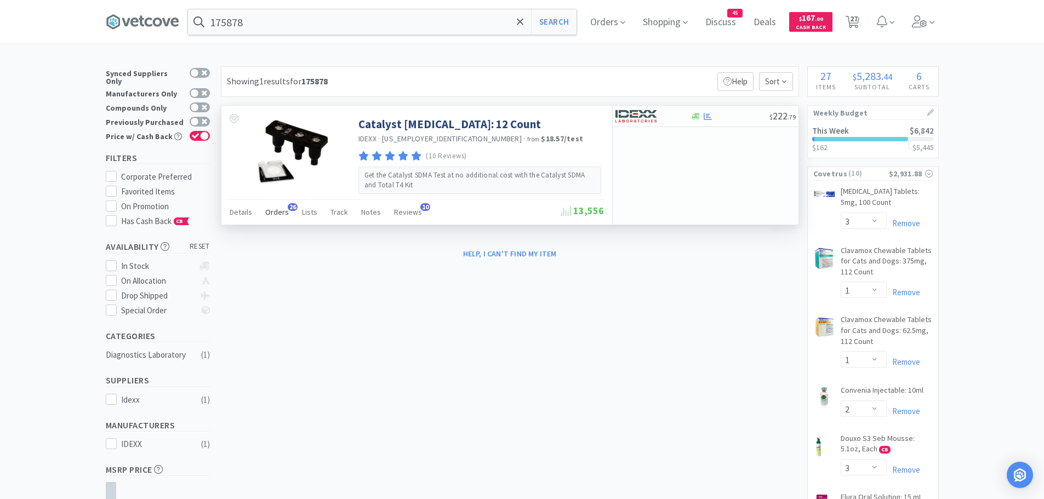
click at [274, 214] on span "Orders" at bounding box center [277, 212] width 24 height 10
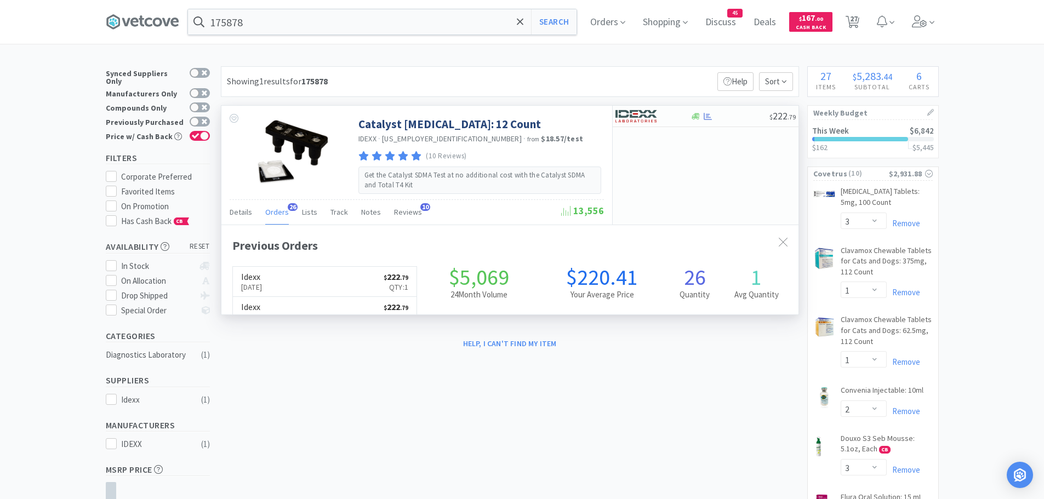
scroll to position [294, 577]
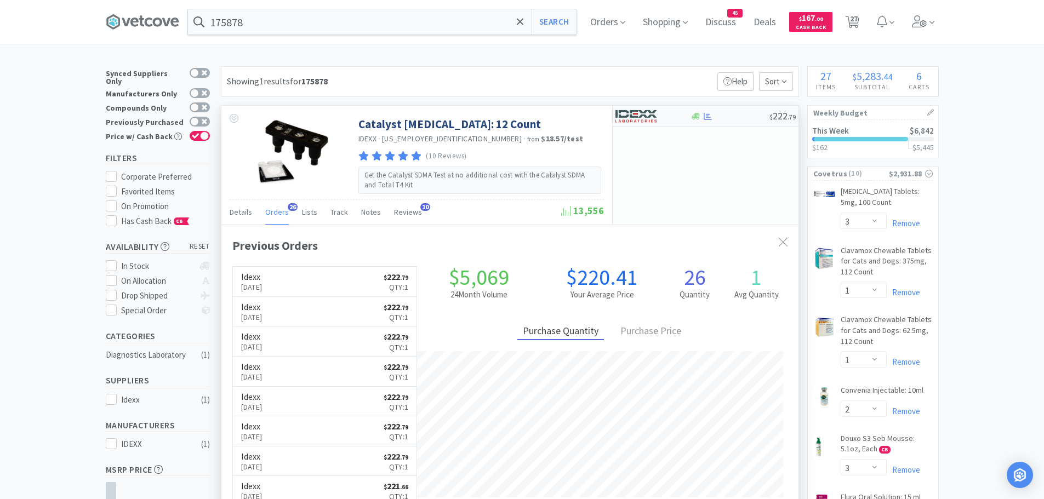
click at [634, 117] on img at bounding box center [635, 116] width 41 height 16
select select "1"
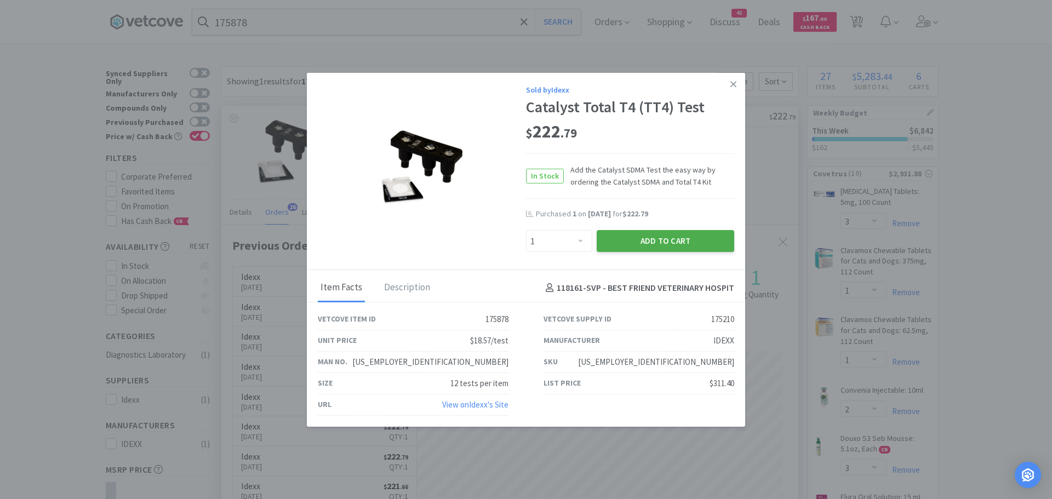
click at [622, 235] on button "Add to Cart" at bounding box center [666, 241] width 138 height 22
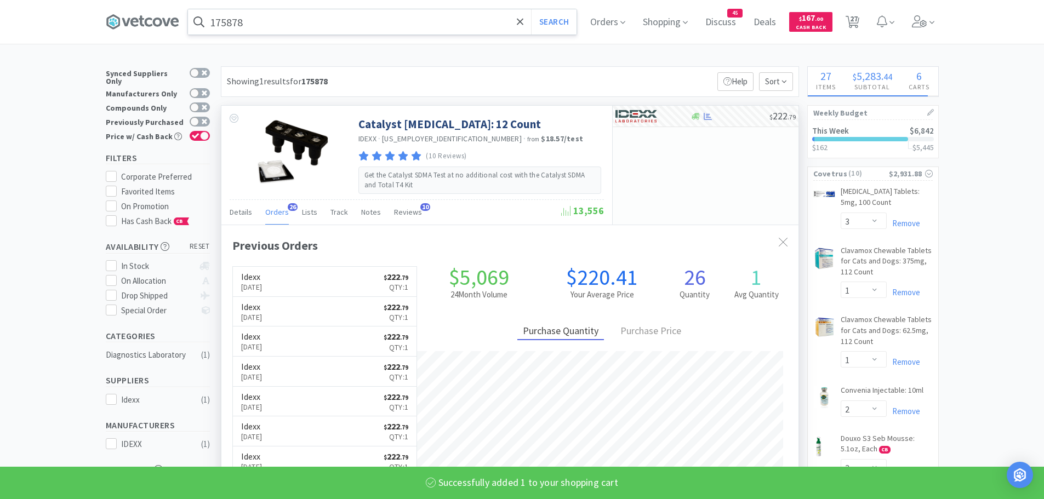
select select "1"
click at [288, 26] on input "175878" at bounding box center [382, 21] width 389 height 25
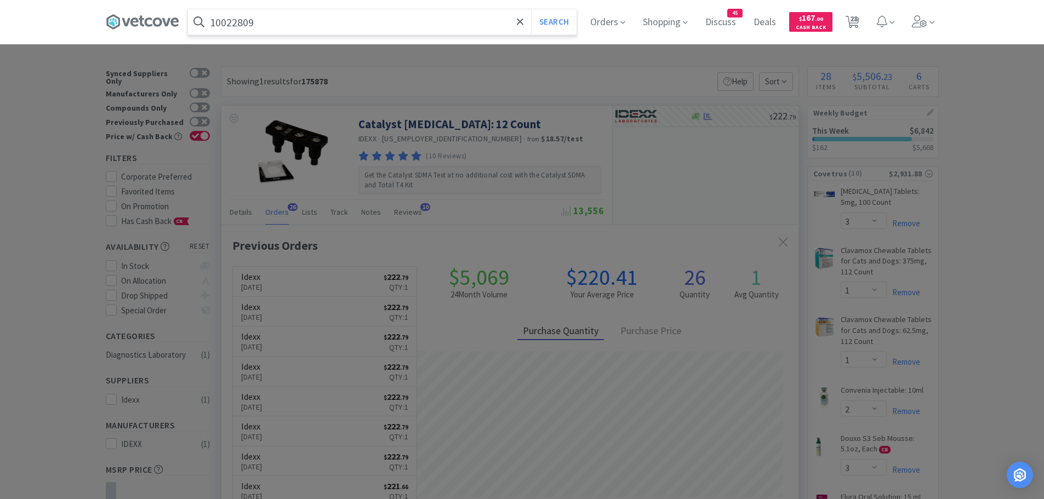
type input "10022809"
click at [531, 9] on button "Search" at bounding box center [553, 21] width 45 height 25
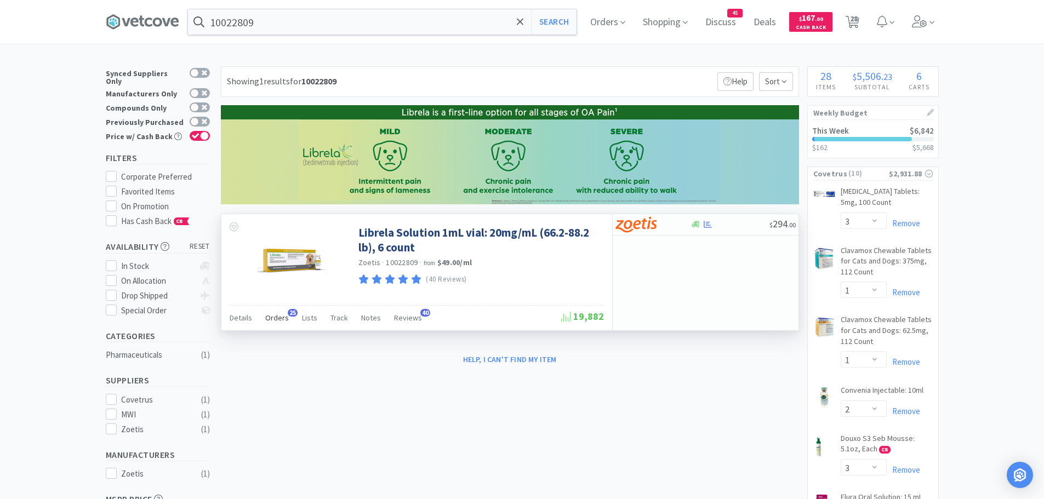
click at [283, 315] on span "Orders" at bounding box center [277, 318] width 24 height 10
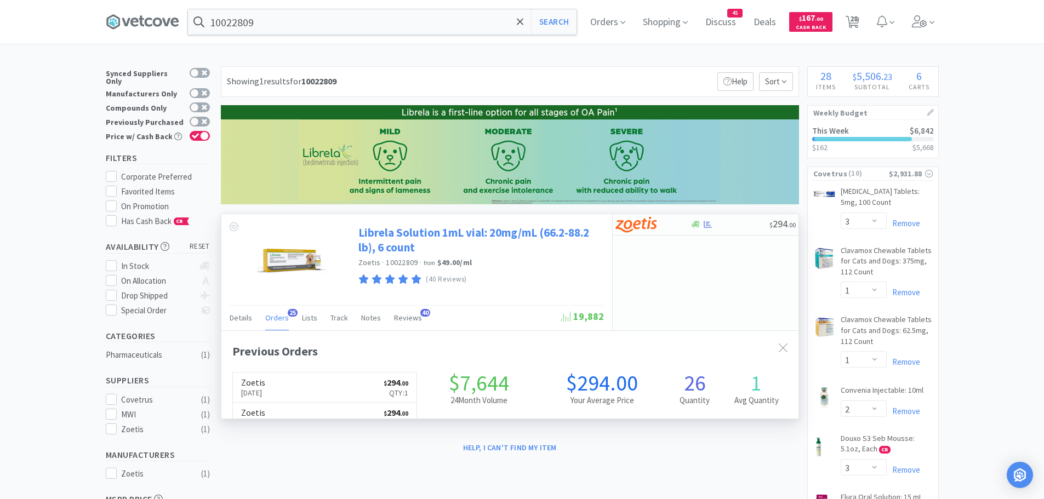
scroll to position [294, 577]
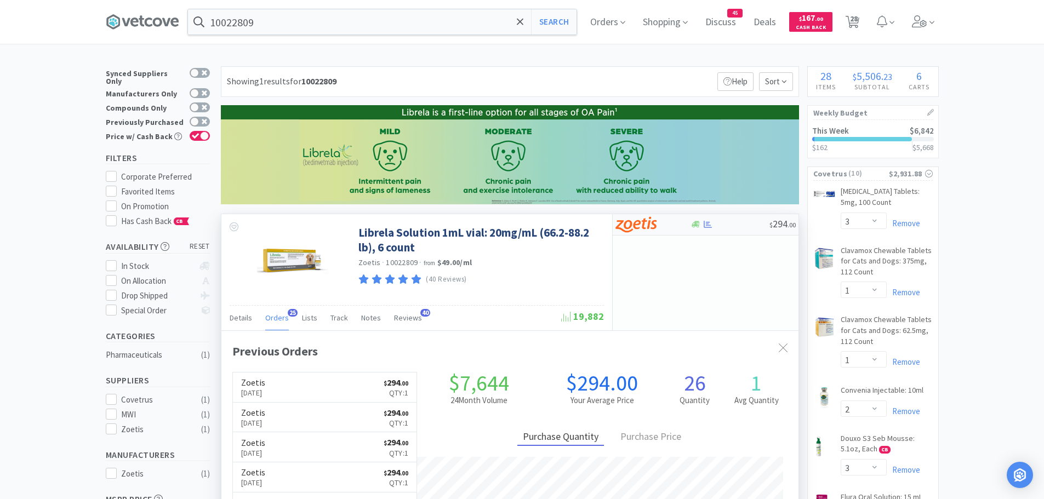
click at [644, 226] on img at bounding box center [635, 224] width 41 height 16
select select "1"
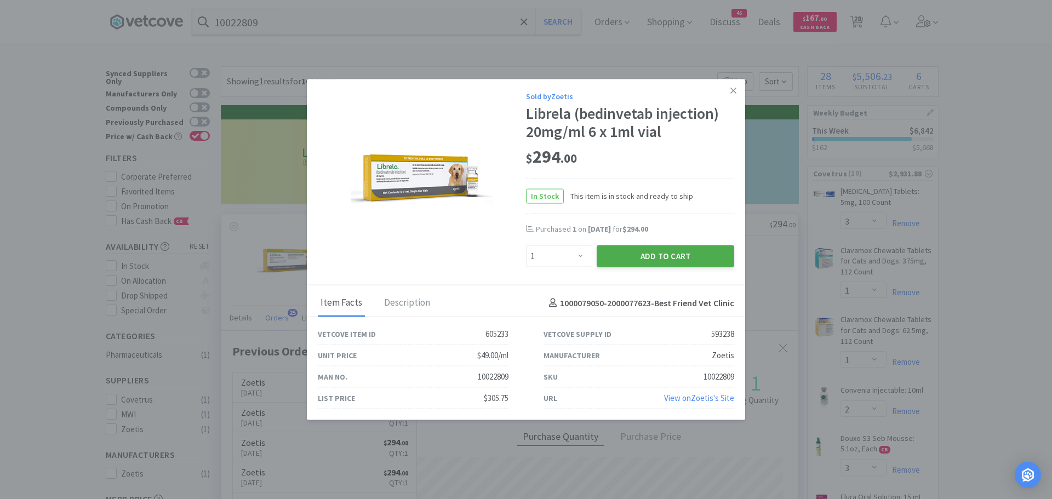
click at [622, 250] on button "Add to Cart" at bounding box center [666, 257] width 138 height 22
select select "1"
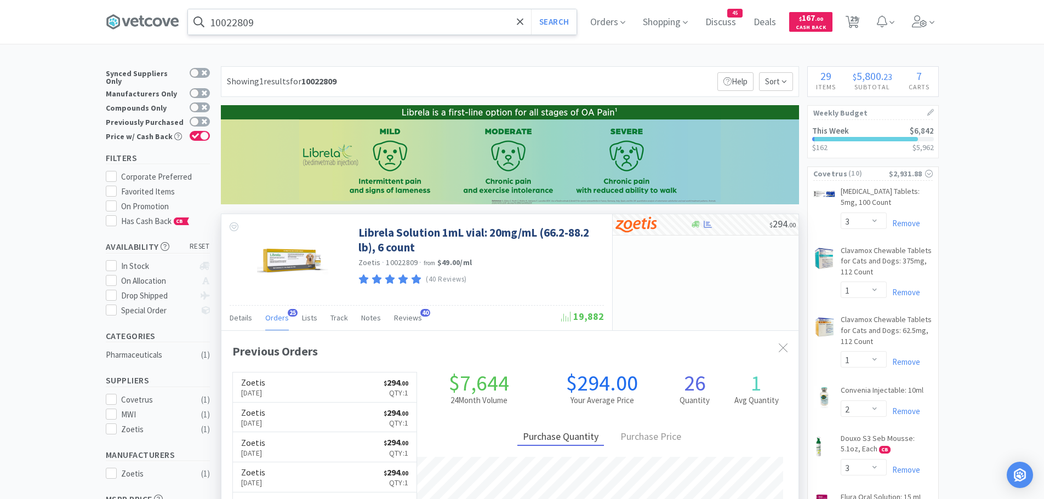
click at [270, 28] on input "10022809" at bounding box center [382, 21] width 389 height 25
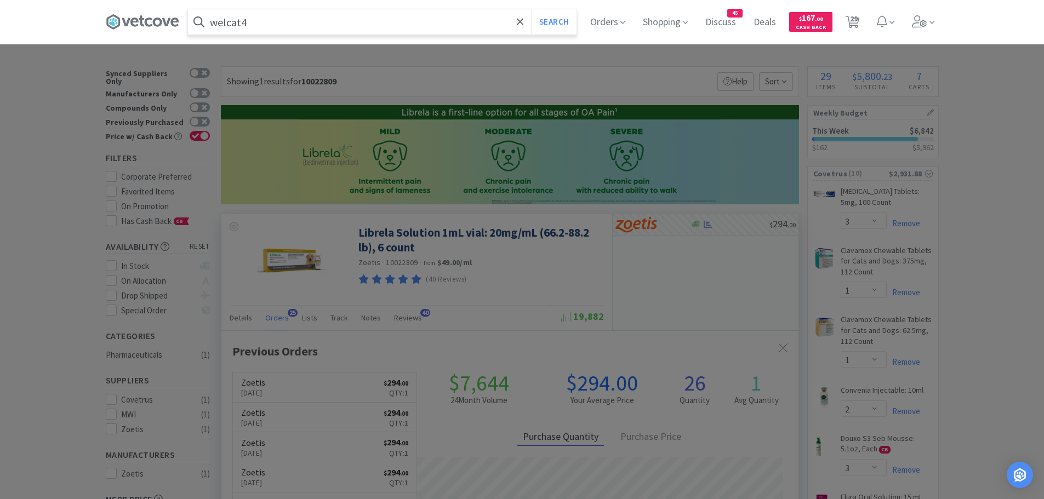
type input "welcat4"
click at [531, 9] on button "Search" at bounding box center [553, 21] width 45 height 25
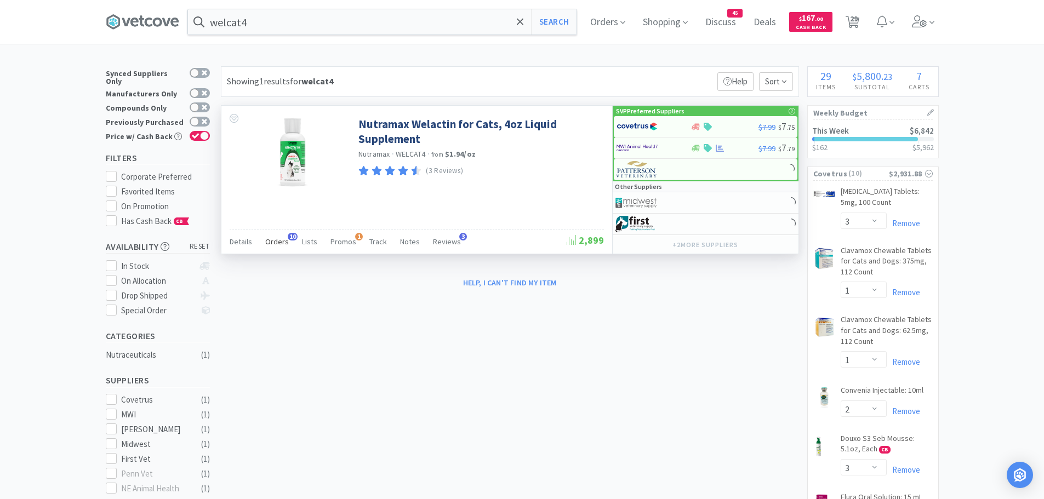
click at [281, 243] on span "Orders" at bounding box center [277, 242] width 24 height 10
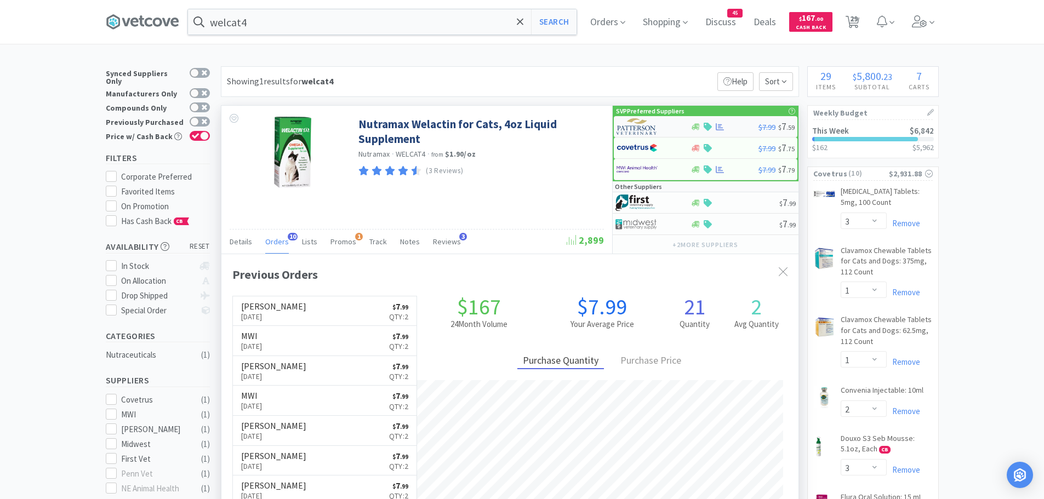
scroll to position [294, 577]
click at [643, 127] on img at bounding box center [636, 126] width 41 height 16
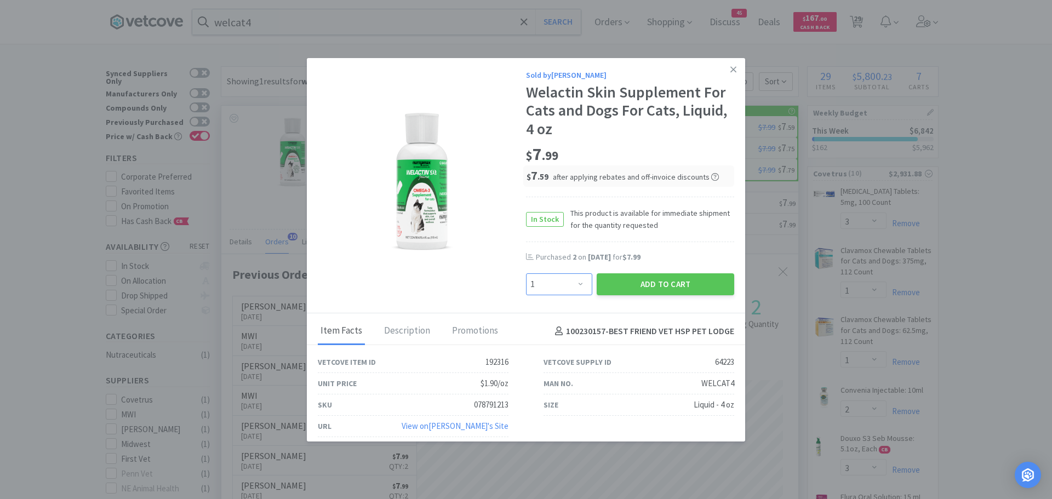
click at [562, 286] on select "Enter Quantity 1 2 3 4 5 6 7 8 9 10 11 12 13 14 15 16 17 18 19 20 Enter Quantity" at bounding box center [559, 284] width 66 height 22
select select "2"
click at [526, 273] on select "Enter Quantity 1 2 3 4 5 6 7 8 9 10 11 12 13 14 15 16 17 18 19 20 Enter Quantity" at bounding box center [559, 284] width 66 height 22
click at [627, 282] on button "Add to Cart" at bounding box center [666, 284] width 138 height 22
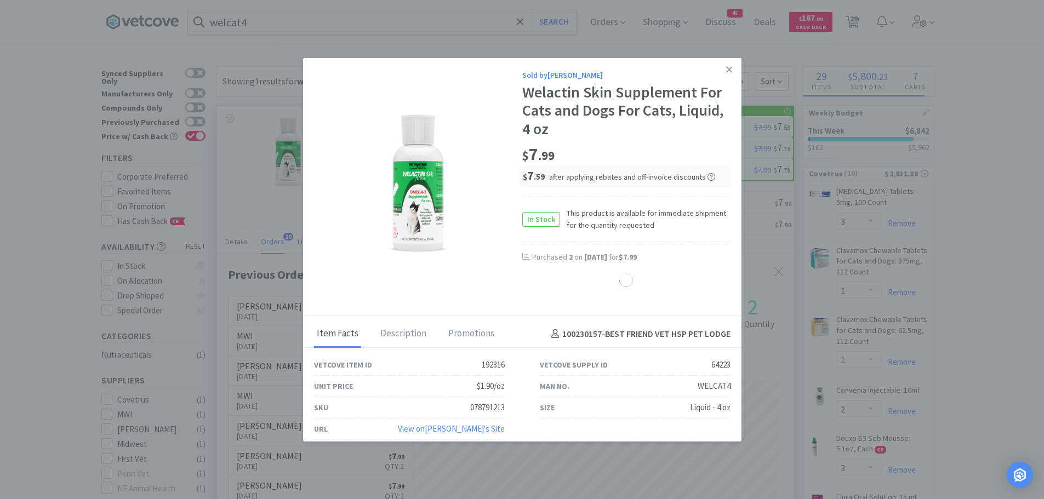
select select "2"
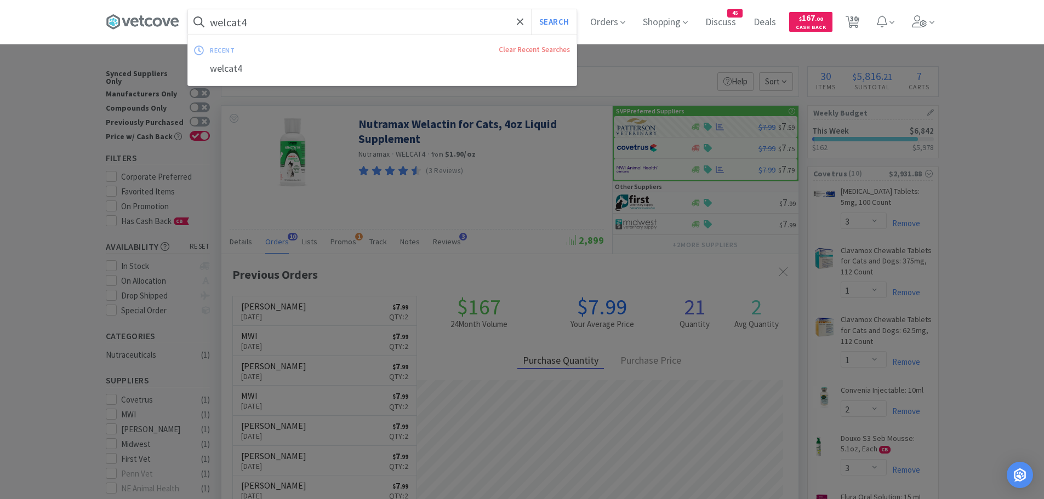
click at [273, 24] on input "welcat4" at bounding box center [382, 21] width 389 height 25
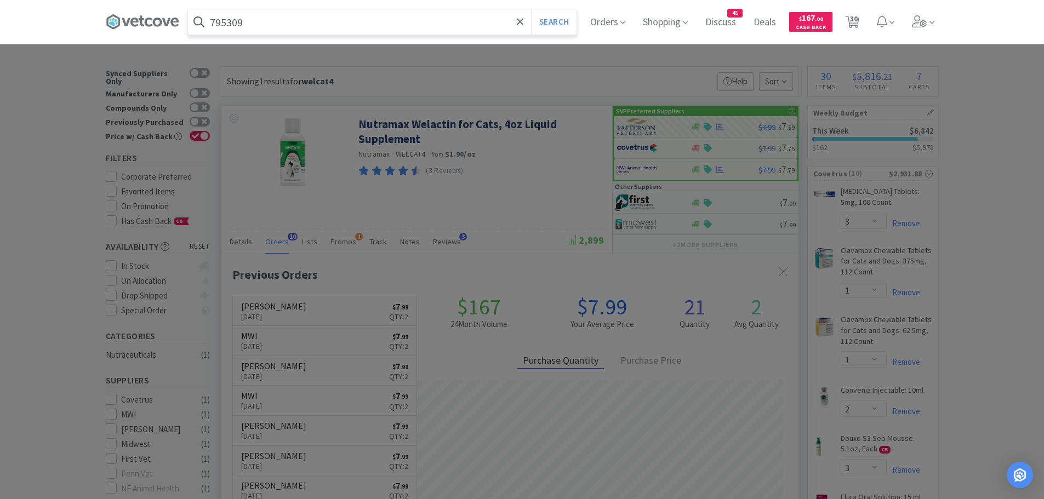
click at [531, 9] on button "Search" at bounding box center [553, 21] width 45 height 25
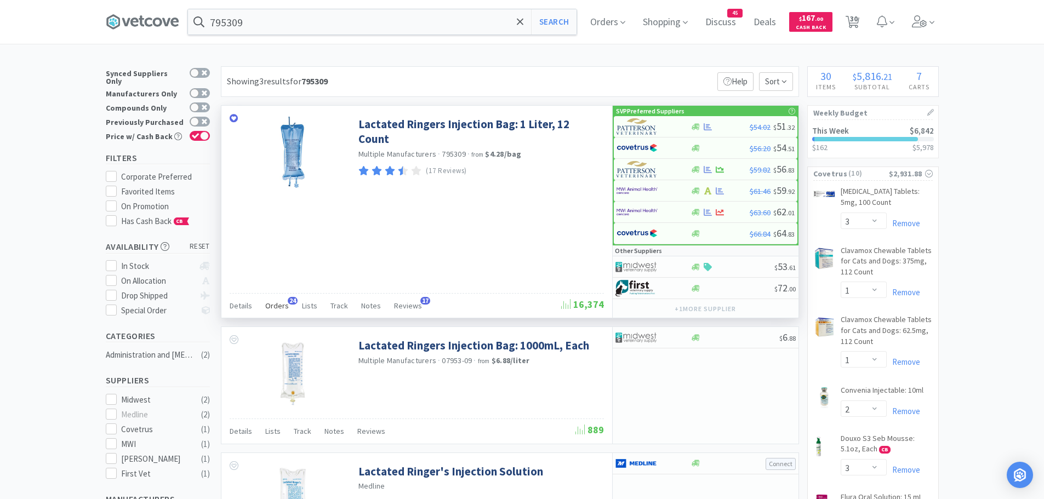
click at [288, 302] on span "24" at bounding box center [293, 301] width 10 height 8
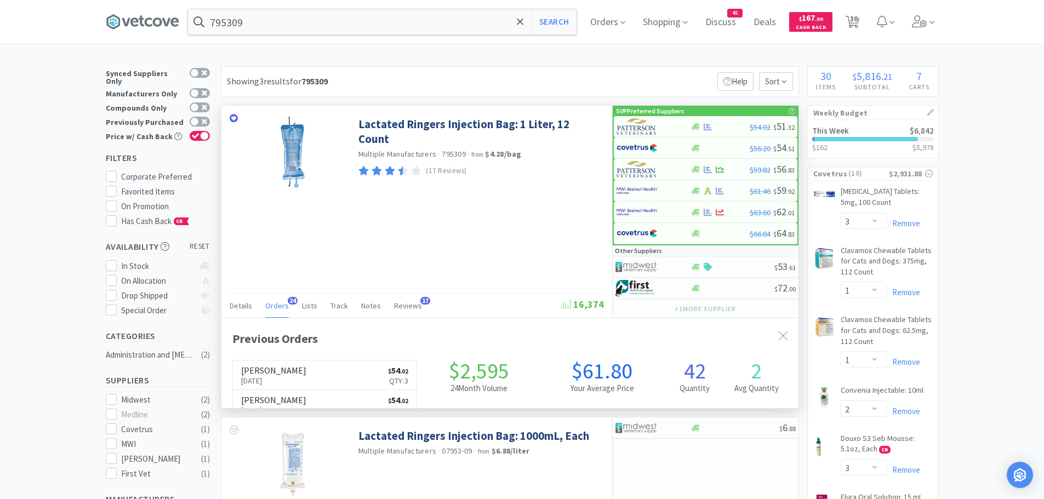
scroll to position [294, 577]
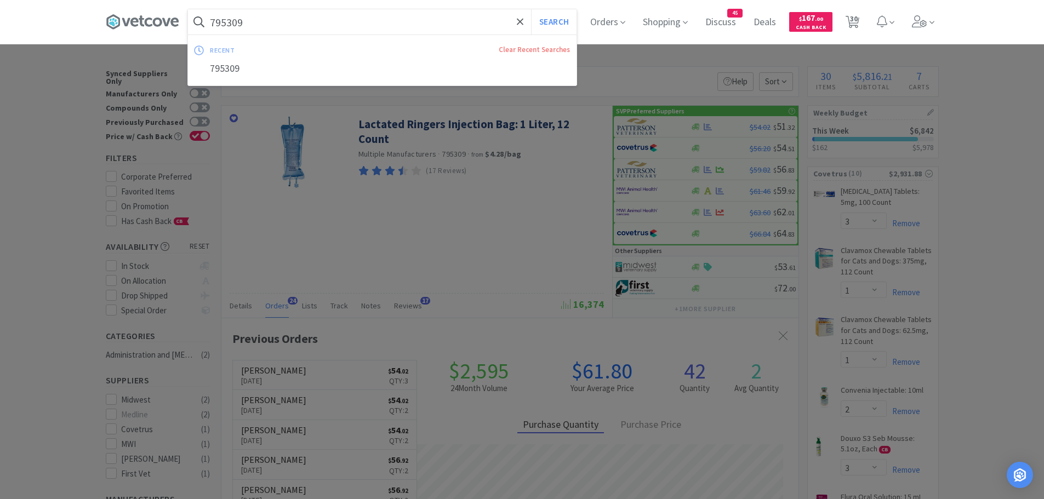
click at [269, 25] on input "795309" at bounding box center [382, 21] width 389 height 25
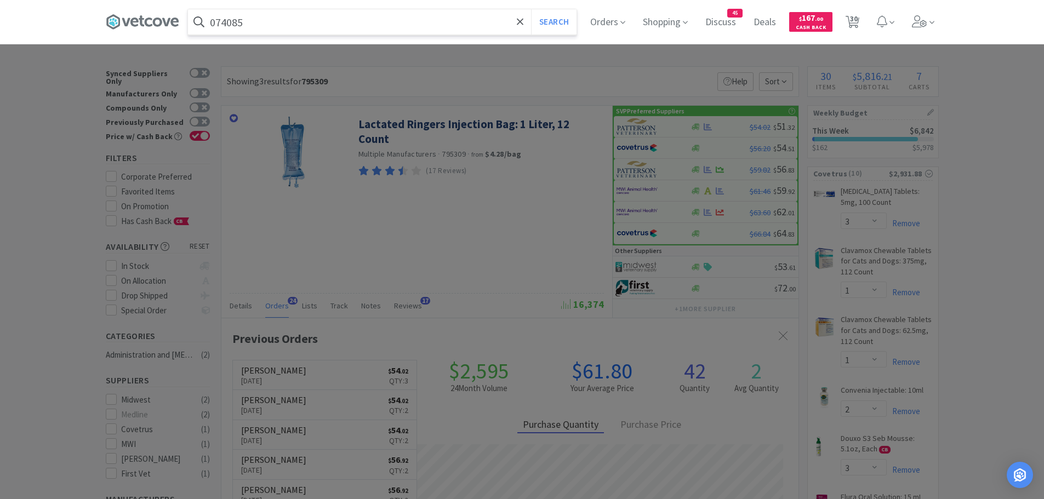
type input "074085"
click at [531, 9] on button "Search" at bounding box center [553, 21] width 45 height 25
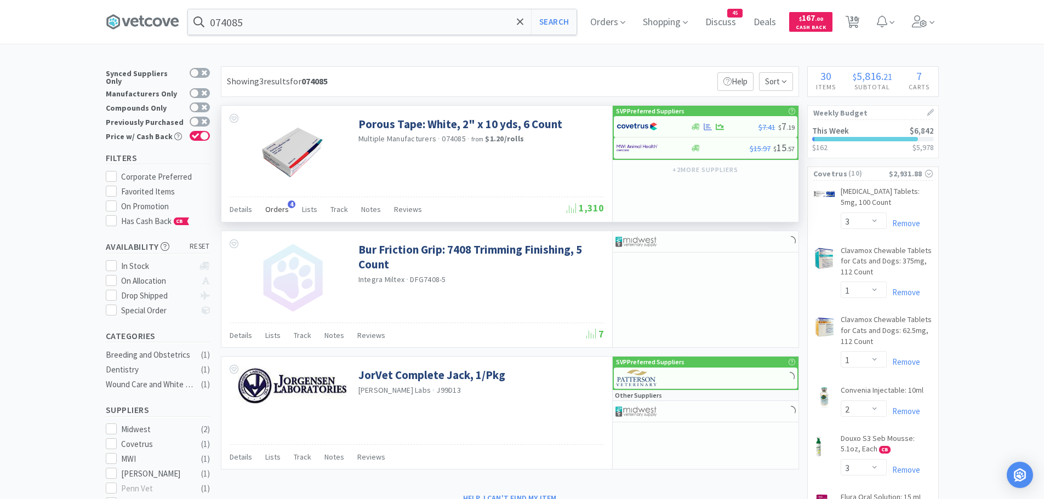
click at [281, 209] on span "Orders" at bounding box center [277, 209] width 24 height 10
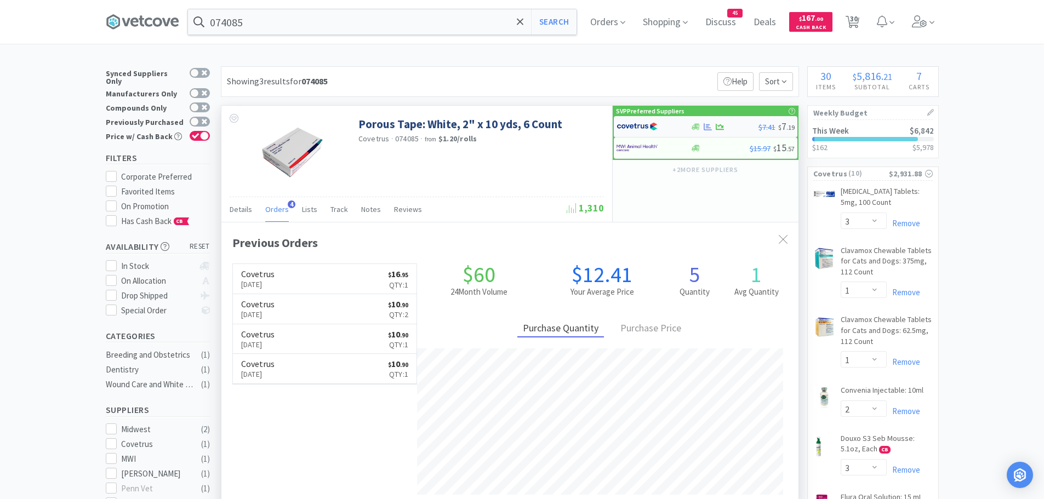
scroll to position [284, 577]
click at [646, 128] on img at bounding box center [636, 126] width 41 height 16
select select "1"
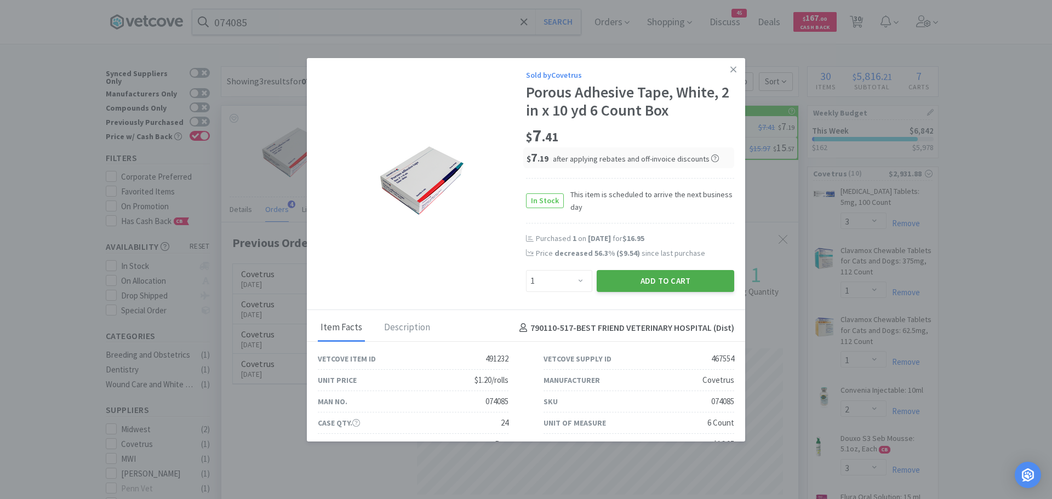
click at [621, 277] on button "Add to Cart" at bounding box center [666, 281] width 138 height 22
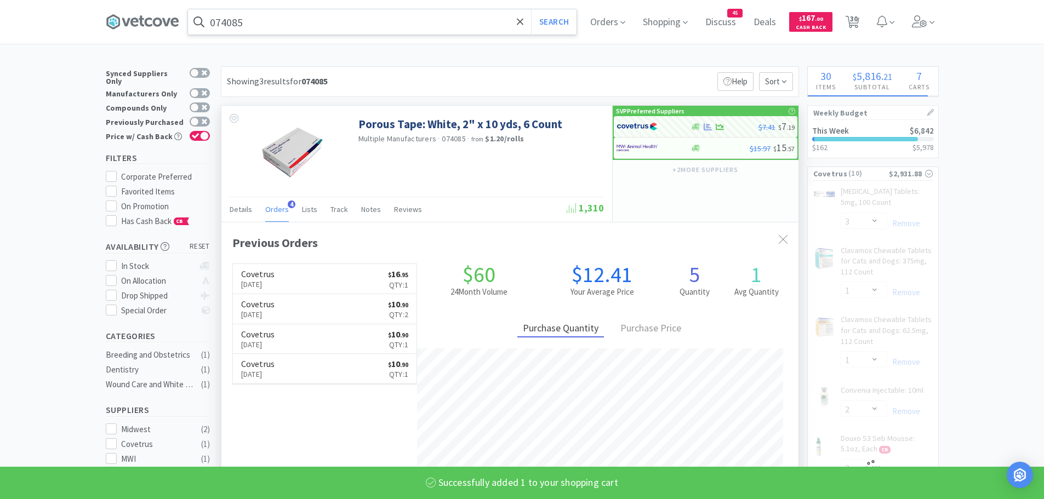
select select "1"
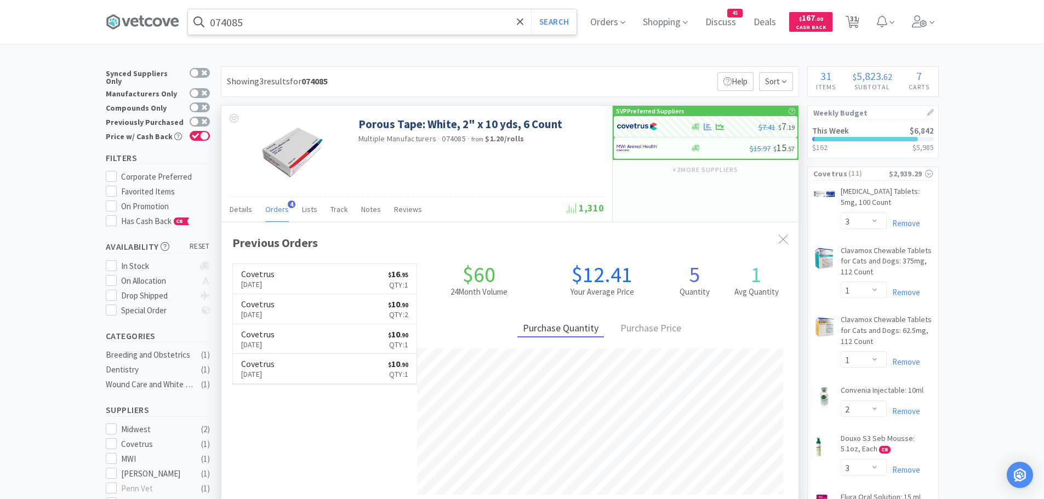
click at [259, 24] on input "074085" at bounding box center [382, 21] width 389 height 25
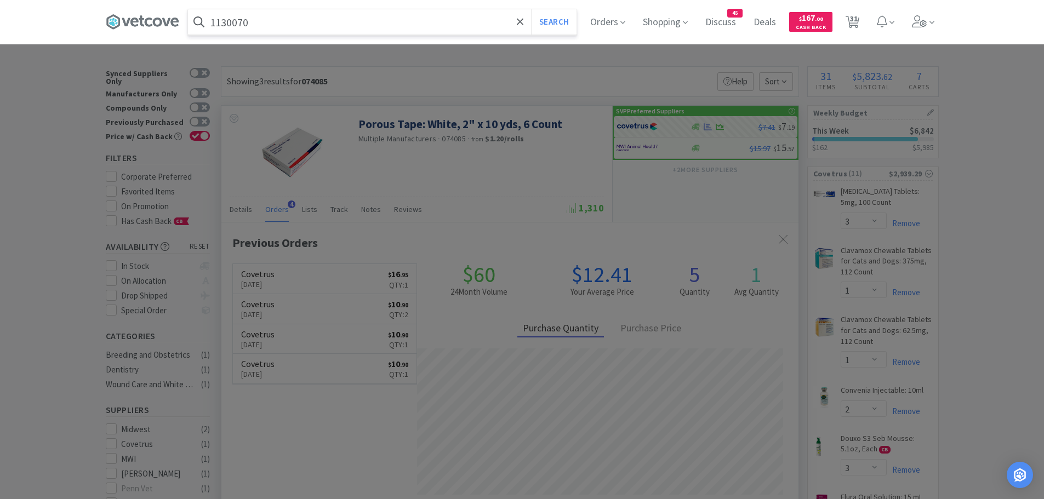
type input "1130070"
click at [531, 9] on button "Search" at bounding box center [553, 21] width 45 height 25
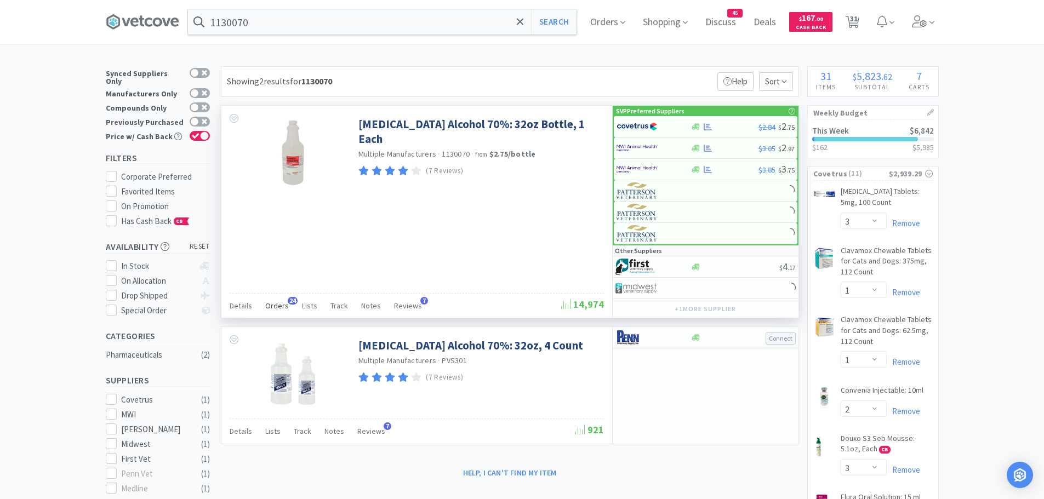
click at [272, 306] on span "Orders" at bounding box center [277, 306] width 24 height 10
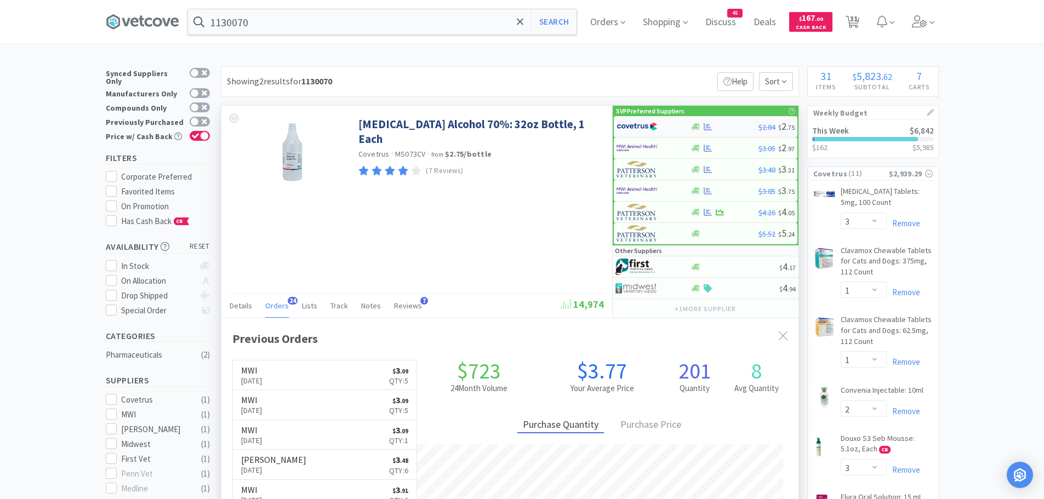
scroll to position [294, 577]
click at [636, 128] on img at bounding box center [636, 126] width 41 height 16
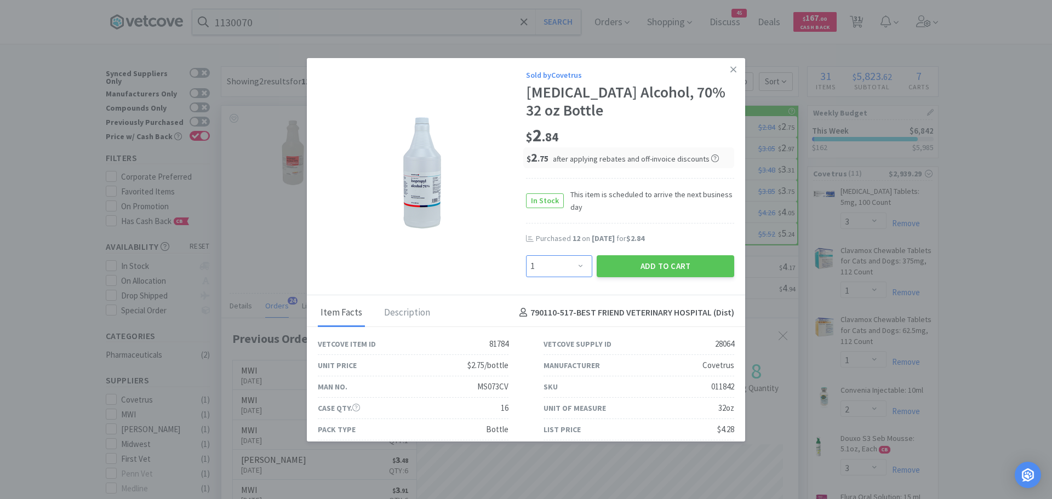
click at [573, 269] on select "Enter Quantity 1 2 3 4 5 6 7 8 9 10 11 12 13 14 15 16 17 18 19 20 Enter Quantity" at bounding box center [559, 266] width 66 height 22
select select "5"
click at [526, 255] on select "Enter Quantity 1 2 3 4 5 6 7 8 9 10 11 12 13 14 15 16 17 18 19 20 Enter Quantity" at bounding box center [559, 266] width 66 height 22
click at [633, 261] on button "Add to Cart" at bounding box center [666, 266] width 138 height 22
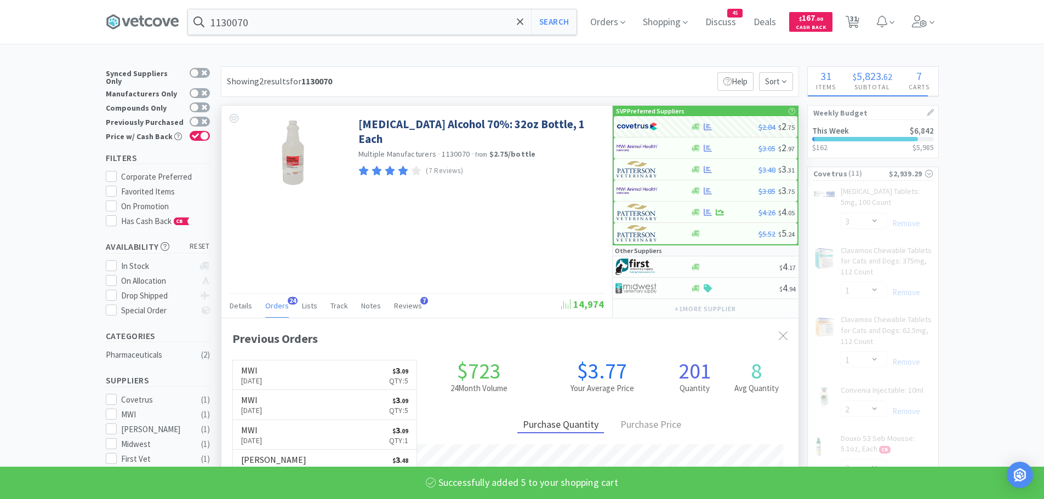
select select "5"
select select "12"
select select "1"
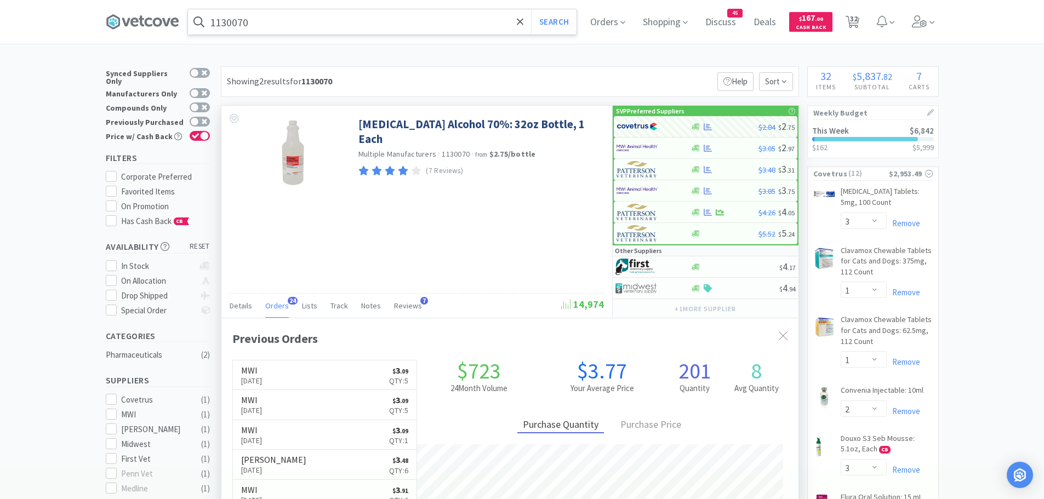
click at [265, 21] on input "1130070" at bounding box center [382, 21] width 389 height 25
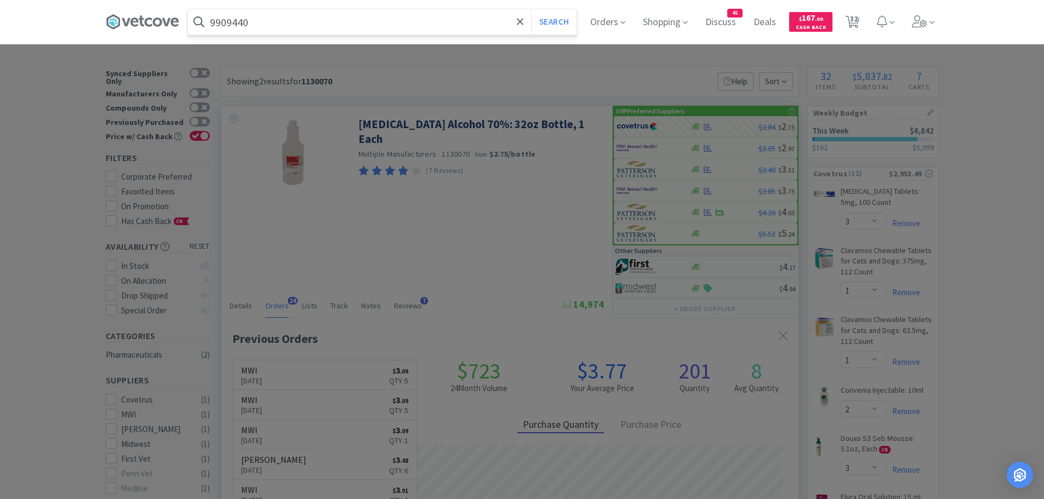
type input "9909440"
click at [531, 9] on button "Search" at bounding box center [553, 21] width 45 height 25
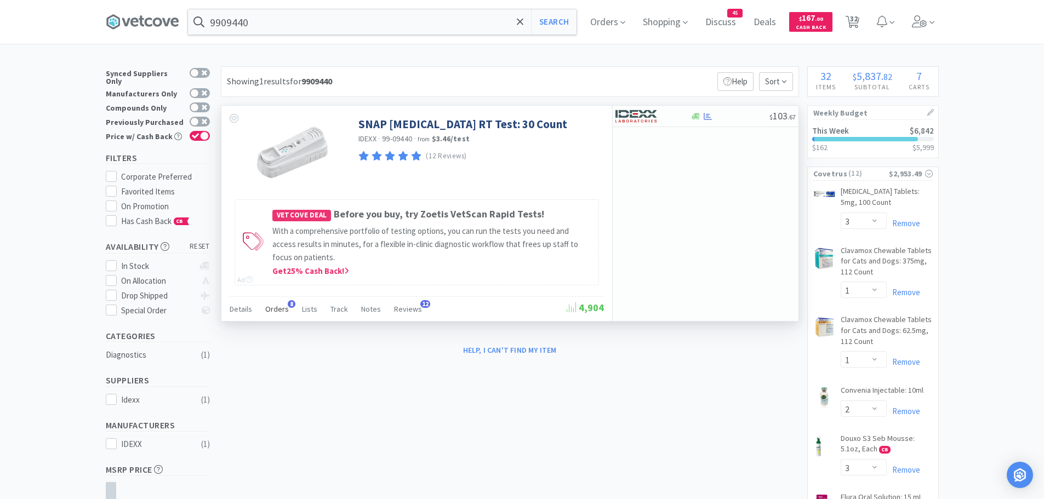
click at [271, 313] on span "Orders" at bounding box center [277, 309] width 24 height 10
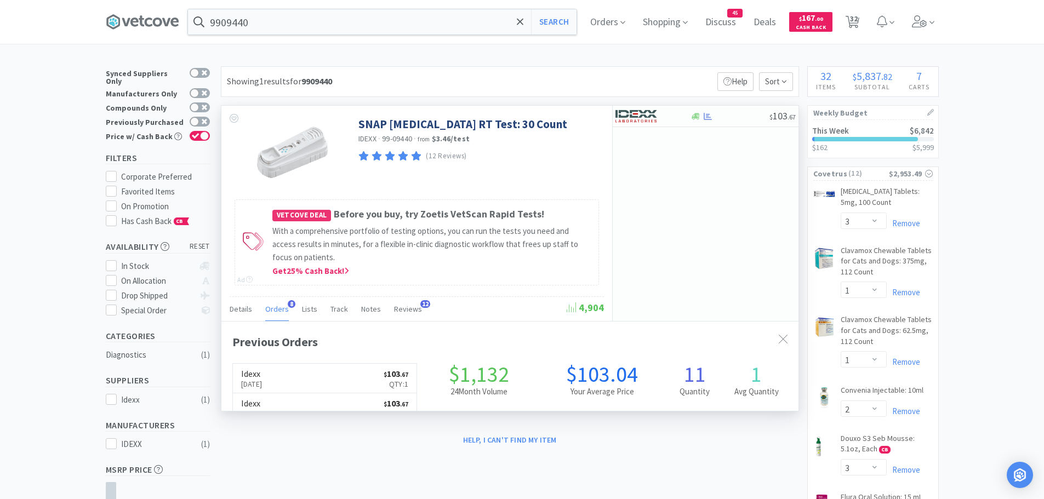
scroll to position [293, 577]
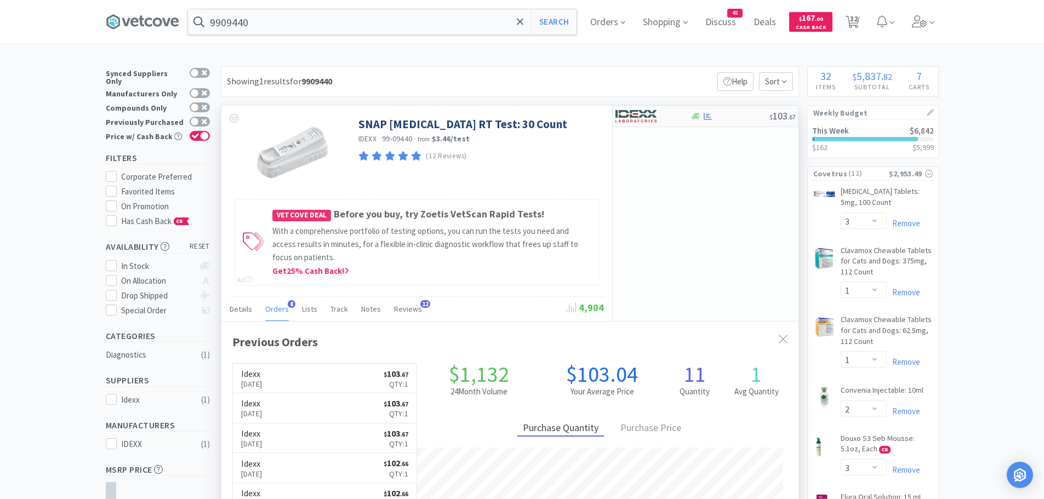
click at [654, 118] on img at bounding box center [635, 116] width 41 height 16
select select "1"
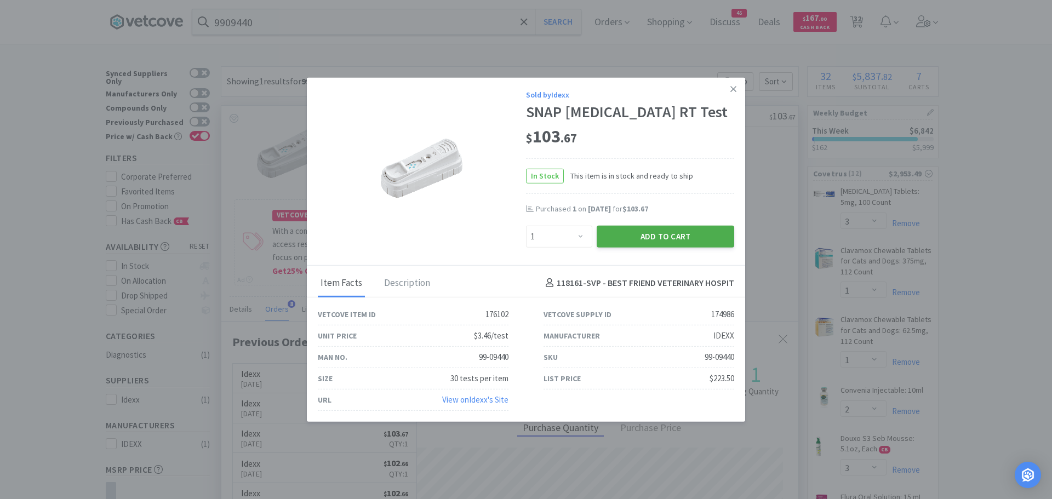
click at [615, 236] on button "Add to Cart" at bounding box center [666, 236] width 138 height 22
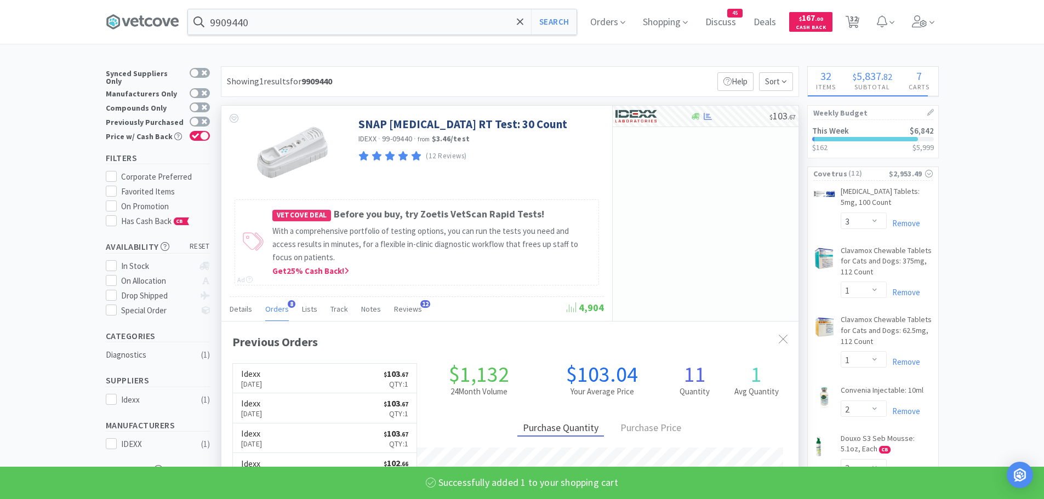
select select "1"
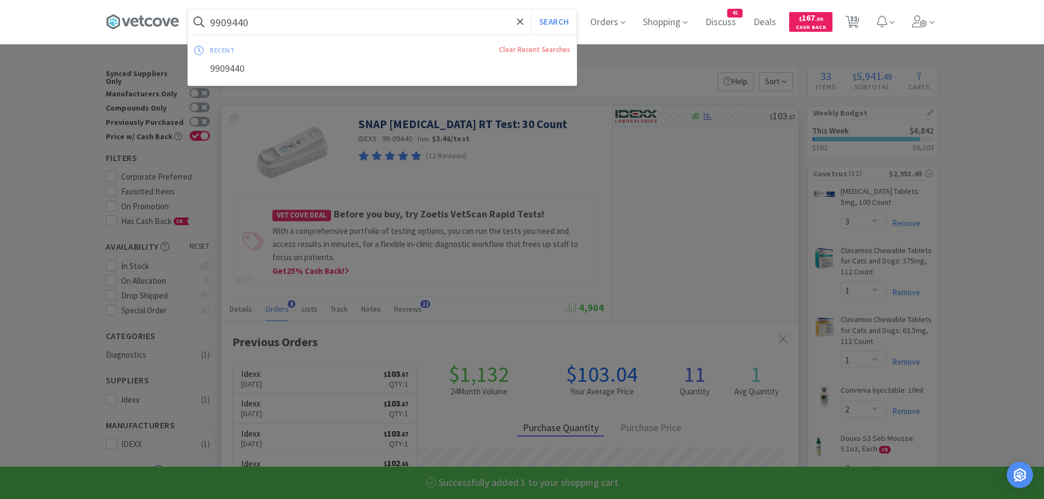
click at [277, 13] on input "9909440" at bounding box center [382, 21] width 389 height 25
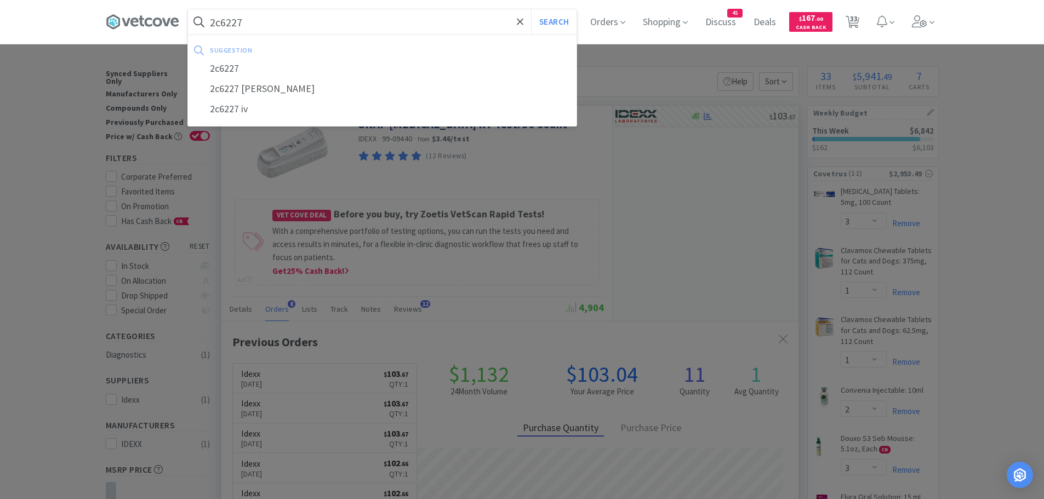
type input "2c6227"
click at [531, 9] on button "Search" at bounding box center [553, 21] width 45 height 25
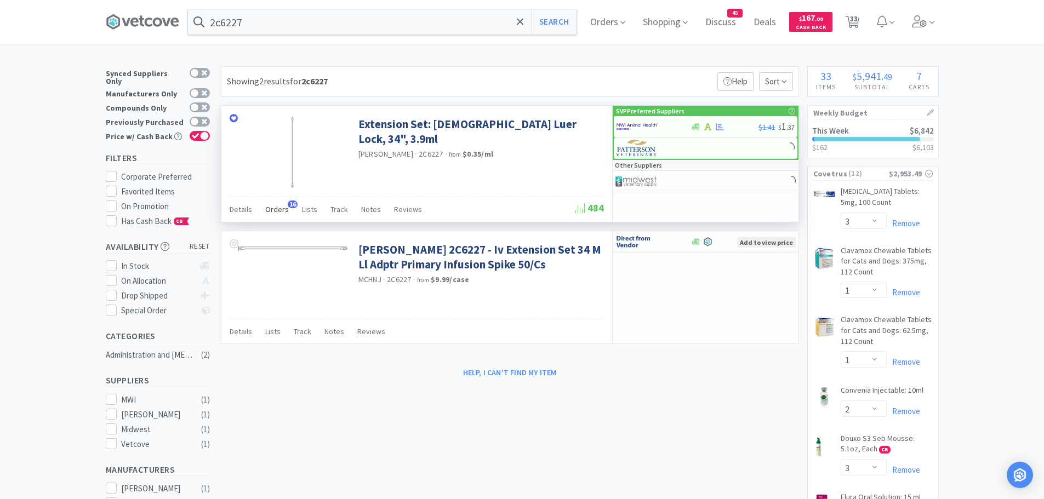
click at [280, 209] on span "Orders" at bounding box center [277, 209] width 24 height 10
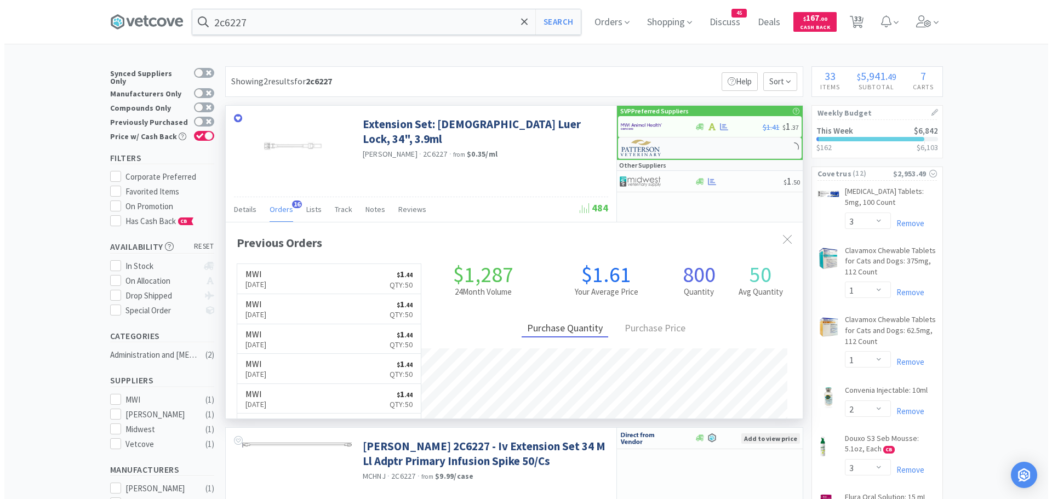
scroll to position [294, 577]
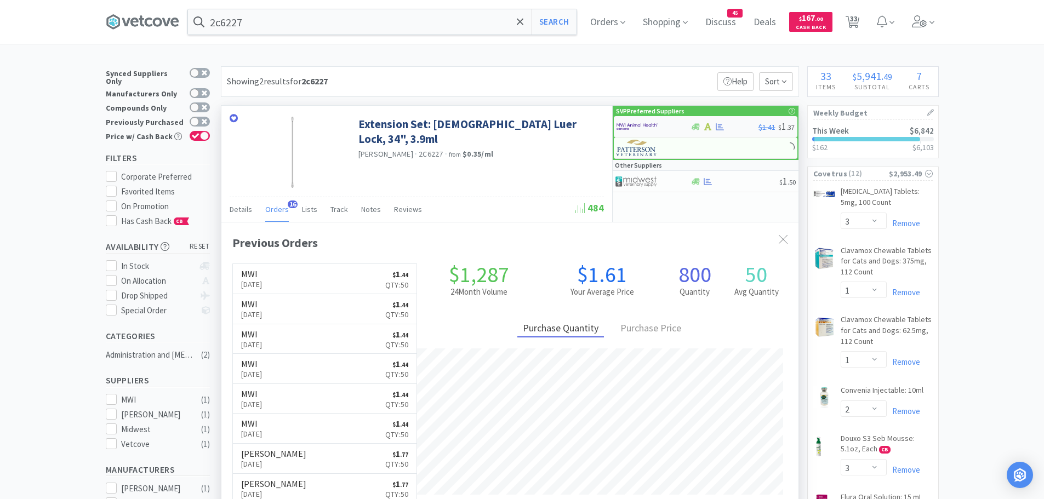
click at [656, 128] on img at bounding box center [636, 126] width 41 height 16
select select "10"
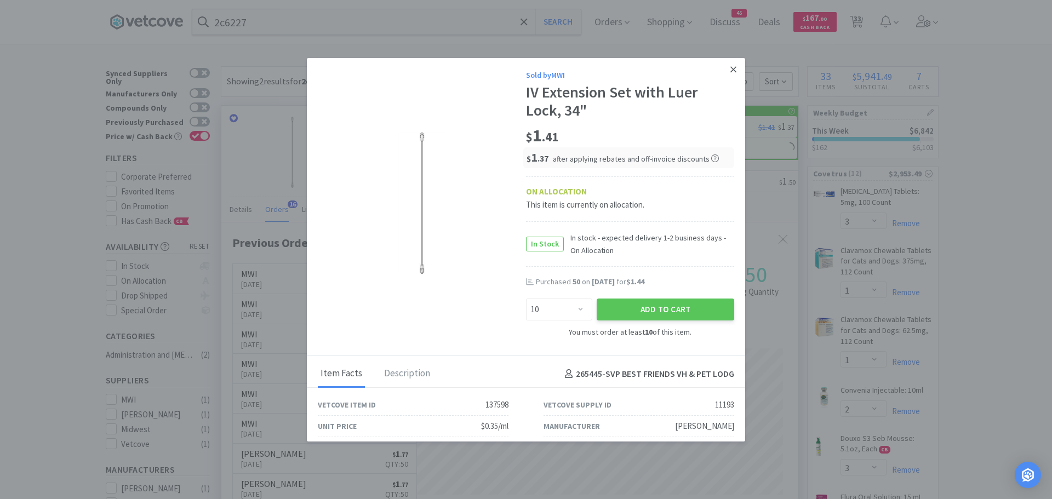
click at [730, 67] on icon at bounding box center [733, 70] width 6 height 10
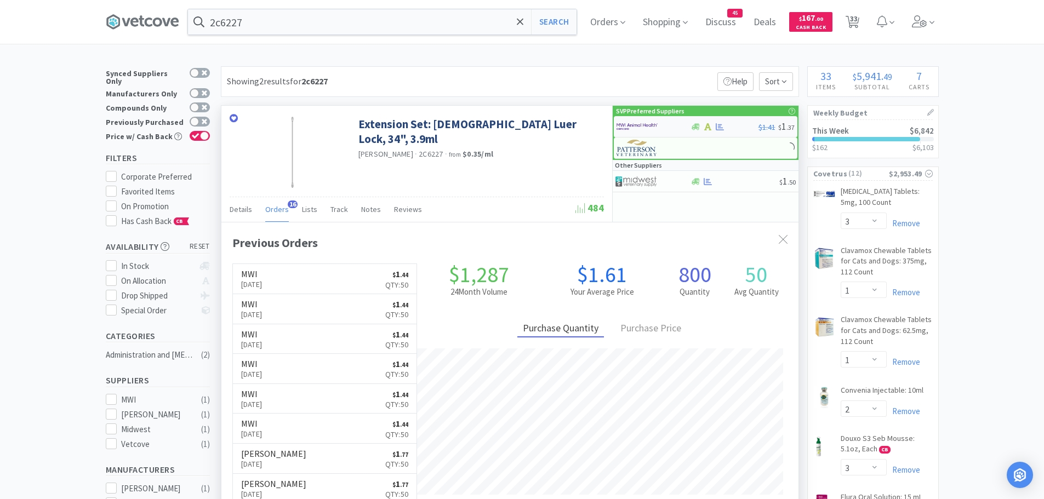
click at [643, 124] on img at bounding box center [636, 126] width 41 height 16
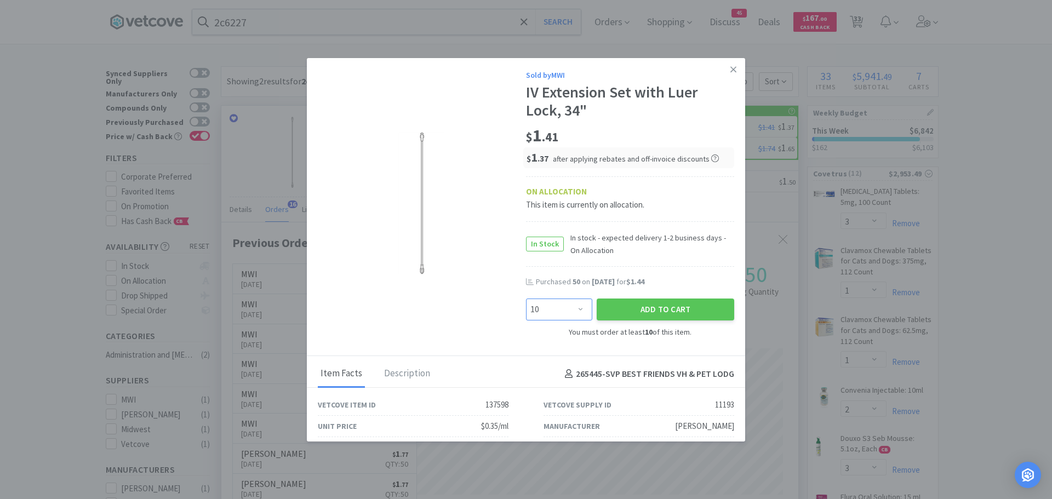
click at [572, 305] on select "Enter Quantity 10 20 30 40 50 60 70 80 90 100 110 120 130 140 150 160 170 180 1…" at bounding box center [559, 310] width 66 height 22
select select "50"
click at [526, 299] on select "Enter Quantity 10 20 30 40 50 60 70 80 90 100 110 120 130 140 150 160 170 180 1…" at bounding box center [559, 310] width 66 height 22
click at [609, 308] on button "Add to Cart" at bounding box center [666, 310] width 138 height 22
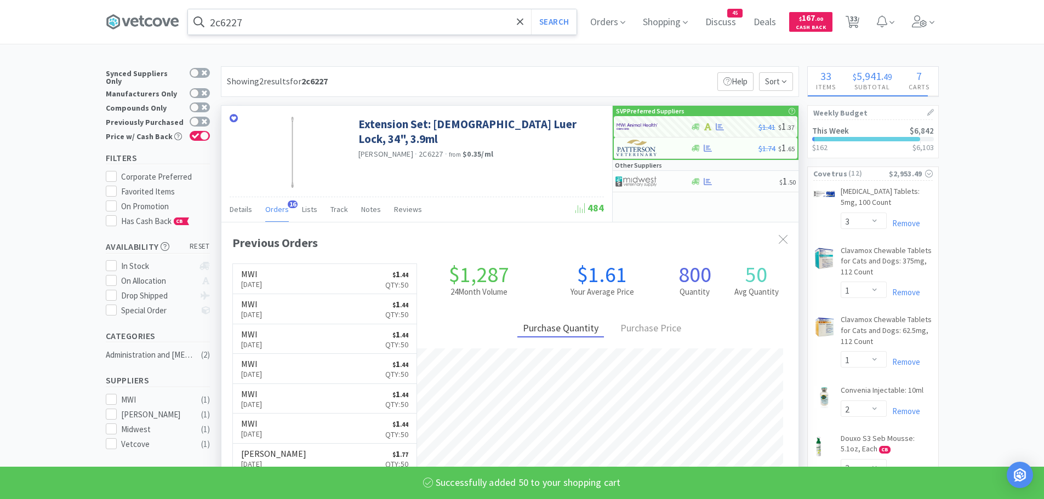
select select "50"
select select "1"
click at [277, 29] on input "2c6227" at bounding box center [382, 21] width 389 height 25
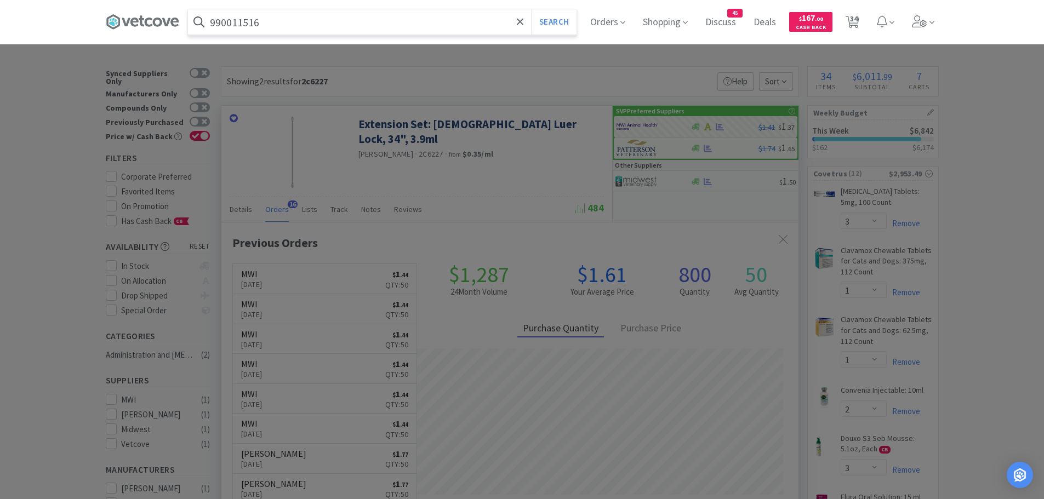
type input "990011516"
click at [531, 9] on button "Search" at bounding box center [553, 21] width 45 height 25
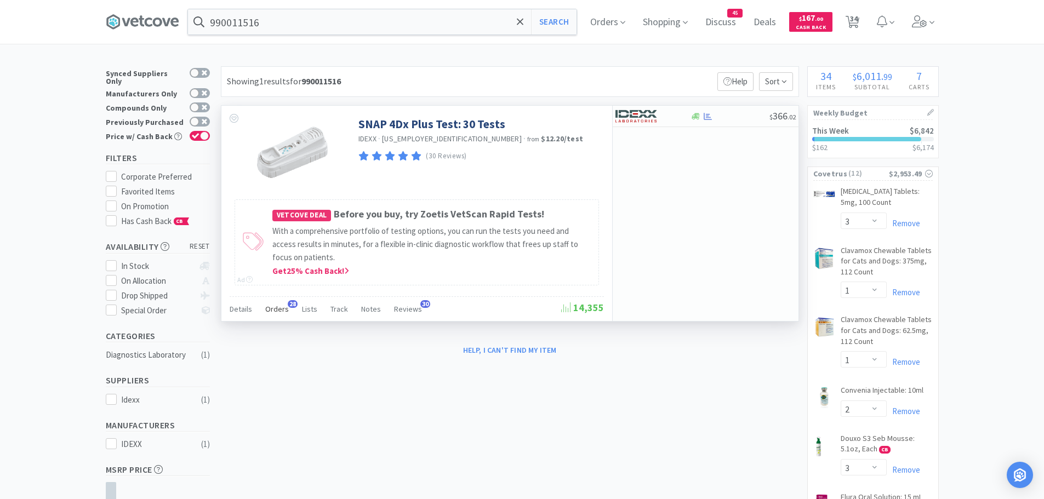
click at [272, 304] on span "Orders" at bounding box center [277, 309] width 24 height 10
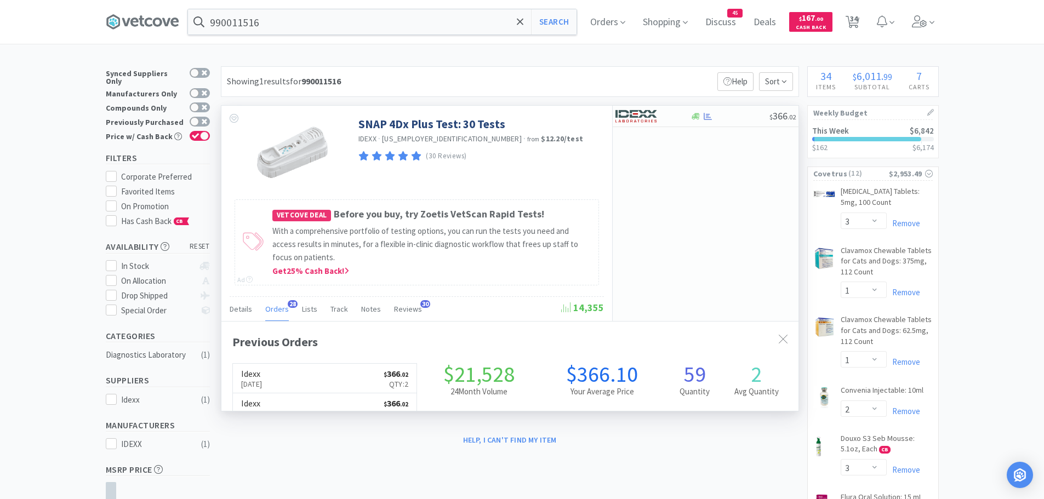
scroll to position [294, 577]
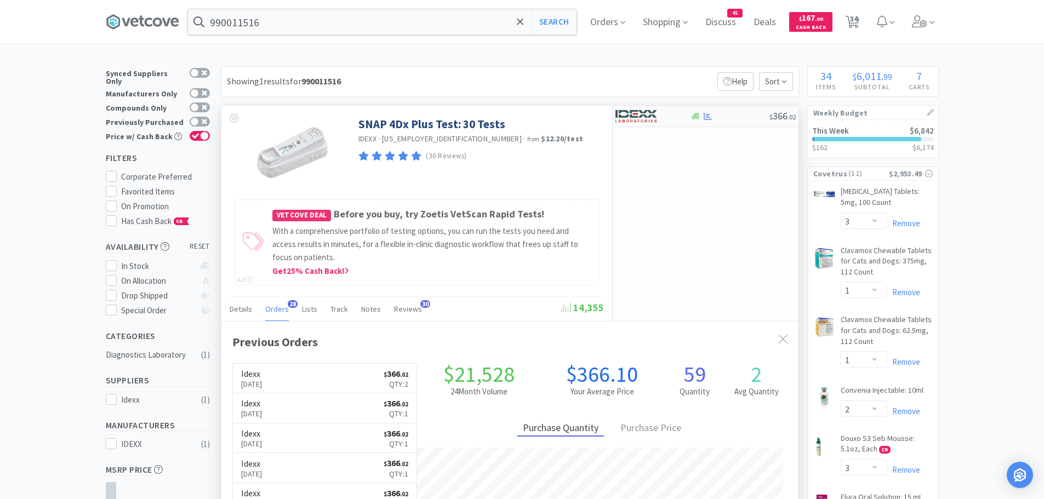
click at [640, 119] on img at bounding box center [635, 116] width 41 height 16
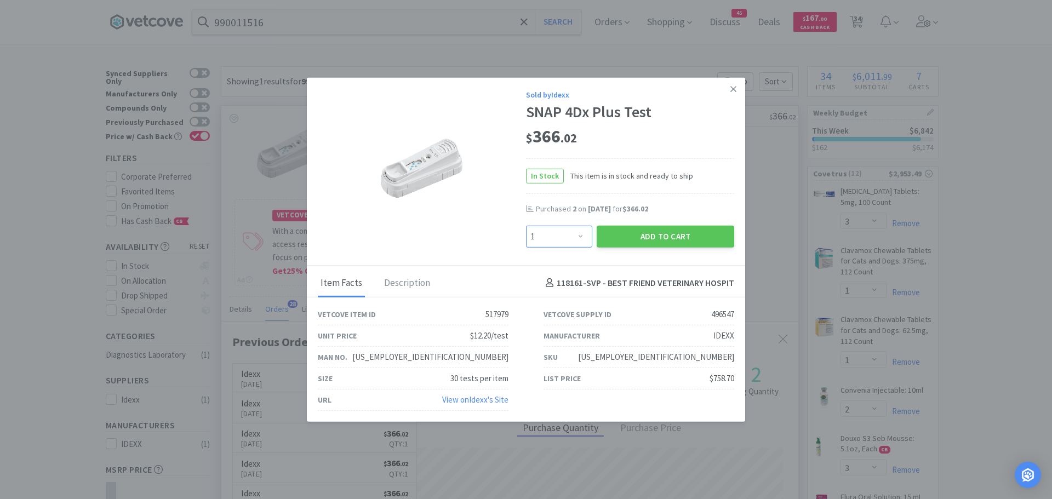
click at [580, 236] on select "Enter Quantity 1 2 3 4 5 6 7 8 9 10 11 12 13 14 15 16 17 18 19 20 Enter Quantity" at bounding box center [559, 236] width 66 height 22
select select "2"
click at [526, 225] on select "Enter Quantity 1 2 3 4 5 6 7 8 9 10 11 12 13 14 15 16 17 18 19 20 Enter Quantity" at bounding box center [559, 236] width 66 height 22
click at [641, 237] on button "Add to Cart" at bounding box center [666, 236] width 138 height 22
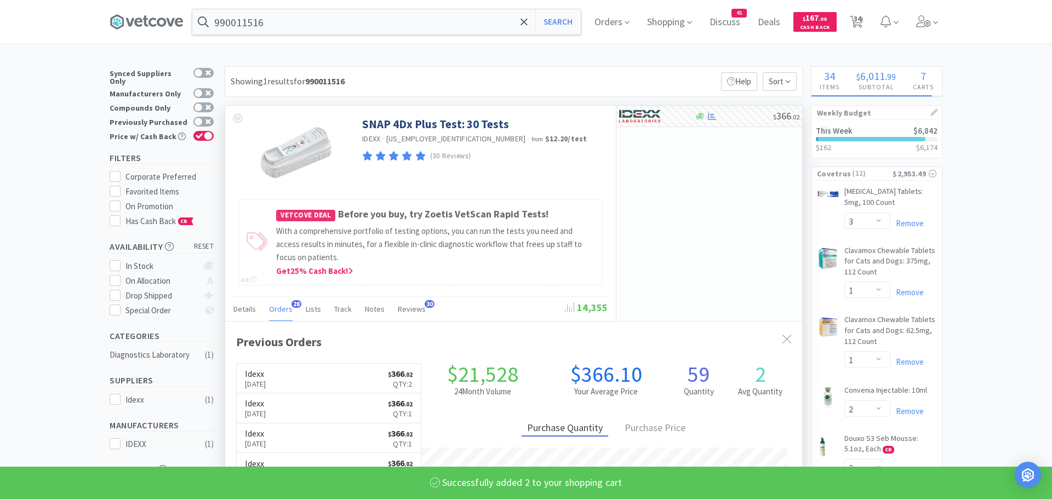
select select "2"
select select "1"
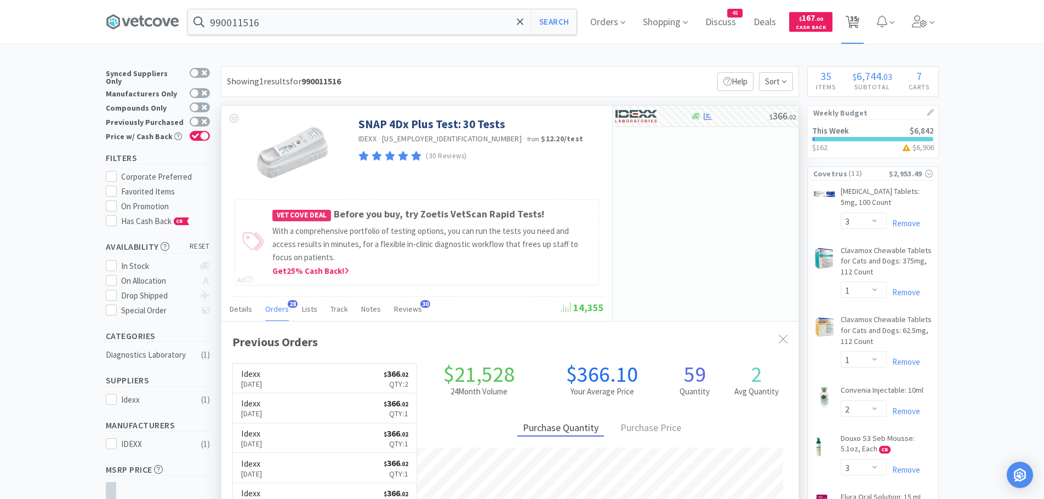
click at [858, 18] on span "35" at bounding box center [854, 19] width 8 height 44
select select "1"
select select "3"
select select "1"
select select "2"
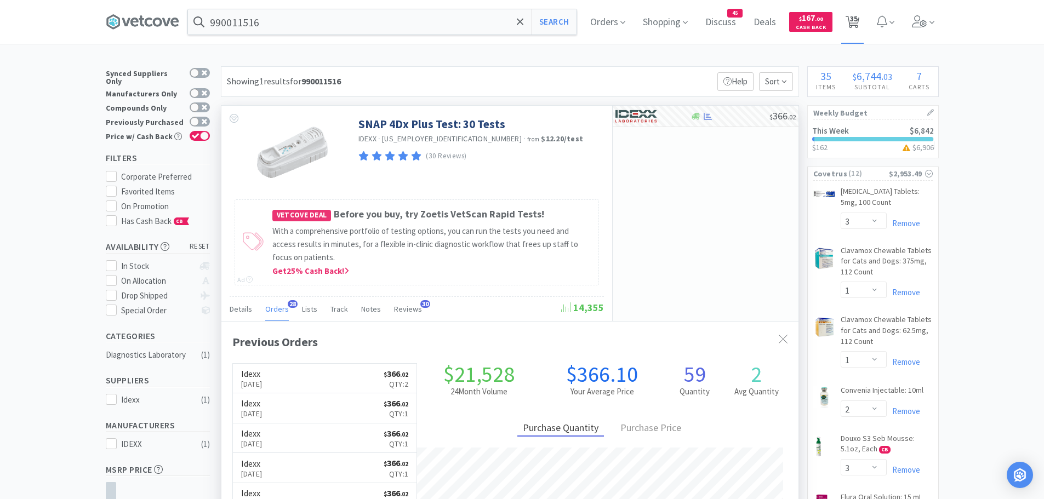
select select "1"
select select "2"
select select "1"
select select "3"
select select "1"
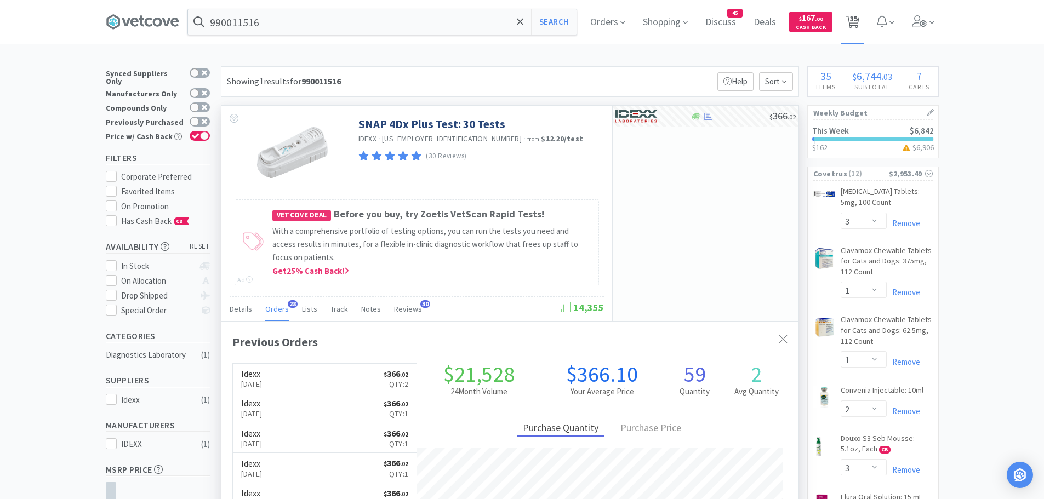
select select "1"
select select "2"
select select "3"
select select "2"
select select "1"
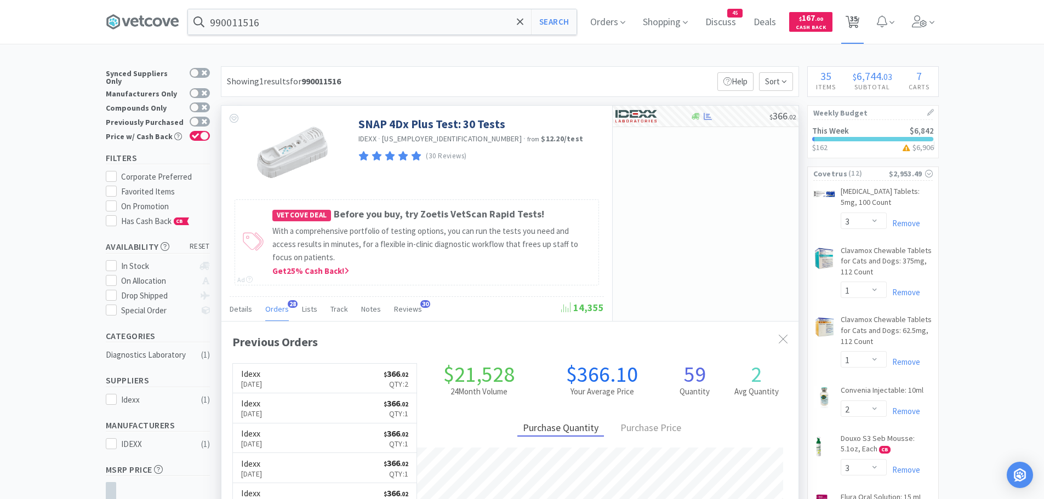
select select "5"
select select "12"
select select "1"
select select "2"
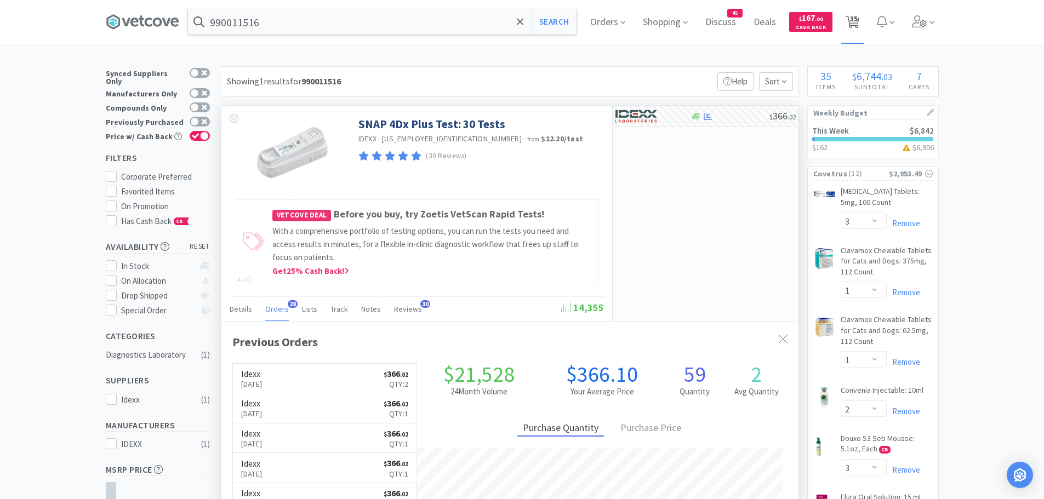
select select "2"
select select "3"
select select "50"
select select "1"
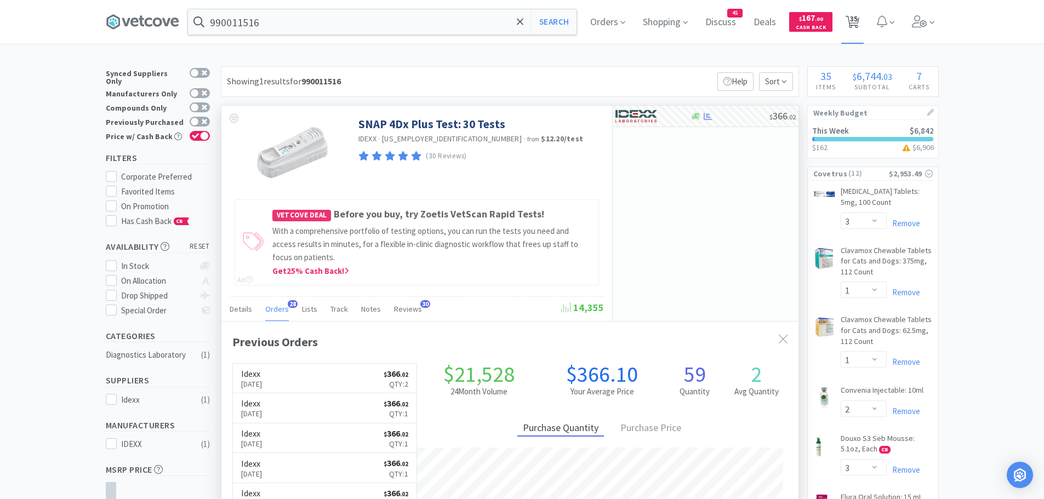
select select "3"
select select "4"
select select "12"
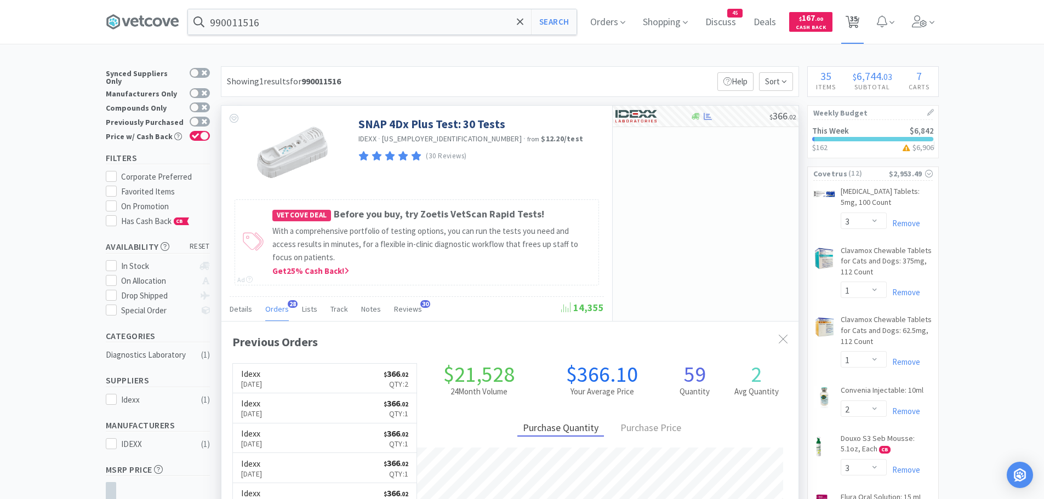
select select "4"
select select "1"
select select "2"
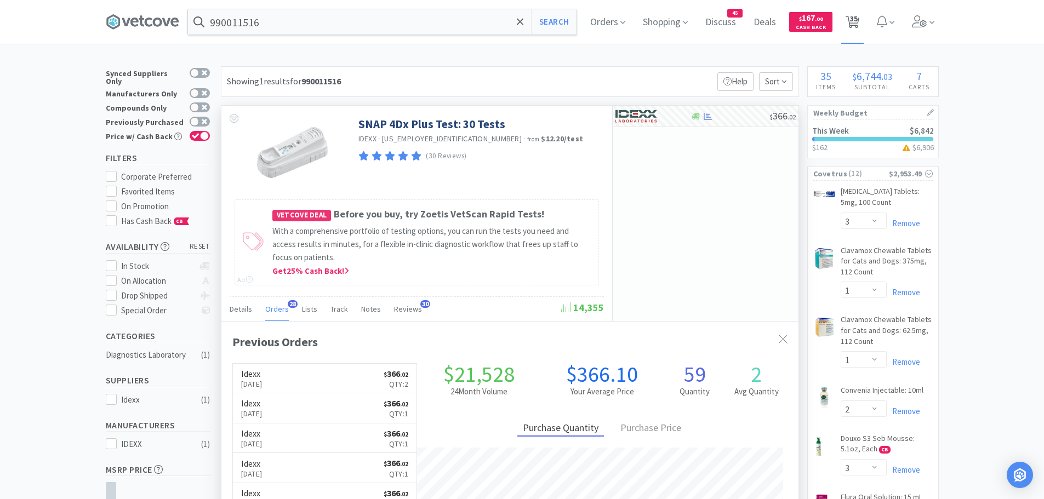
select select "2"
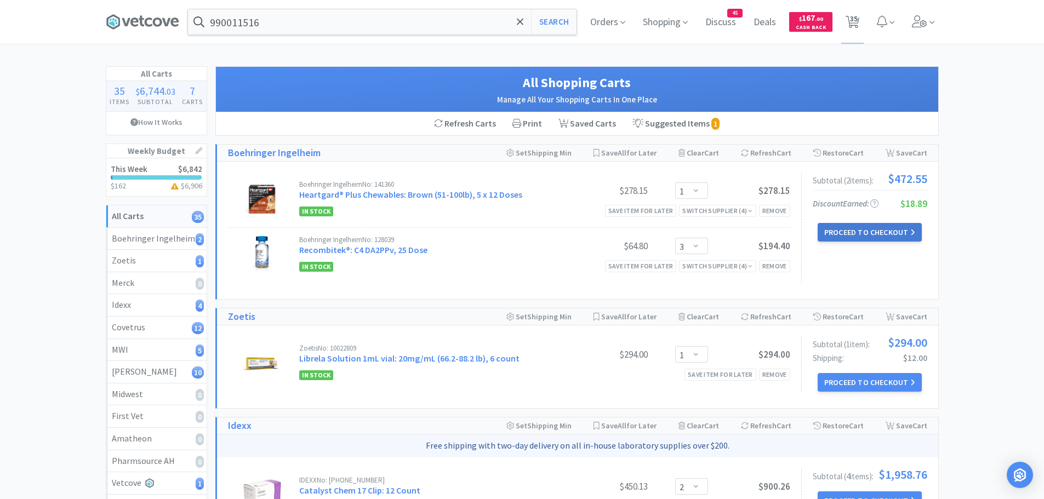
click at [863, 232] on button "Proceed to Checkout" at bounding box center [870, 232] width 104 height 19
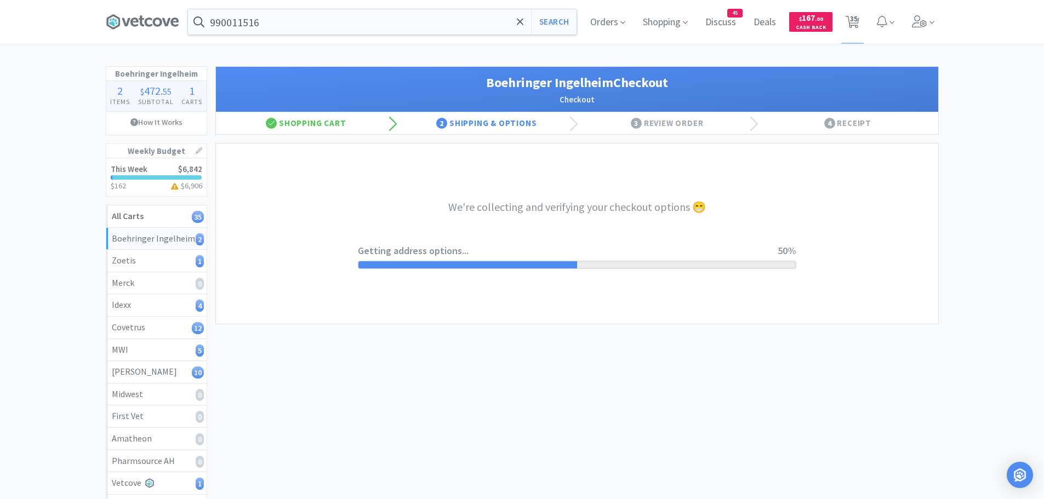
select select "invoice"
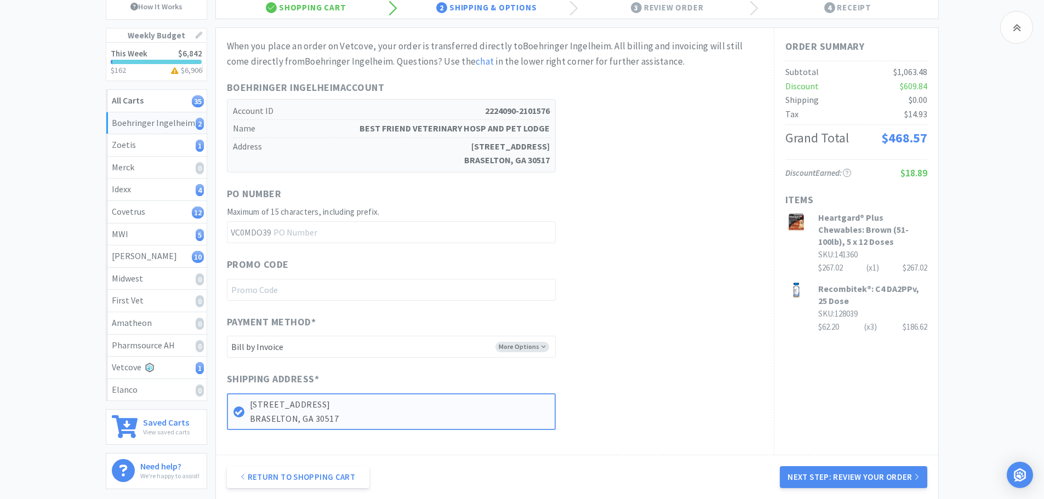
scroll to position [229, 0]
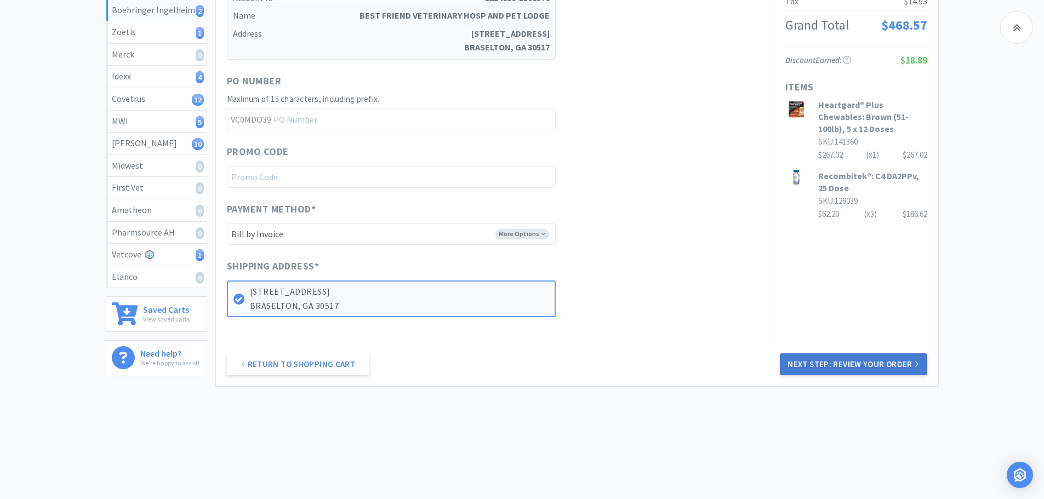
click at [864, 362] on button "Next Step: Review Your Order" at bounding box center [853, 364] width 147 height 22
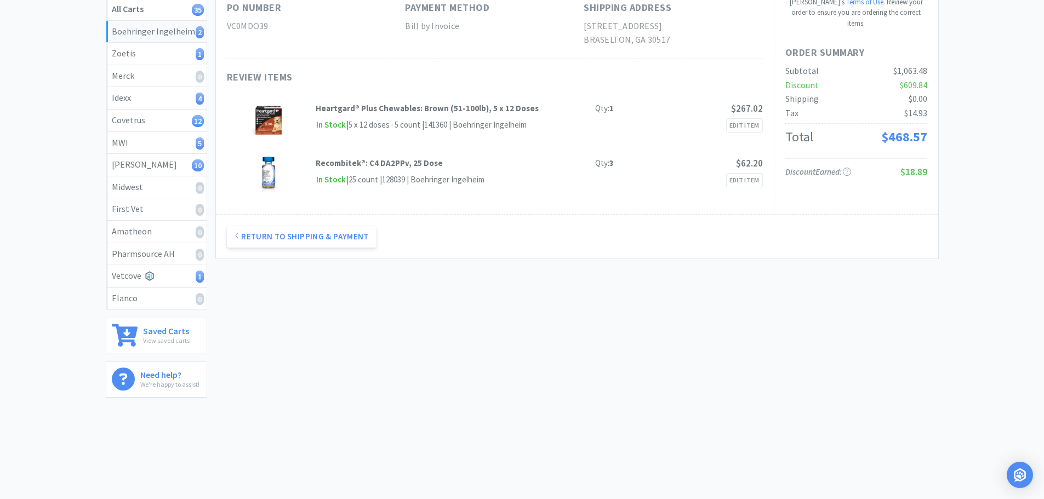
scroll to position [0, 0]
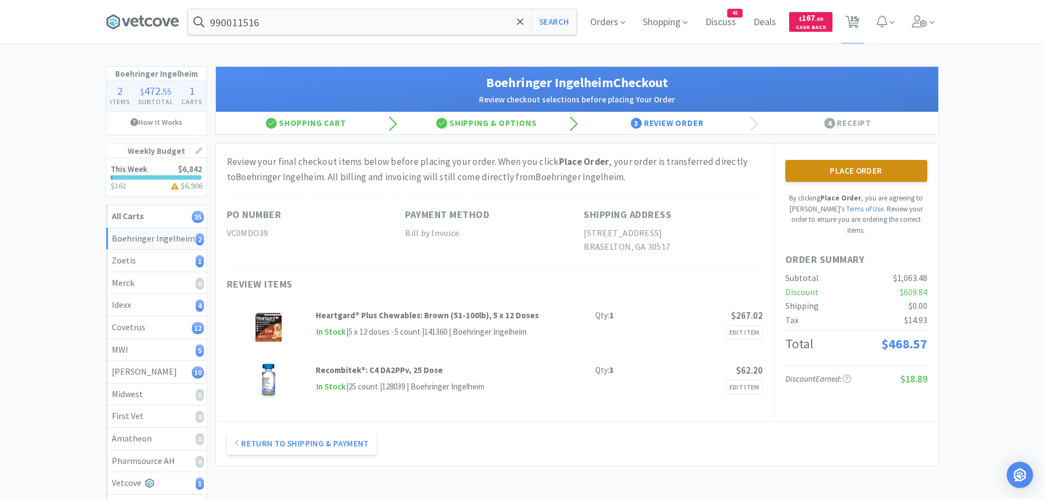
click at [859, 171] on button "Place Order" at bounding box center [856, 171] width 142 height 22
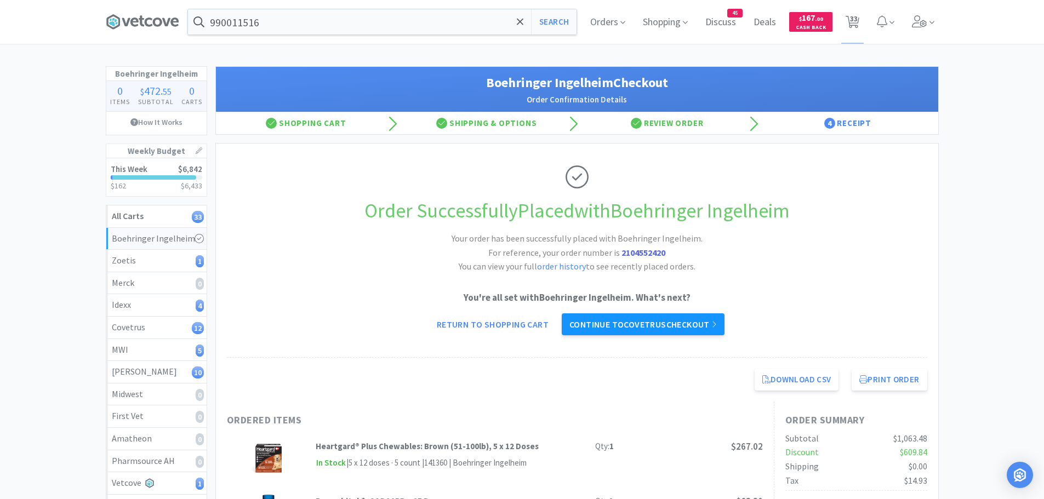
click at [697, 326] on link "Continue to Covetrus checkout" at bounding box center [643, 324] width 163 height 22
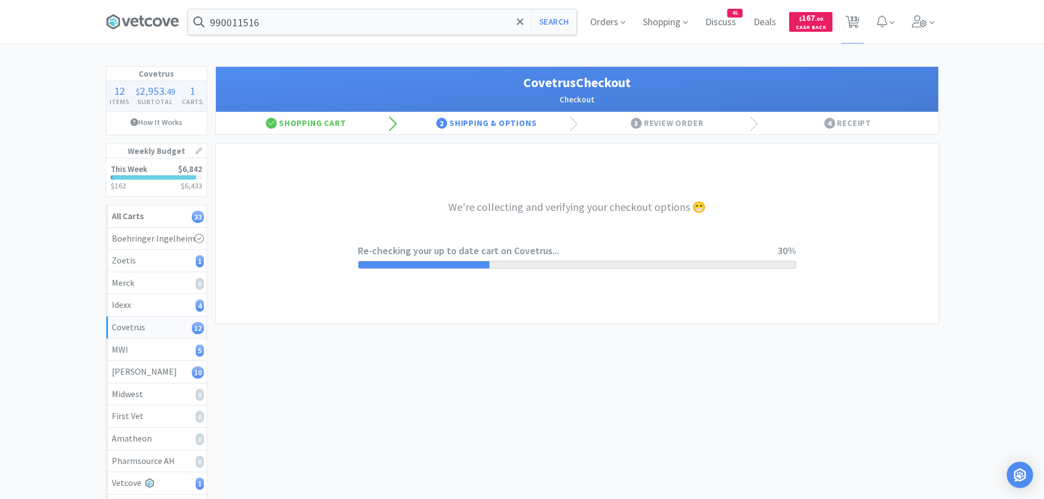
click at [958, 233] on div "Covetrus 12 Items $ 2,953 . 49 Subtotal 1 Carts How It Works Weekly Budget This…" at bounding box center [522, 339] width 1044 height 547
select select "ACCOUNT"
select select "cvt-standard-net"
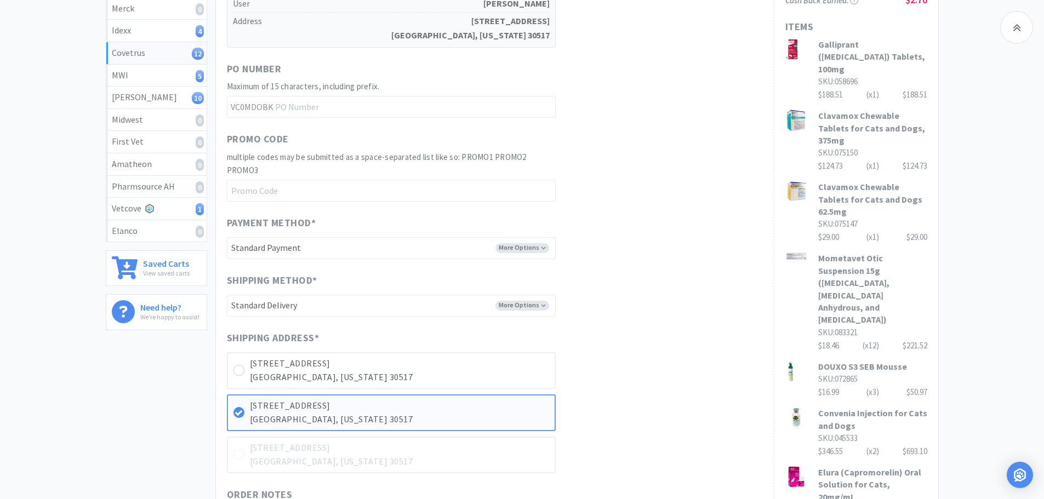
scroll to position [548, 0]
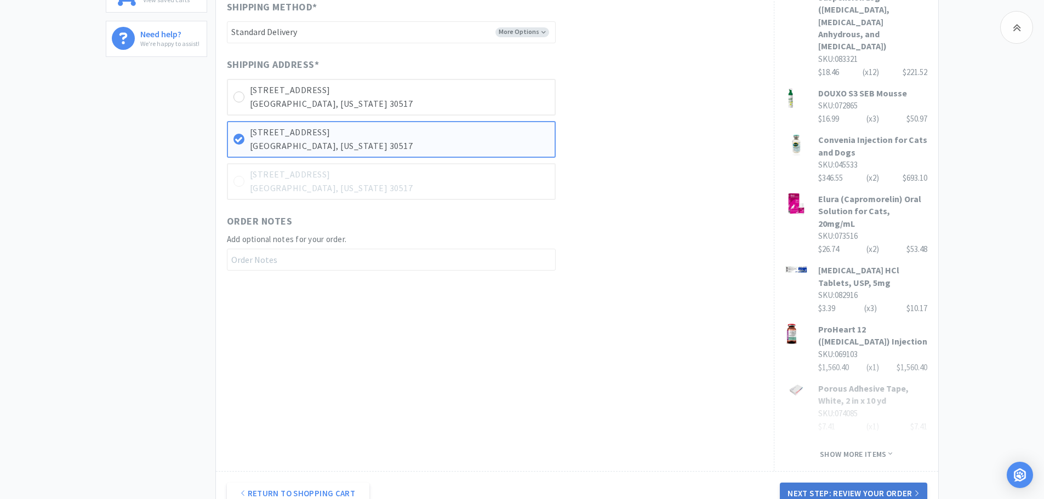
click at [827, 483] on button "Next Step: Review Your Order" at bounding box center [853, 494] width 147 height 22
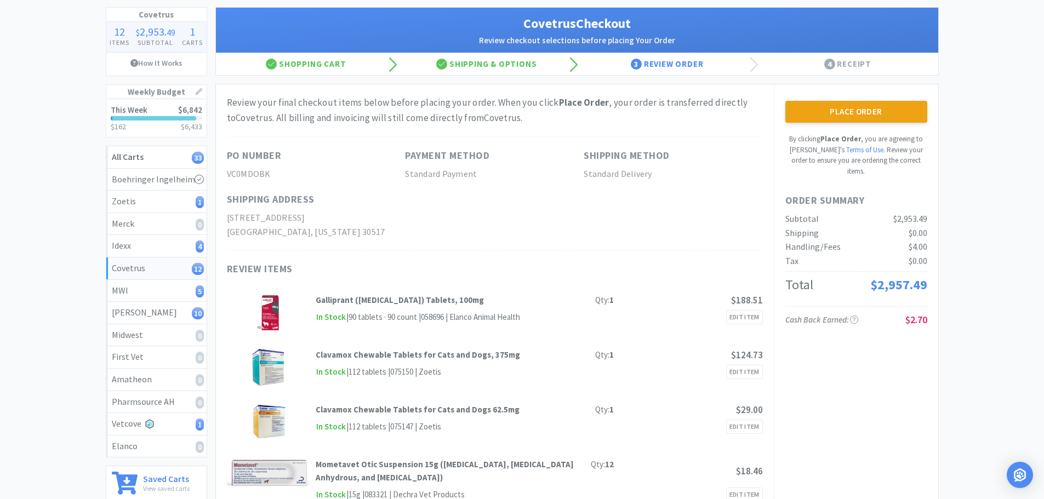
scroll to position [0, 0]
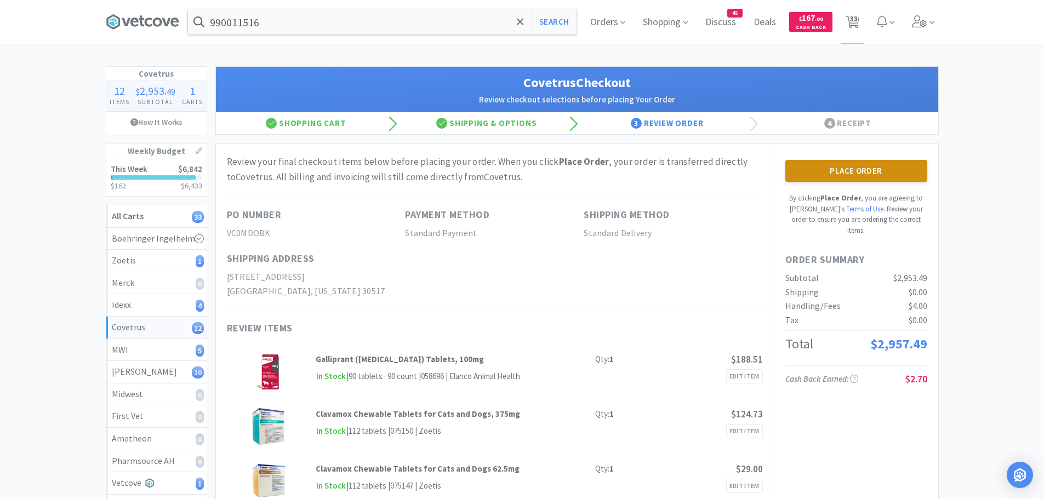
click at [816, 173] on button "Place Order" at bounding box center [856, 171] width 142 height 22
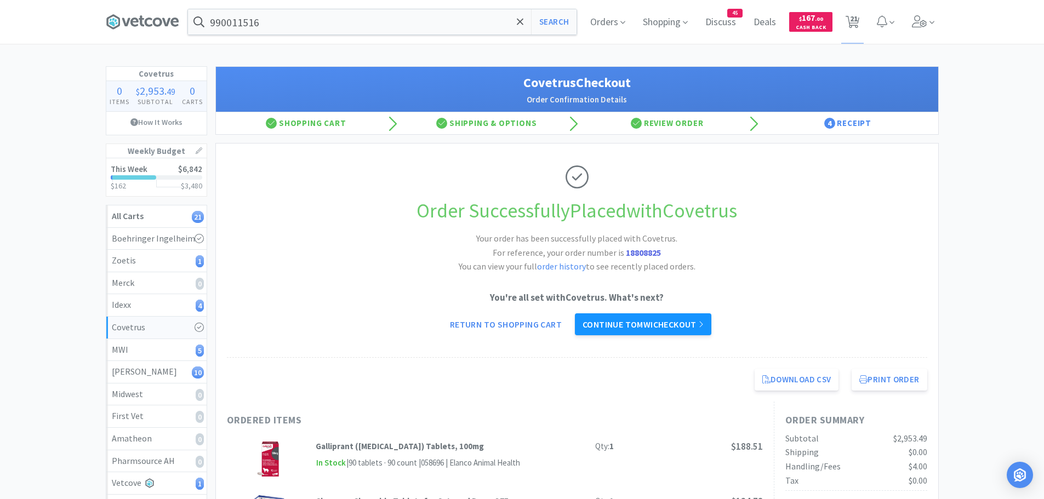
click at [624, 324] on link "Continue to MWI checkout" at bounding box center [643, 324] width 136 height 22
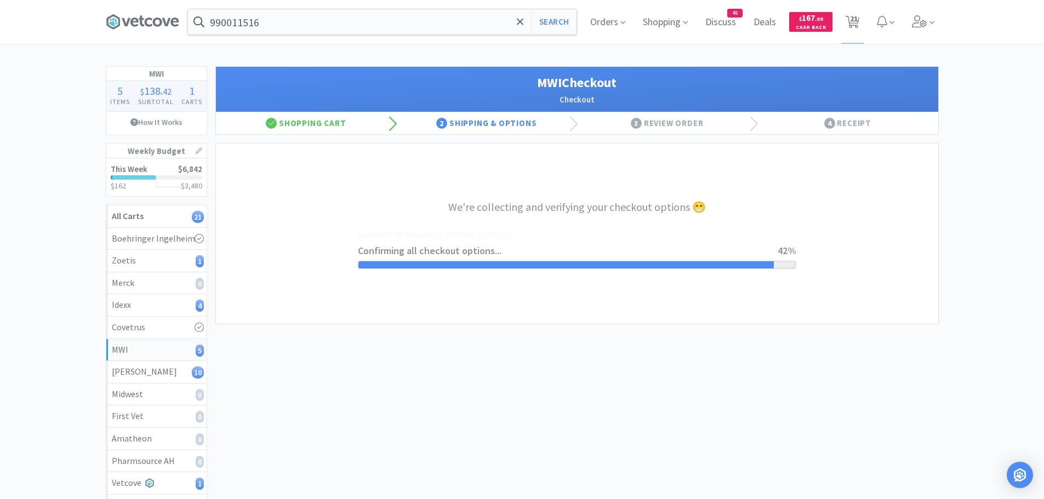
select select "STD_"
select select "FGA"
select select "RPS"
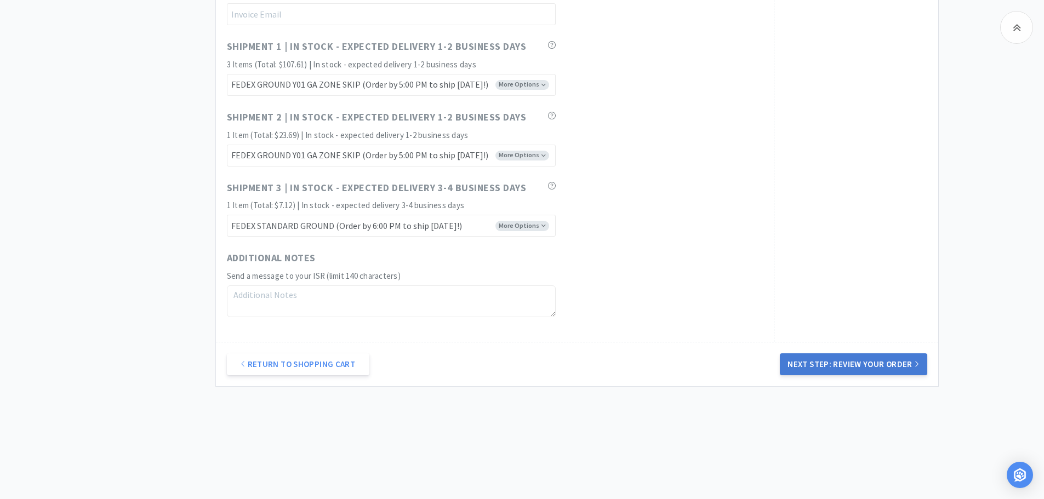
click at [826, 364] on button "Next Step: Review Your Order" at bounding box center [853, 364] width 147 height 22
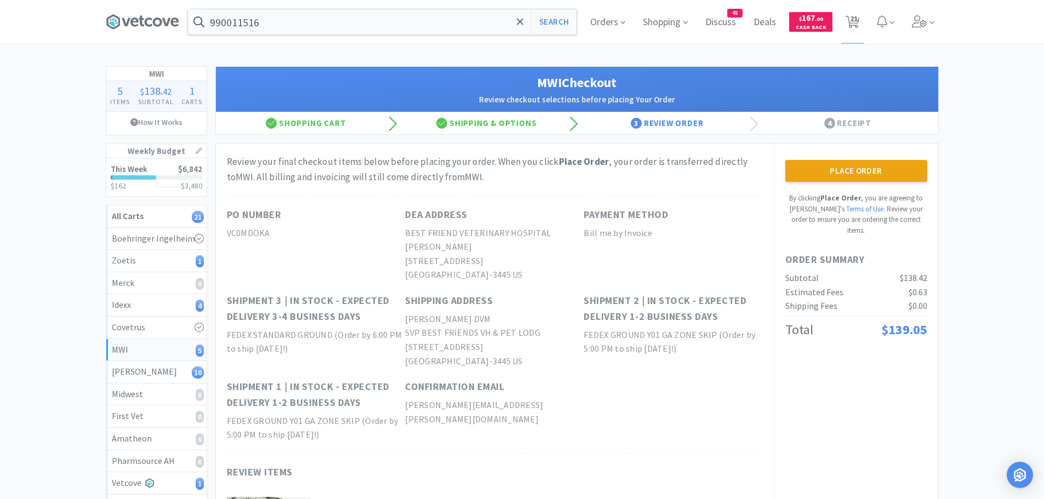
click at [847, 172] on button "Place Order" at bounding box center [856, 171] width 142 height 22
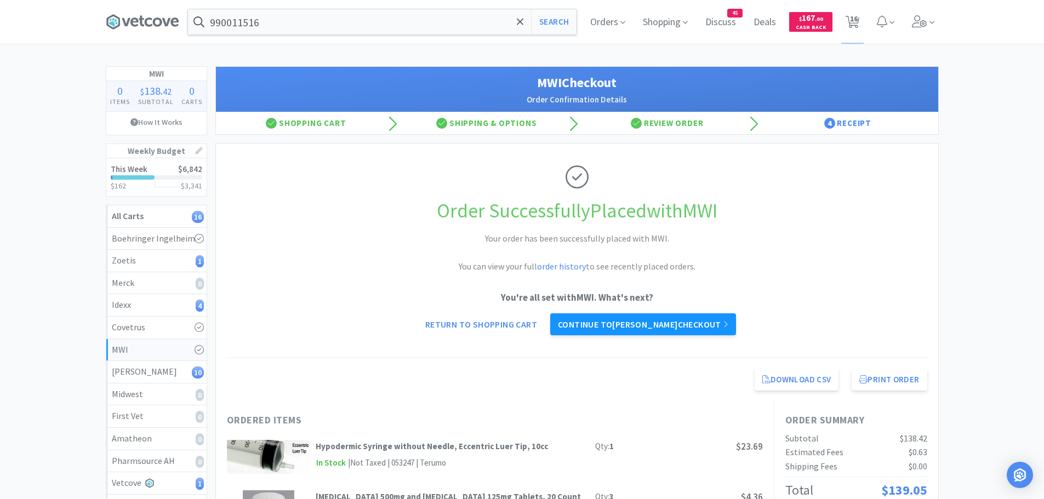
click at [631, 321] on link "Continue to [PERSON_NAME] checkout" at bounding box center [643, 324] width 186 height 22
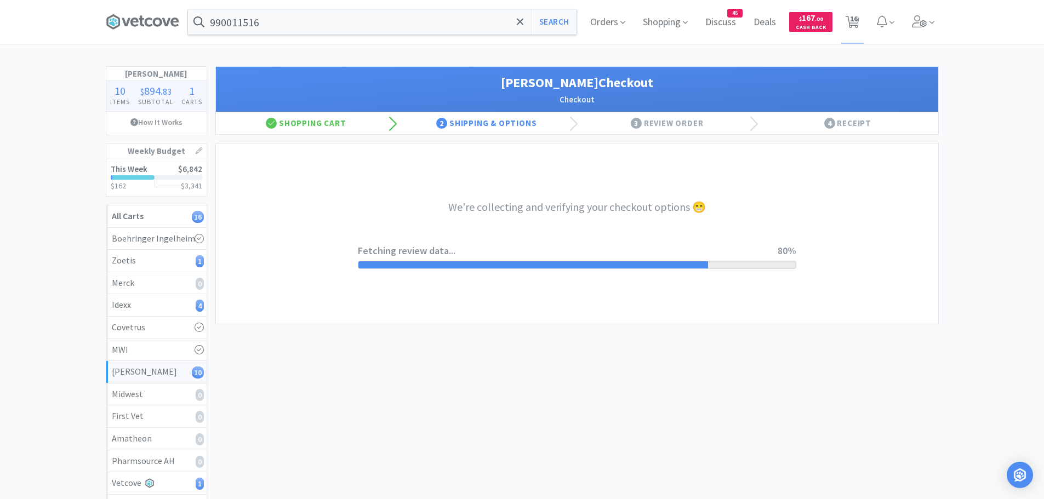
select select "1"
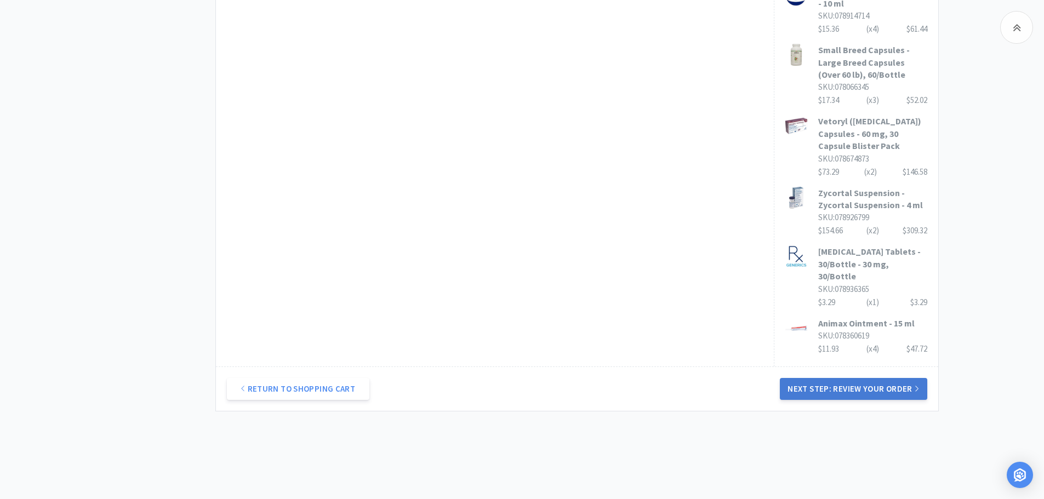
click at [850, 378] on button "Next Step: Review Your Order" at bounding box center [853, 389] width 147 height 22
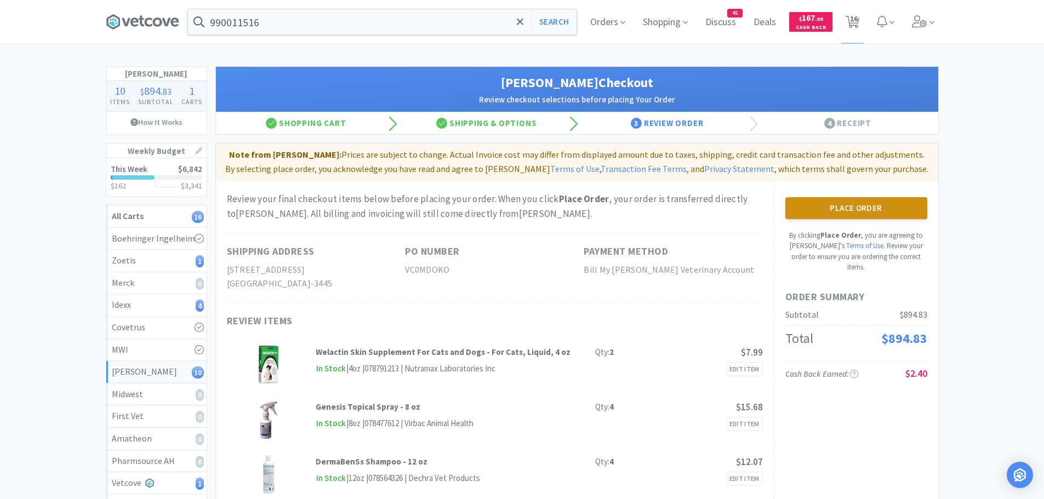
click at [841, 213] on button "Place Order" at bounding box center [856, 208] width 142 height 22
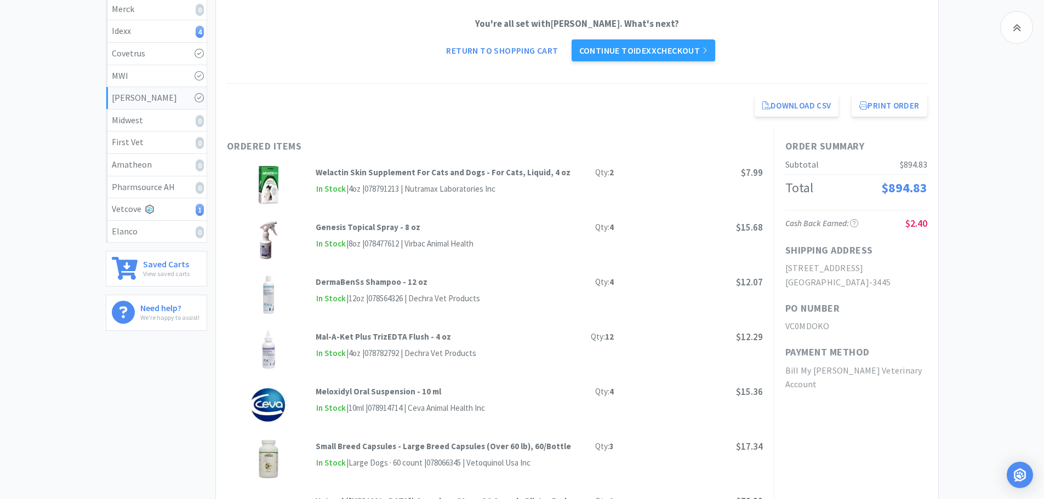
scroll to position [55, 0]
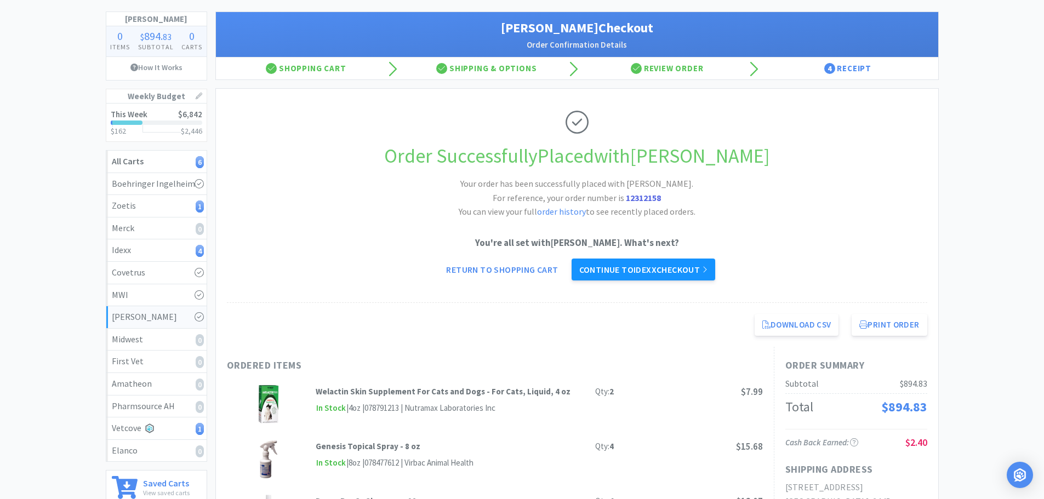
click at [600, 272] on link "Continue to Idexx checkout" at bounding box center [644, 270] width 144 height 22
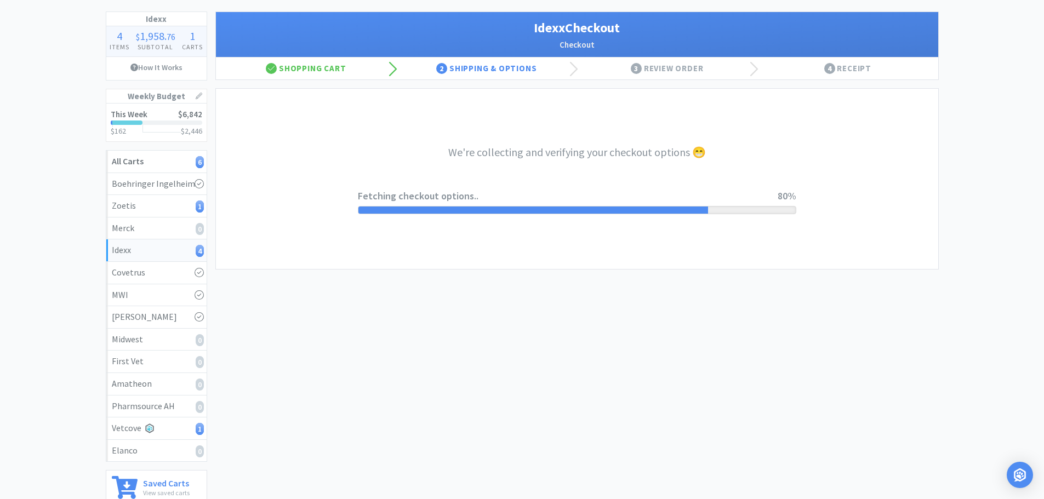
select select "904"
select select "003"
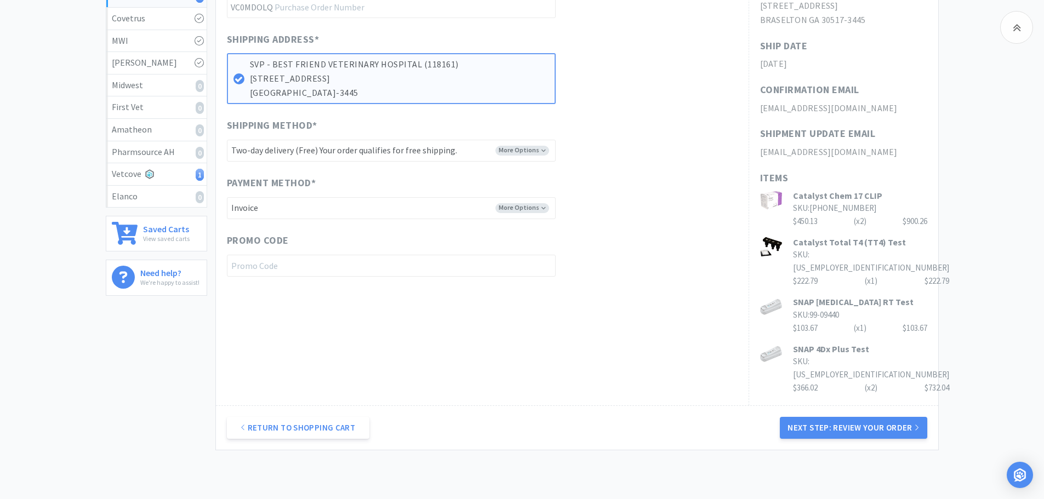
scroll to position [346, 0]
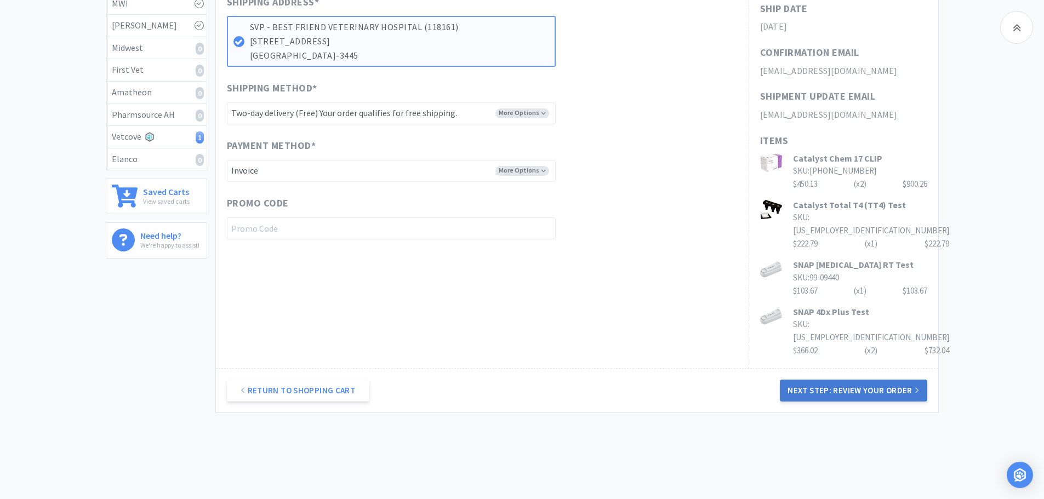
click at [842, 380] on button "Next Step: Review Your Order" at bounding box center [853, 391] width 147 height 22
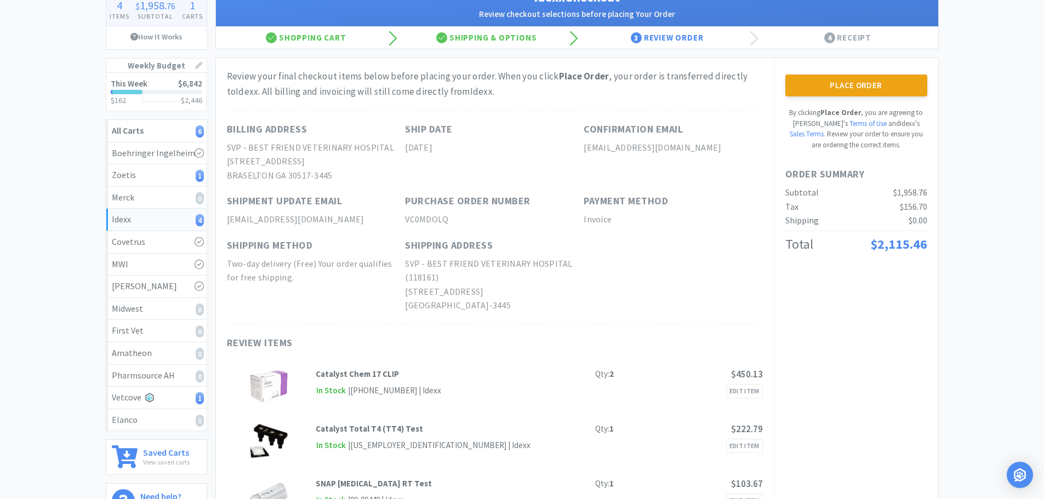
scroll to position [0, 0]
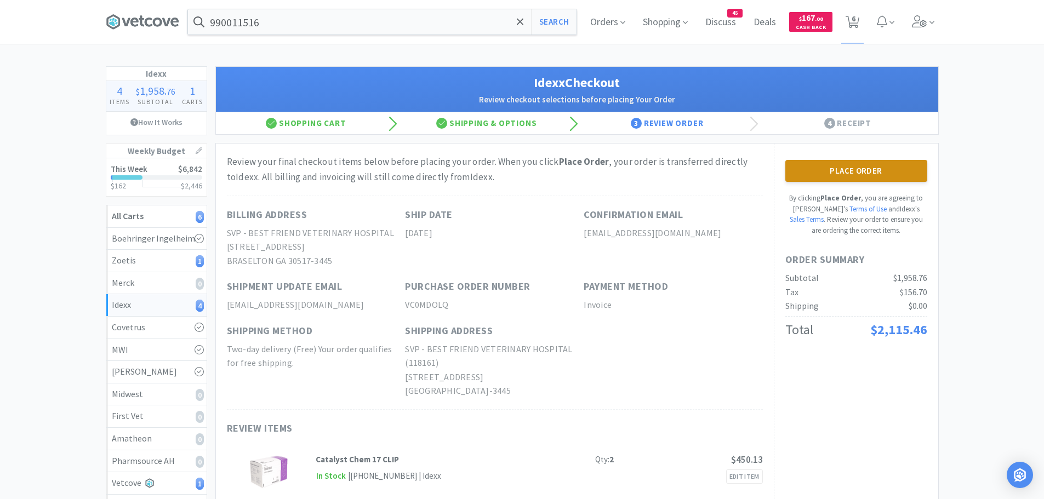
click at [835, 175] on button "Place Order" at bounding box center [856, 171] width 142 height 22
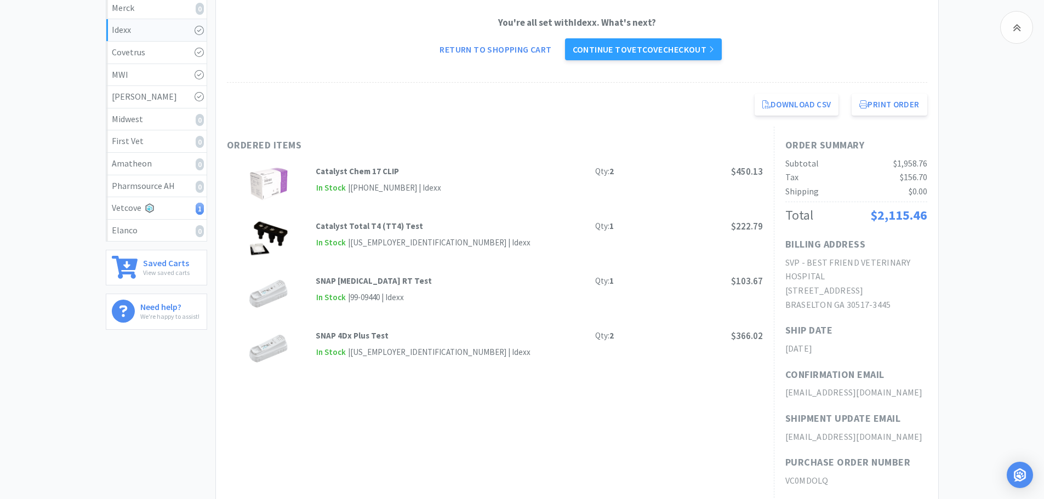
scroll to position [110, 0]
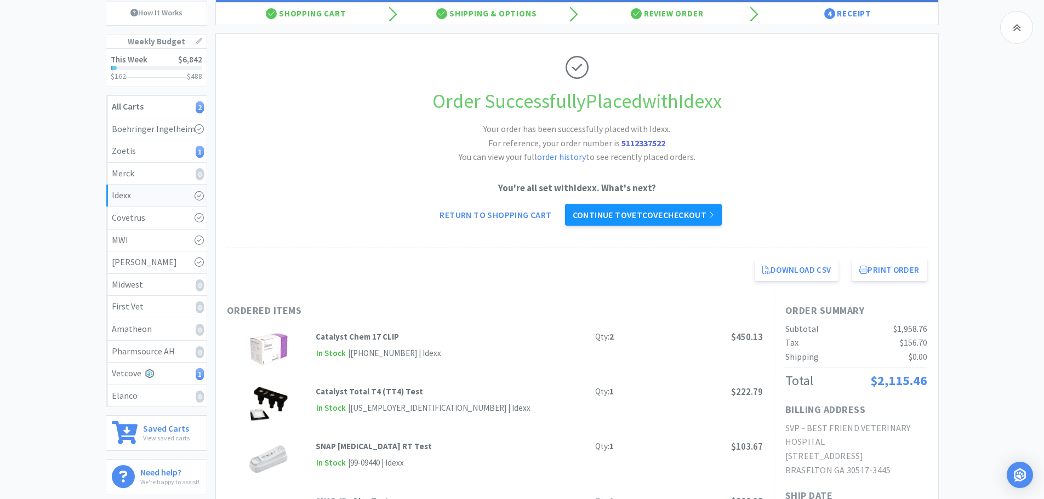
click at [688, 215] on link "Continue to Vetcove checkout" at bounding box center [643, 215] width 157 height 22
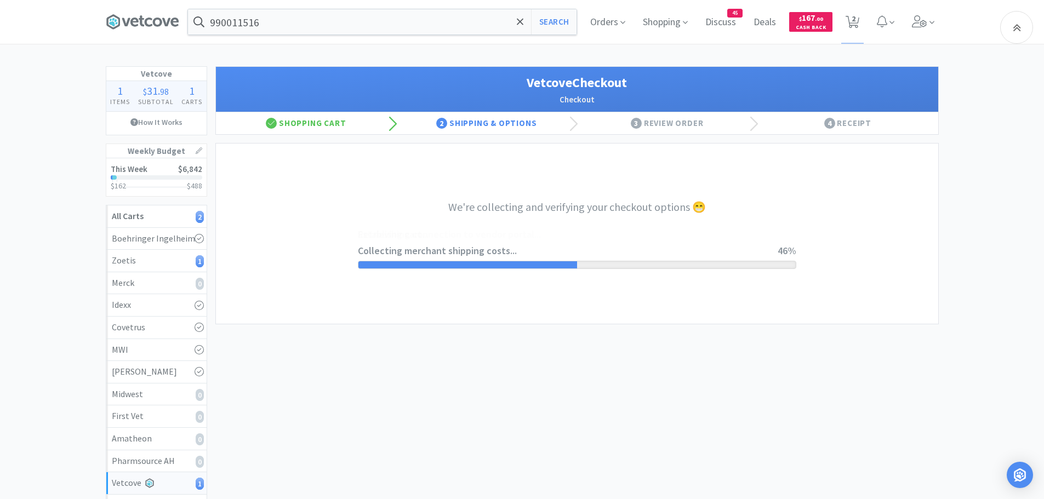
select select "1994"
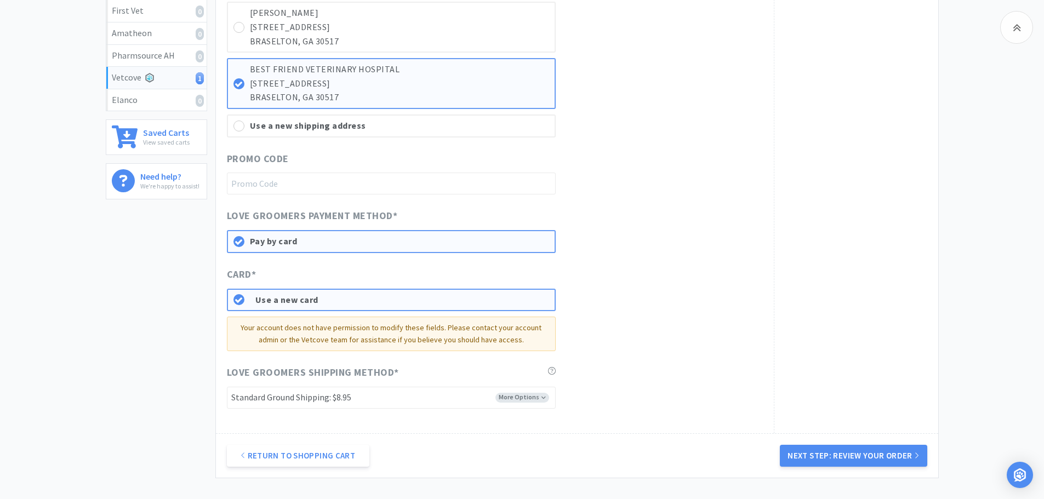
scroll to position [497, 0]
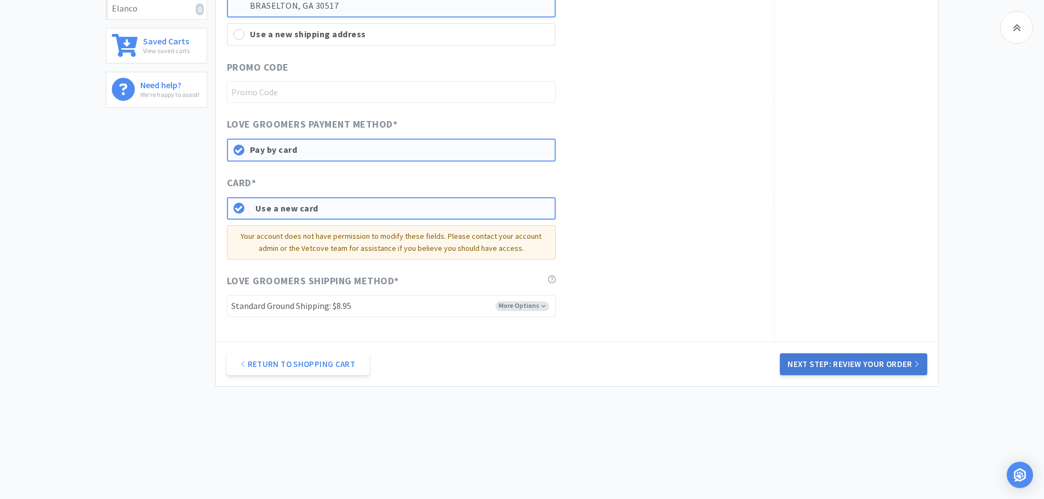
click at [883, 363] on button "Next Step: Review Your Order" at bounding box center [853, 364] width 147 height 22
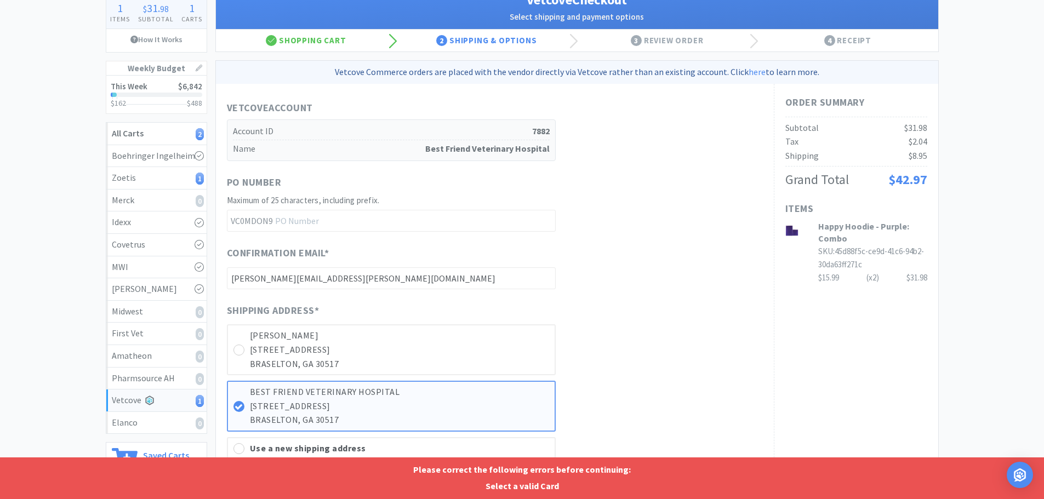
scroll to position [0, 0]
